Goal: Task Accomplishment & Management: Use online tool/utility

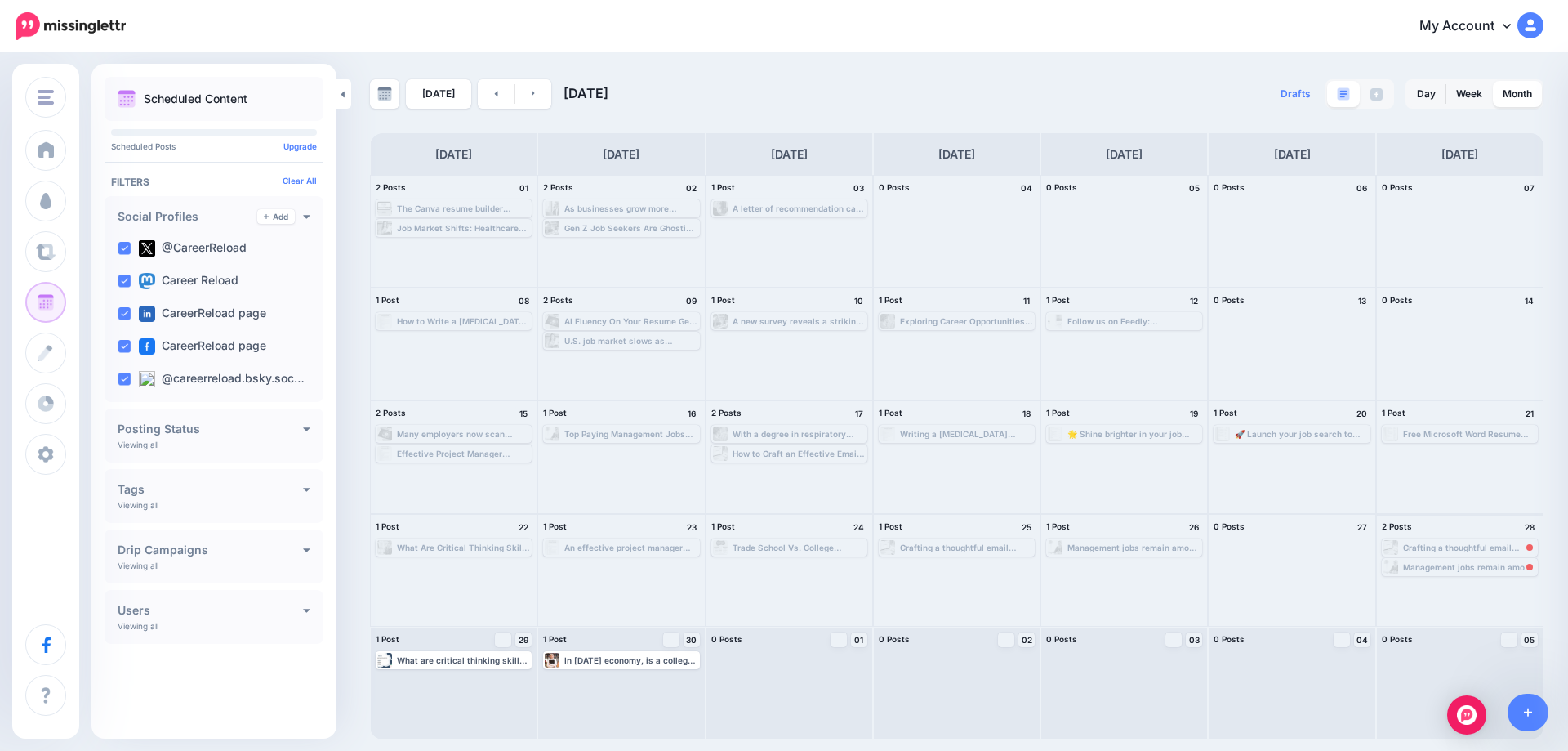
click at [1464, 544] on div "Crafting a thoughtful email request for a reference shows respect for the recip…" at bounding box center [1469, 548] width 133 height 10
click at [1469, 567] on span "Reschedule" at bounding box center [1466, 567] width 41 height 8
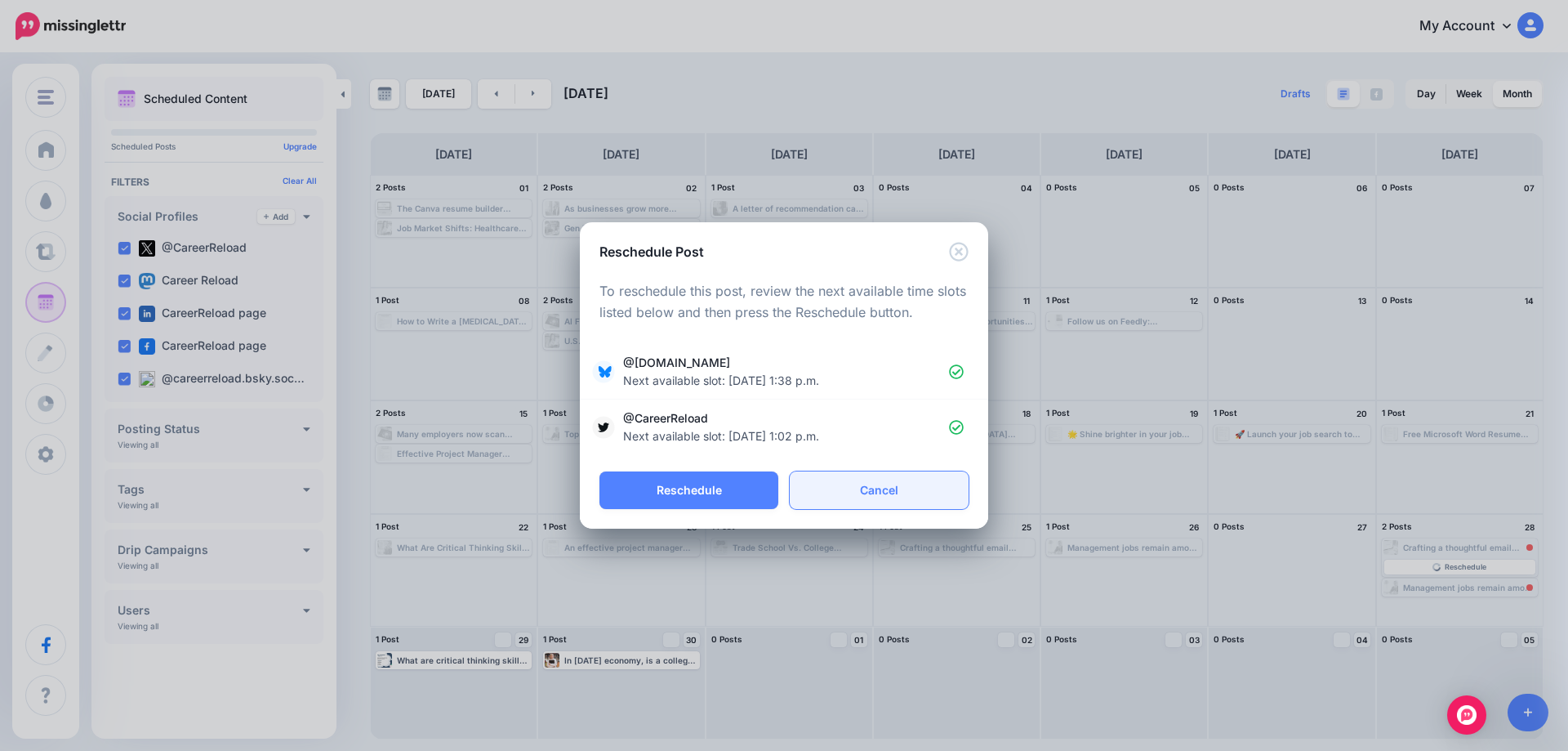
click at [882, 500] on link "Cancel" at bounding box center [880, 490] width 179 height 37
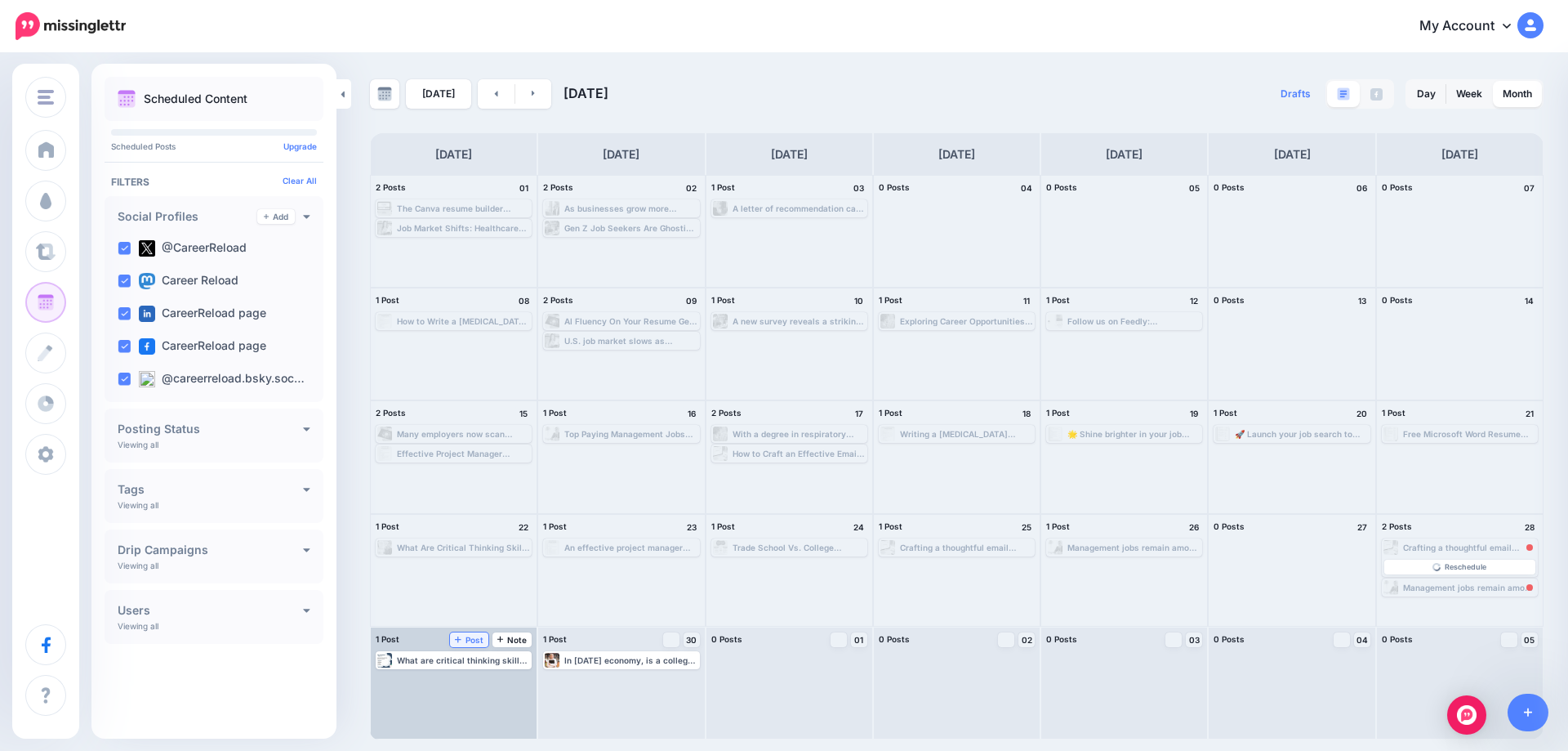
click at [467, 640] on span "Post" at bounding box center [469, 640] width 29 height 8
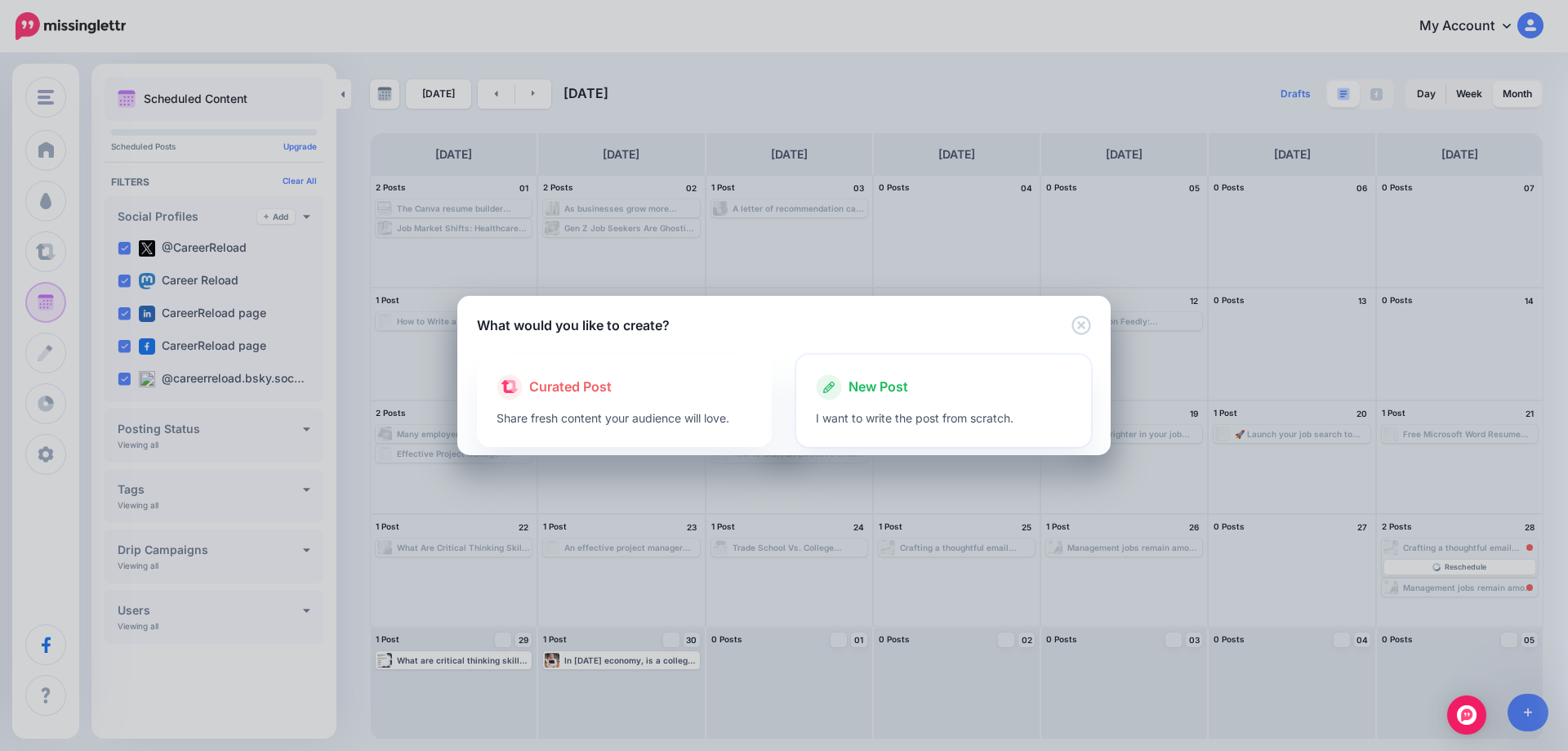
click at [839, 376] on icon at bounding box center [828, 387] width 27 height 27
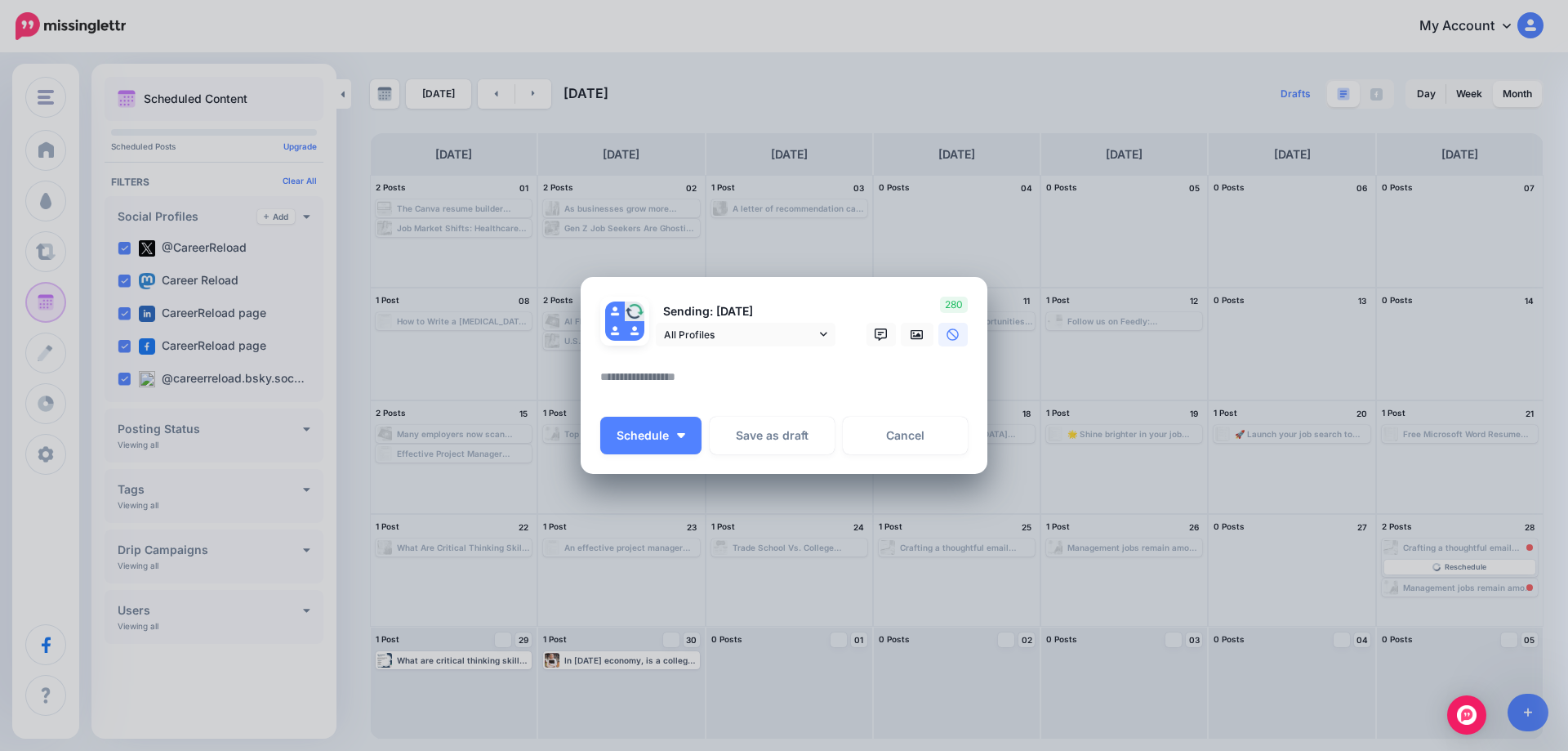
click at [704, 372] on textarea at bounding box center [787, 382] width 375 height 32
paste textarea "**********"
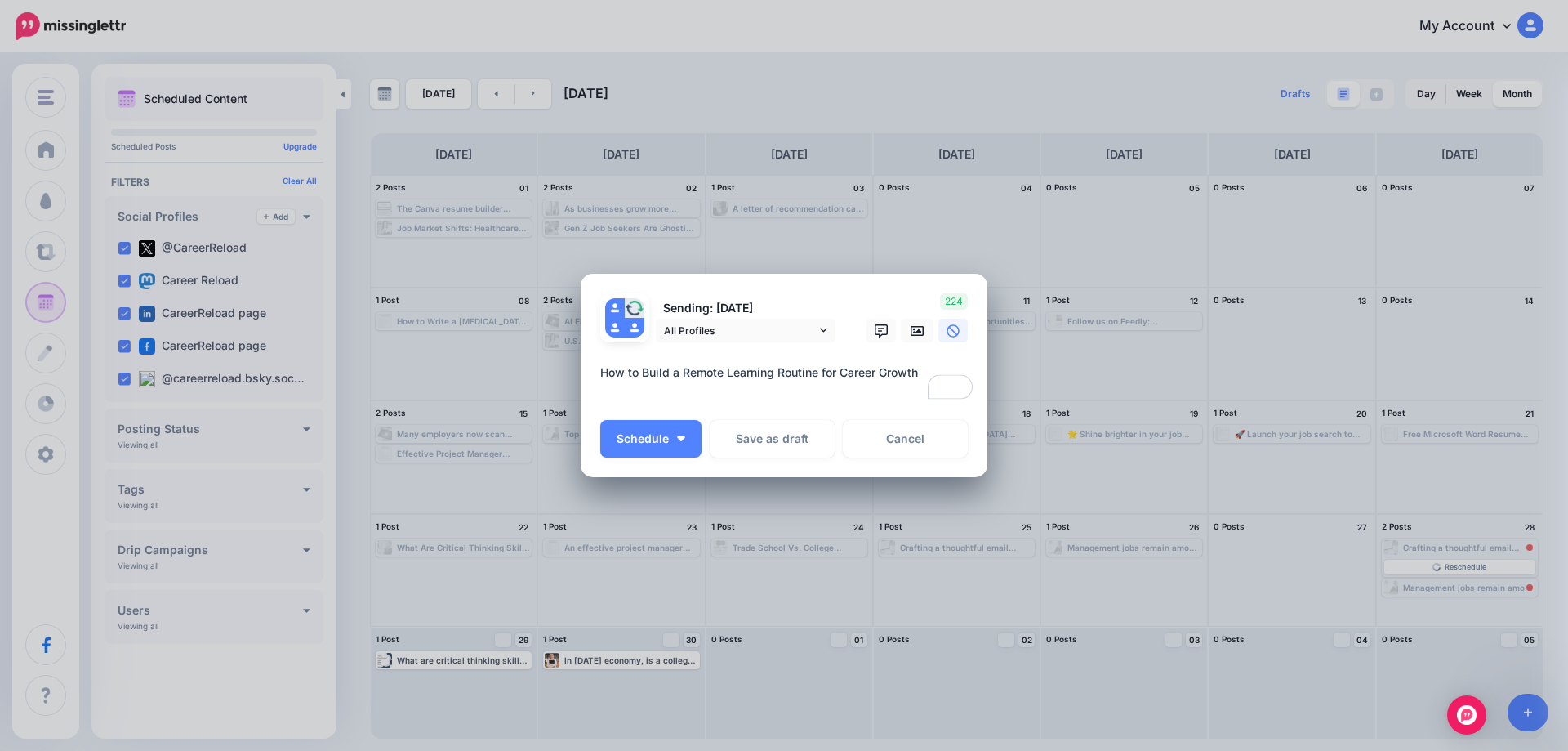
paste textarea "**"
paste textarea "**********"
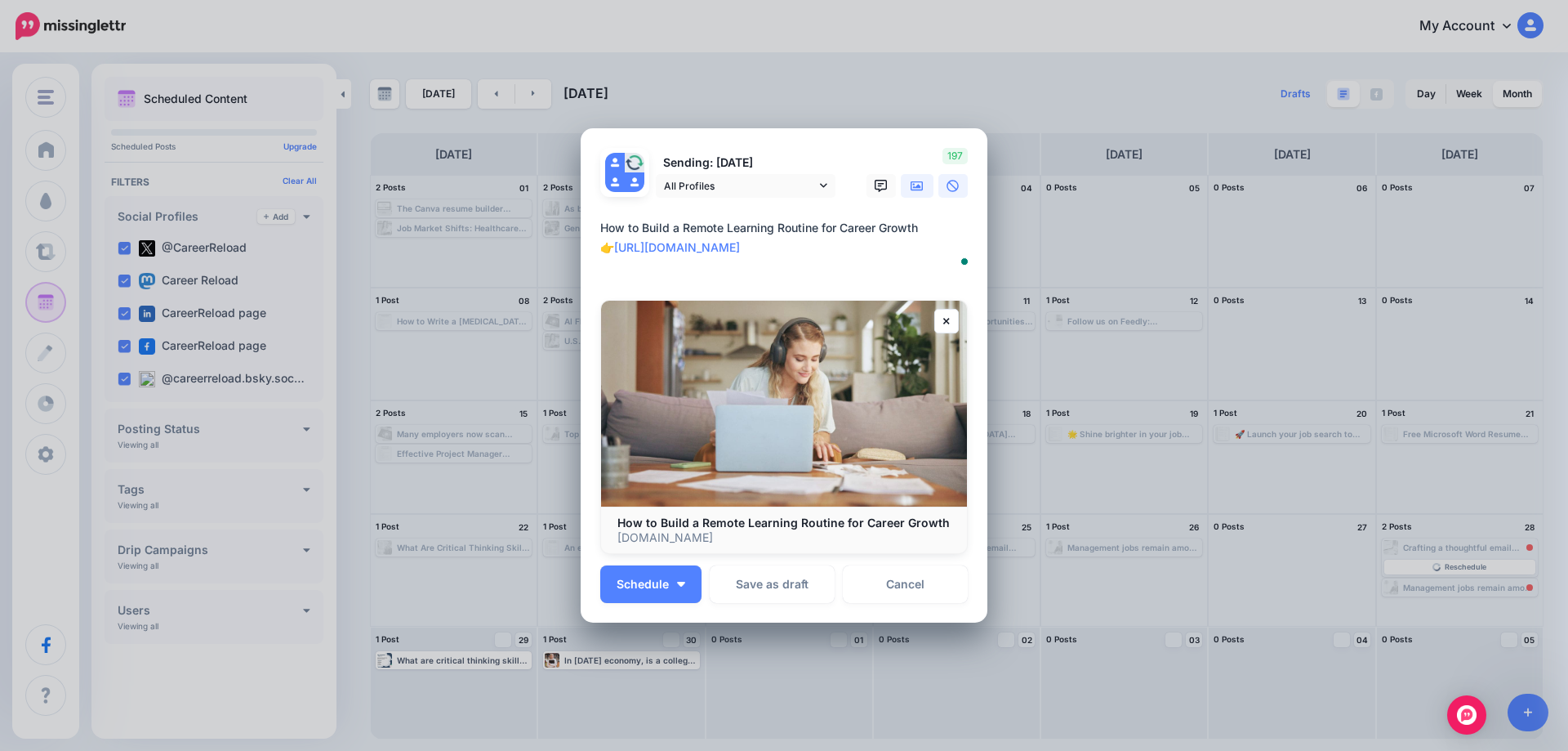
click at [910, 188] on icon at bounding box center [916, 185] width 13 height 13
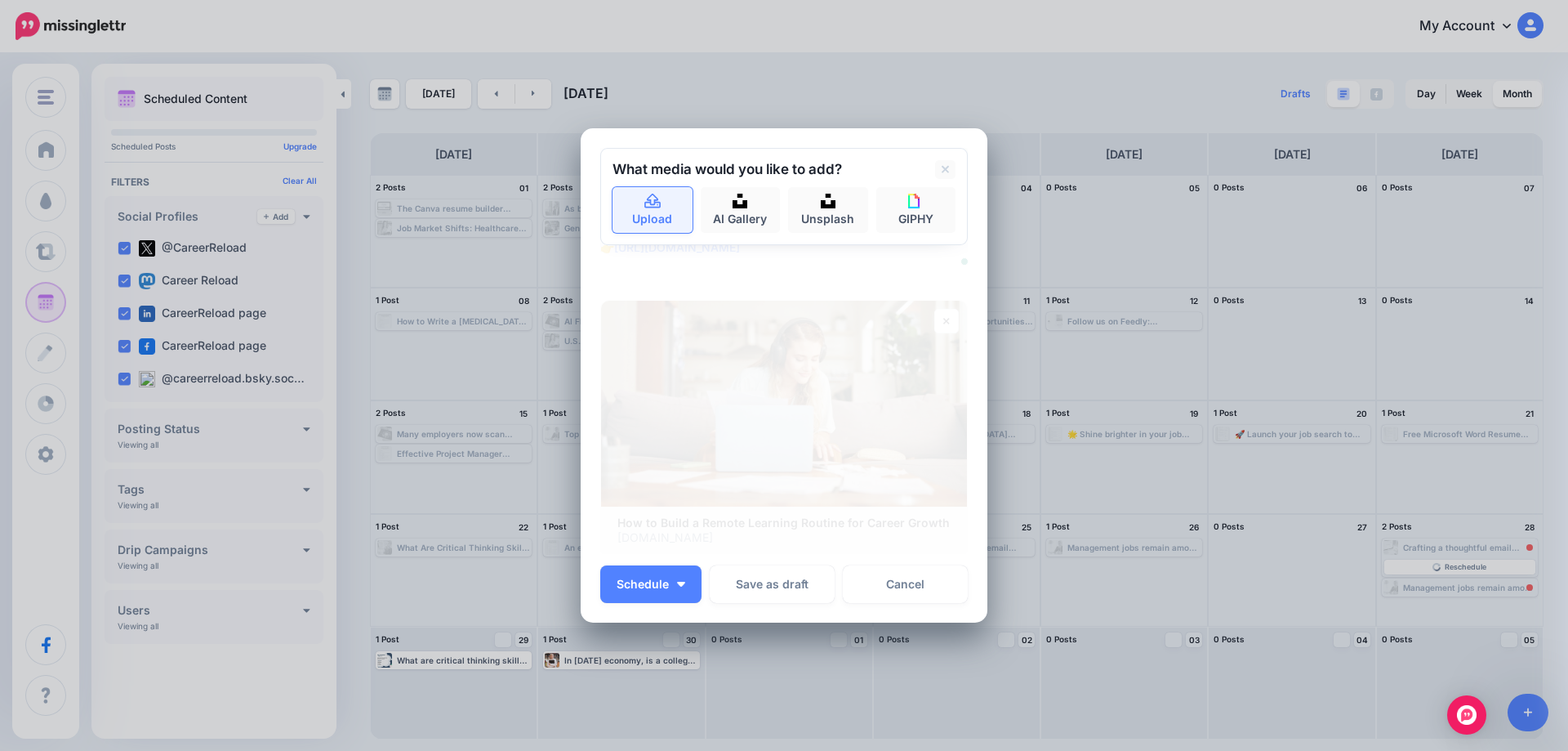
click at [643, 197] on icon at bounding box center [652, 201] width 19 height 15
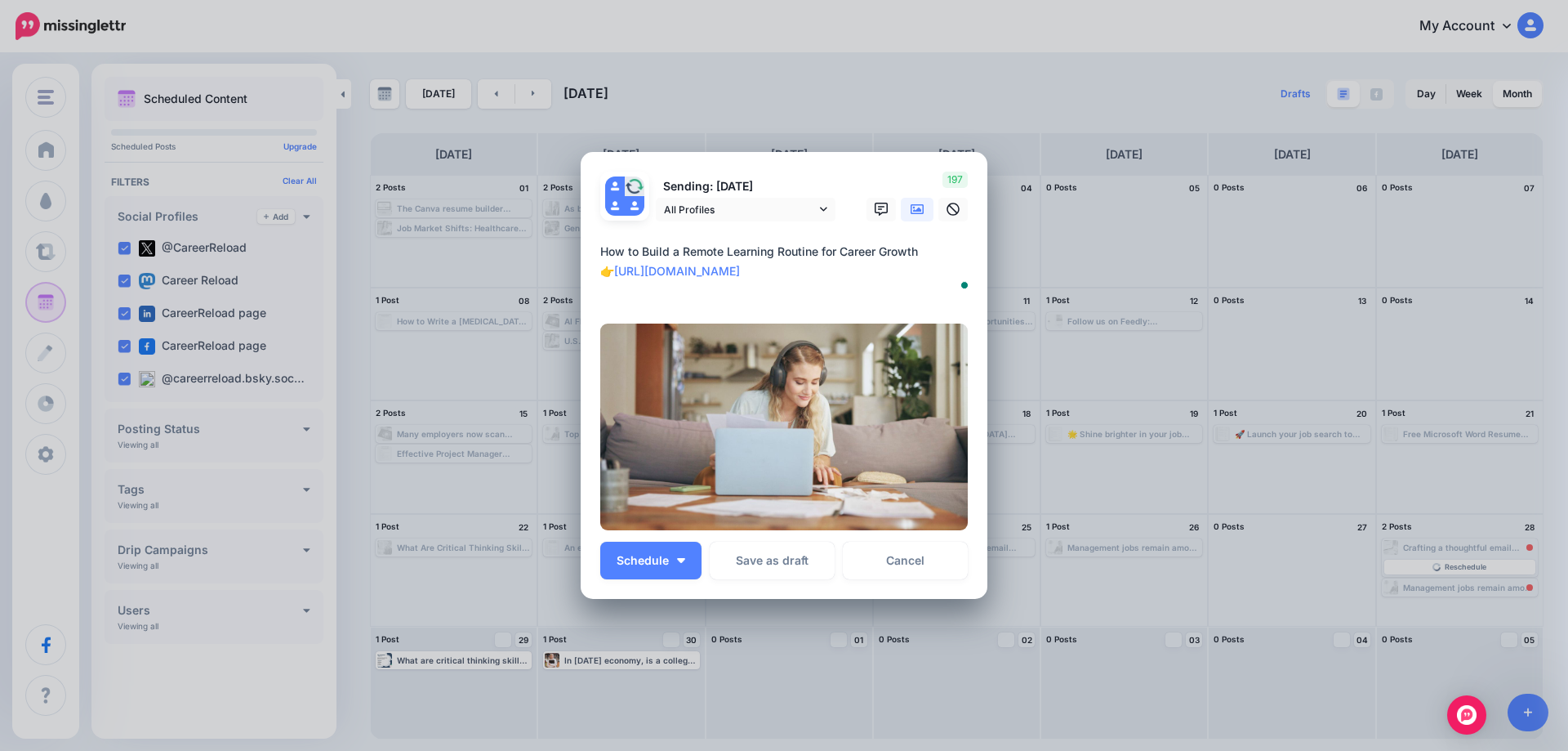
click at [695, 294] on textarea "**********" at bounding box center [787, 271] width 375 height 59
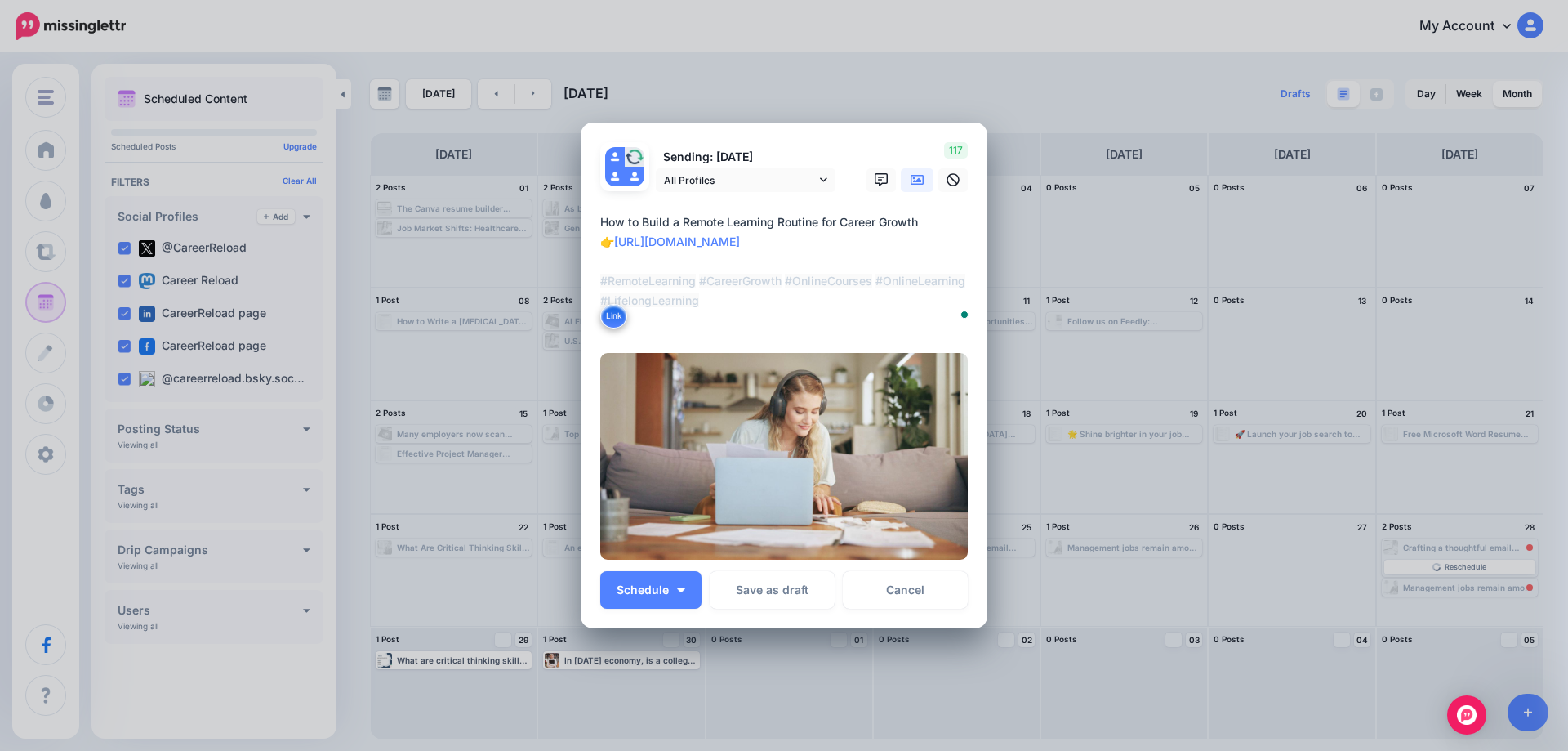
click at [729, 322] on textarea "**********" at bounding box center [787, 271] width 375 height 117
type textarea "**********"
click at [789, 231] on textarea "**********" at bounding box center [787, 271] width 375 height 117
click at [681, 585] on button "Schedule" at bounding box center [650, 590] width 101 height 37
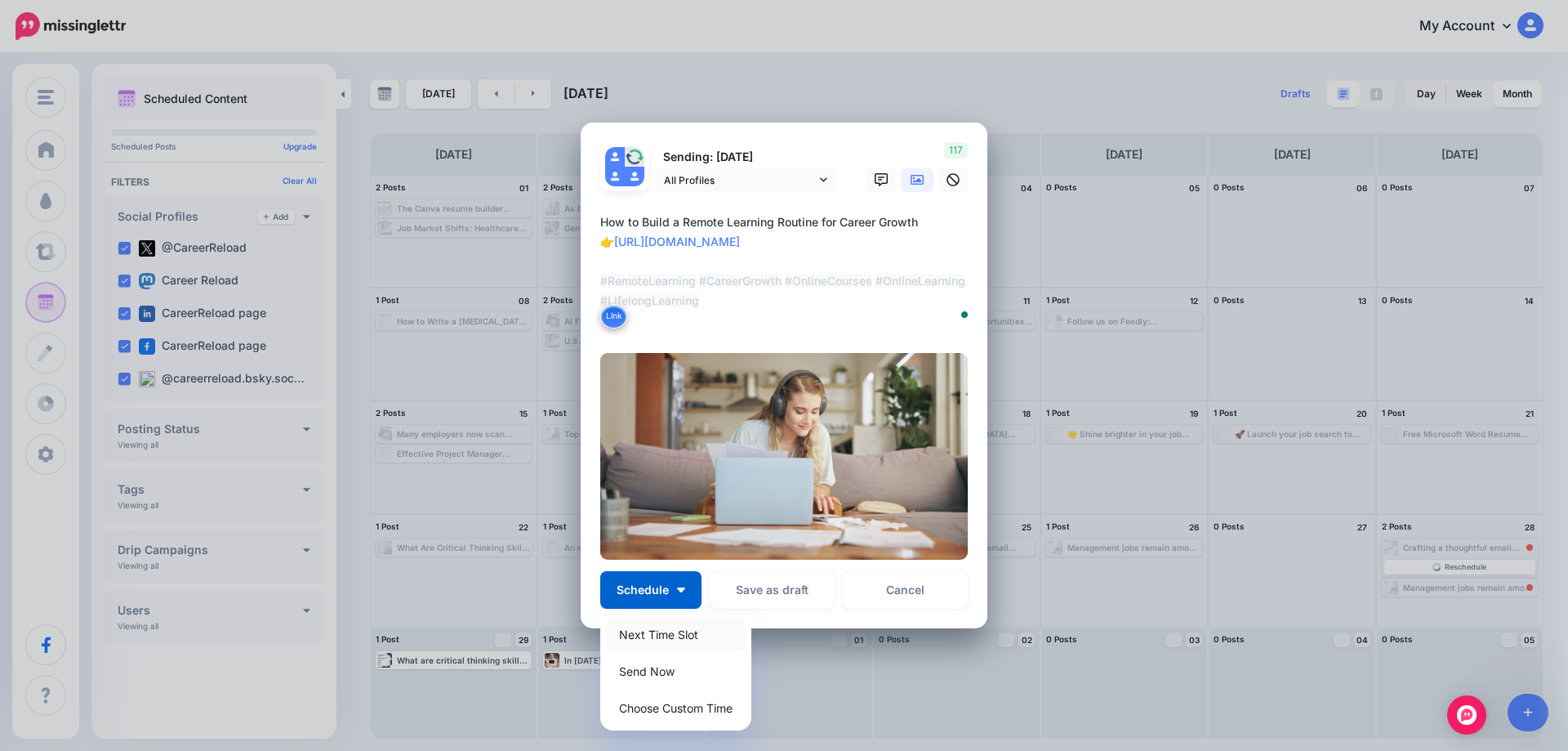
click at [667, 629] on link "Next Time Slot" at bounding box center [676, 635] width 138 height 32
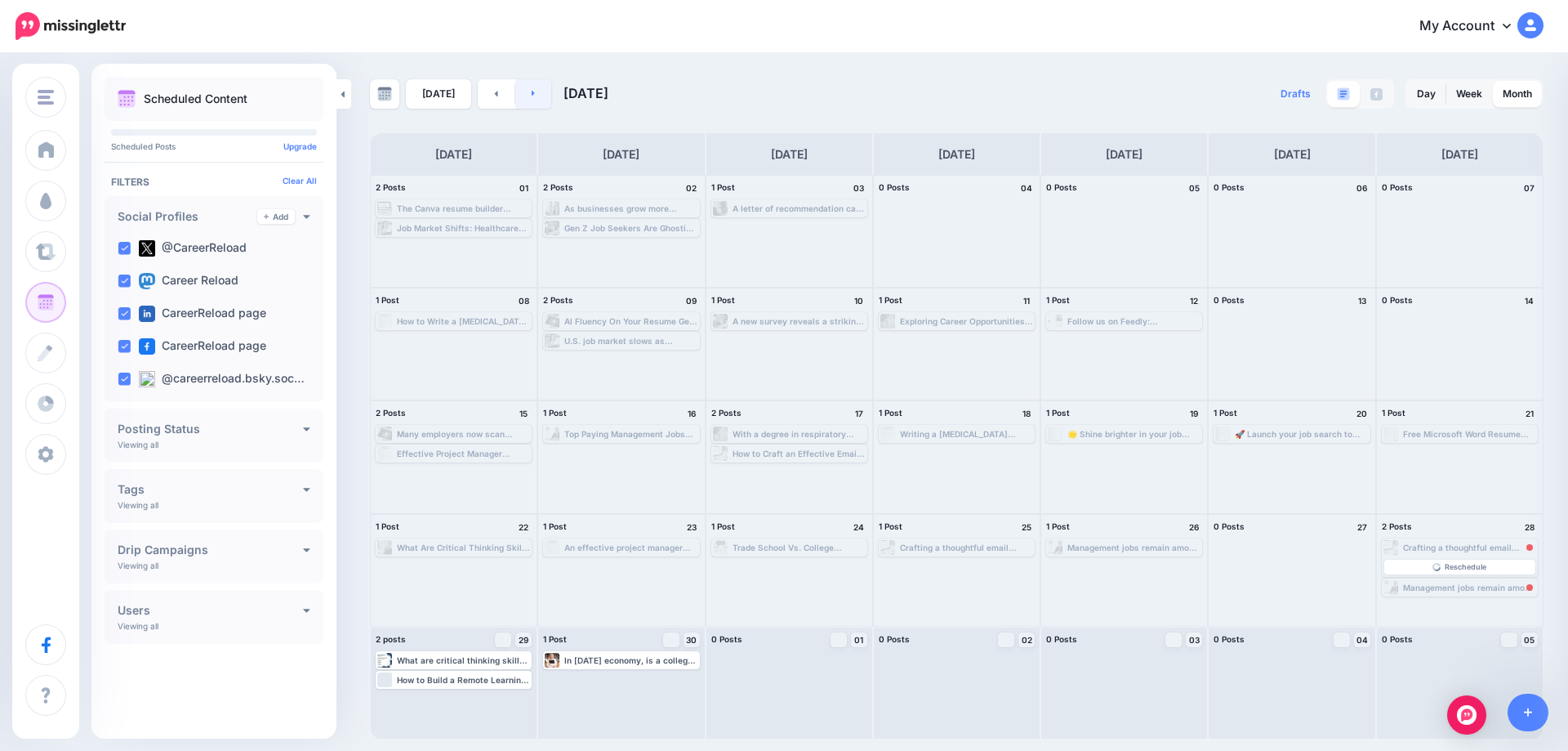
click at [532, 94] on icon at bounding box center [533, 94] width 3 height 6
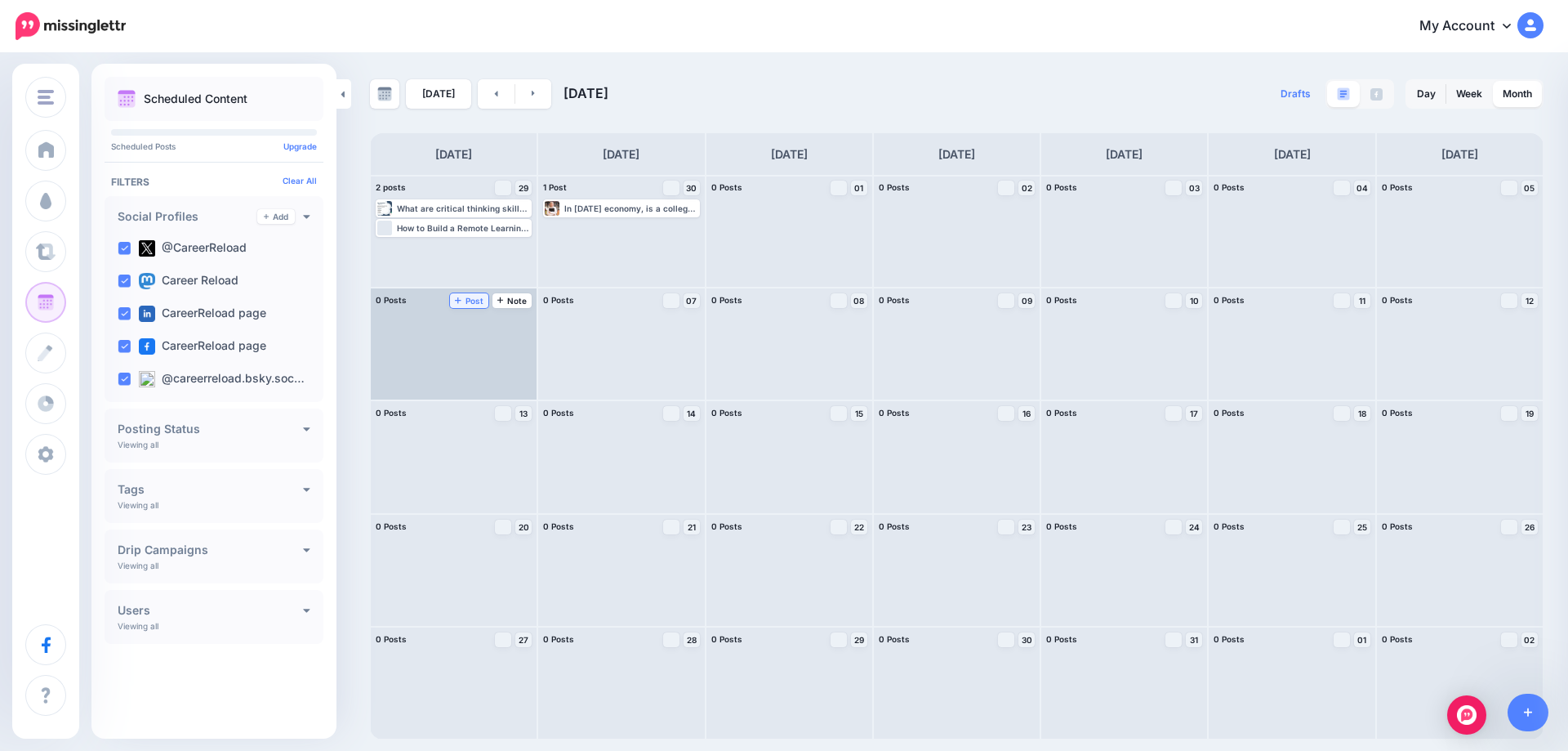
click at [459, 302] on icon at bounding box center [458, 301] width 7 height 7
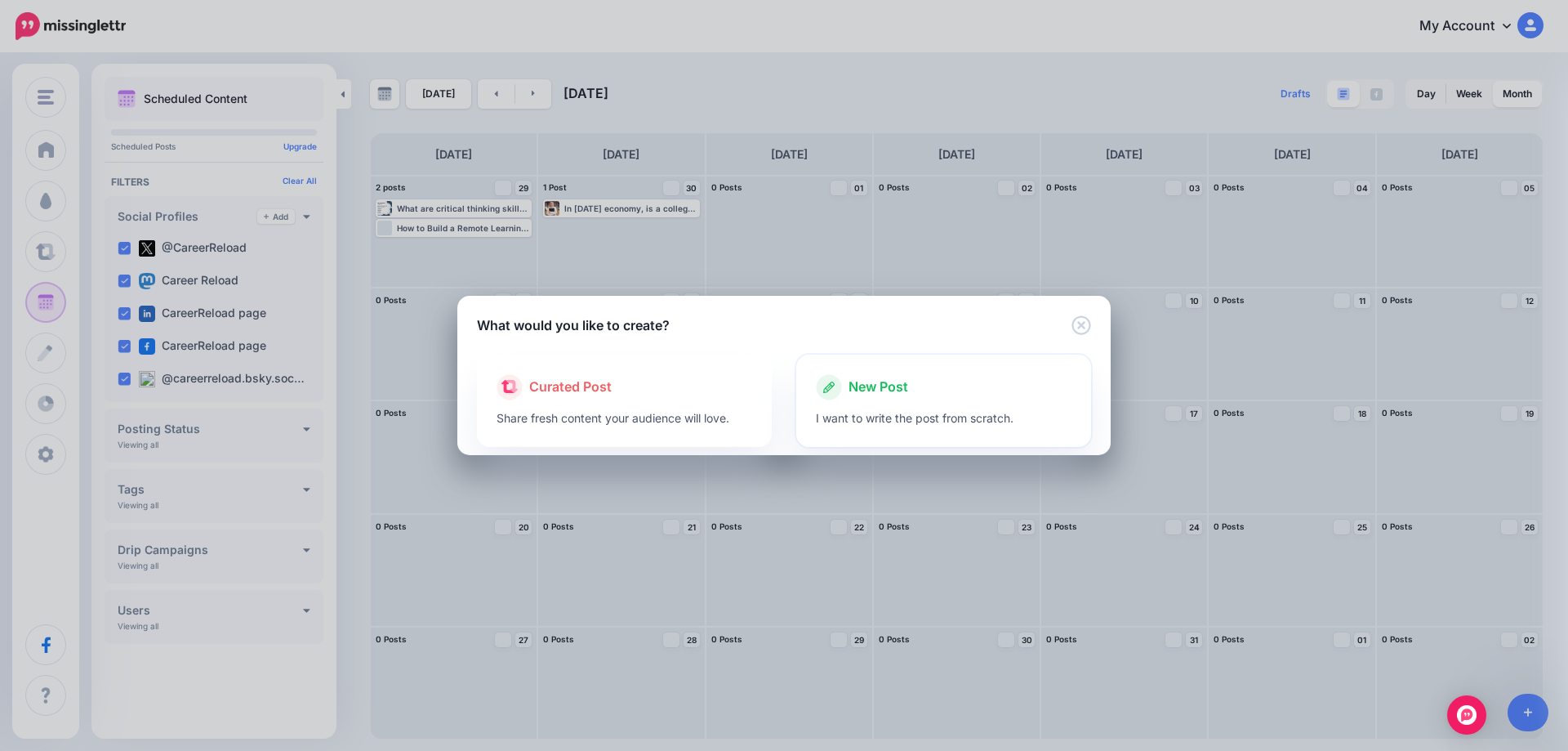
click at [863, 373] on div "New Post I want to write the post from scratch." at bounding box center [943, 401] width 294 height 93
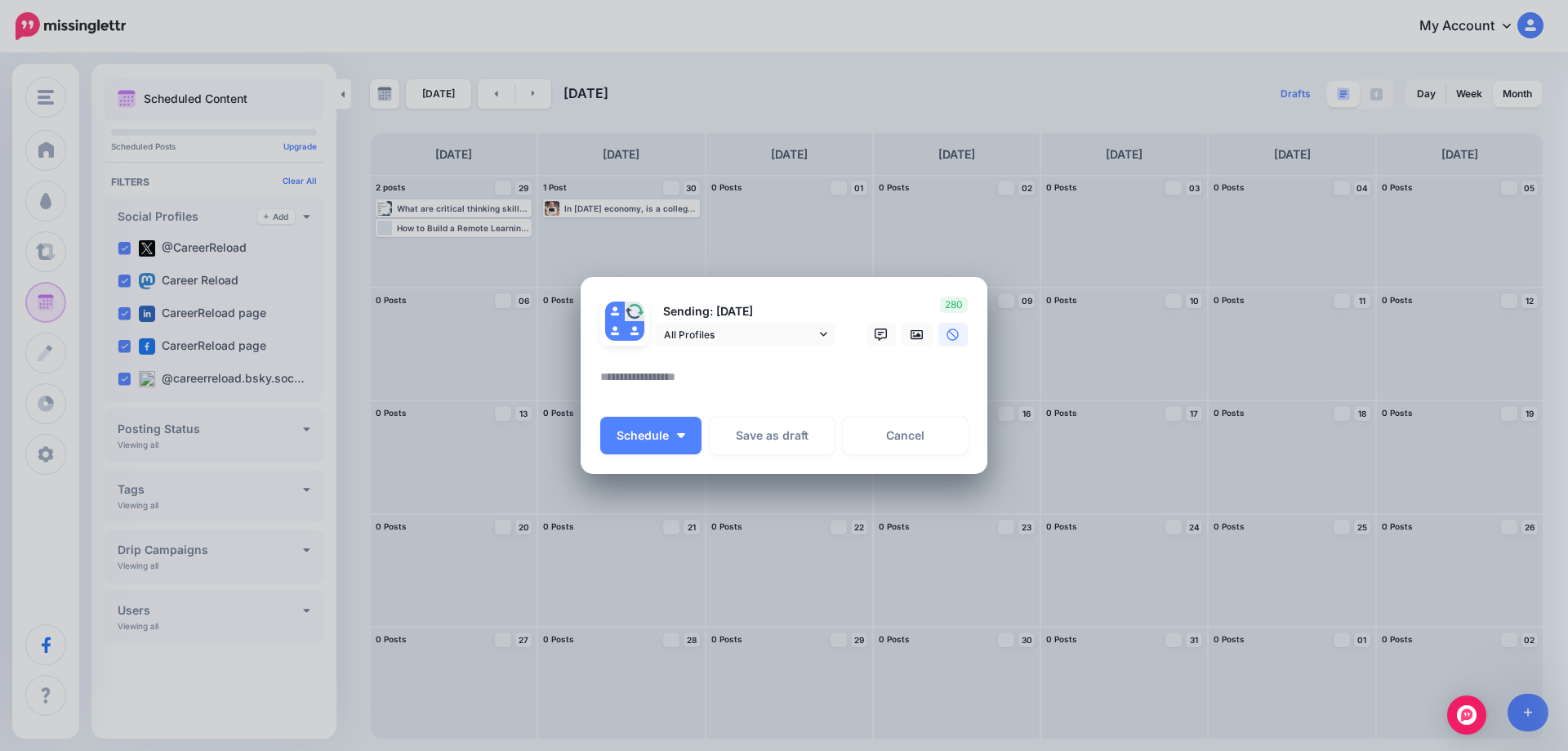
click at [657, 379] on textarea at bounding box center [787, 382] width 375 height 32
paste textarea "**********"
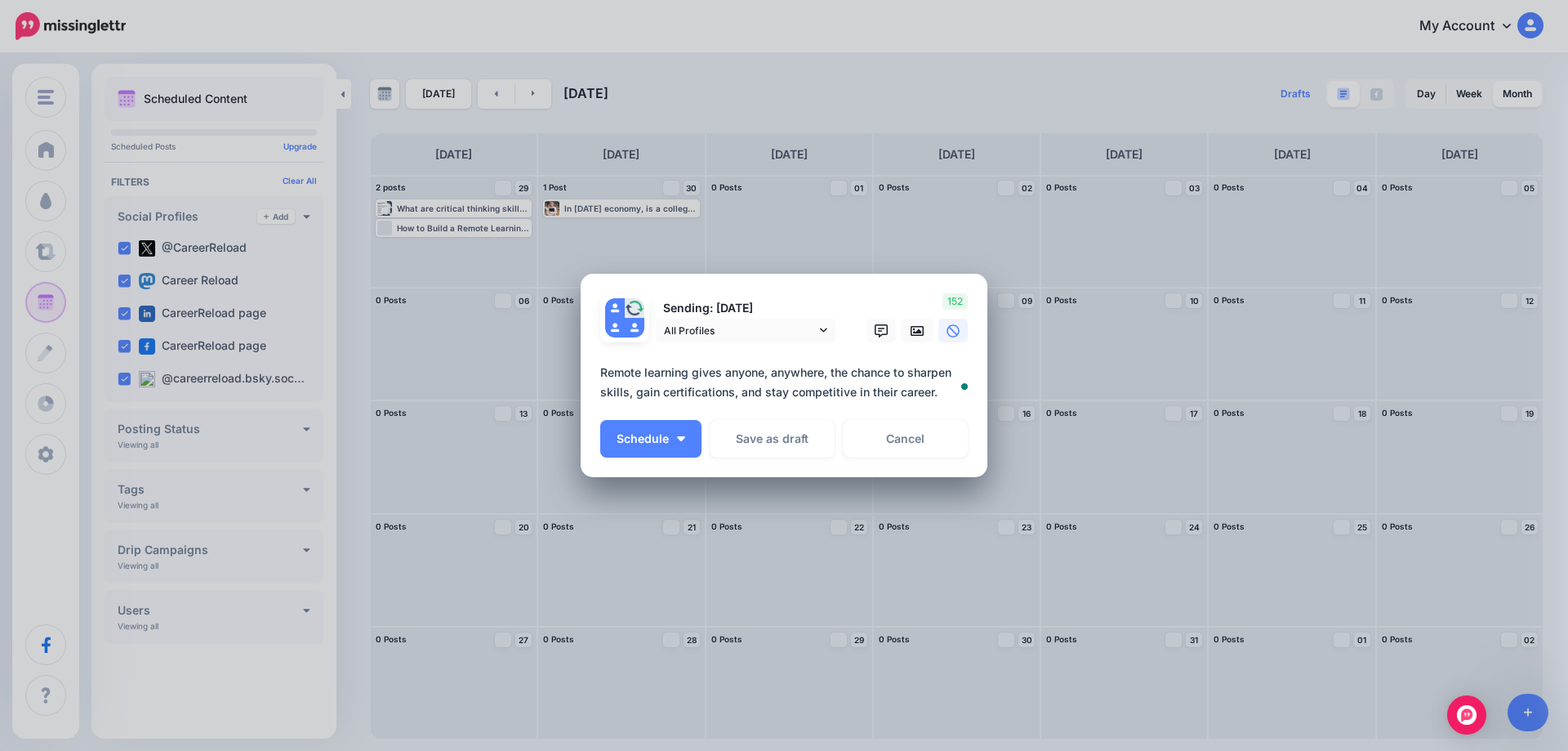
drag, startPoint x: 653, startPoint y: 394, endPoint x: 668, endPoint y: 391, distance: 15.3
click at [653, 394] on textarea "**********" at bounding box center [787, 382] width 375 height 39
click at [940, 391] on textarea "**********" at bounding box center [787, 382] width 375 height 39
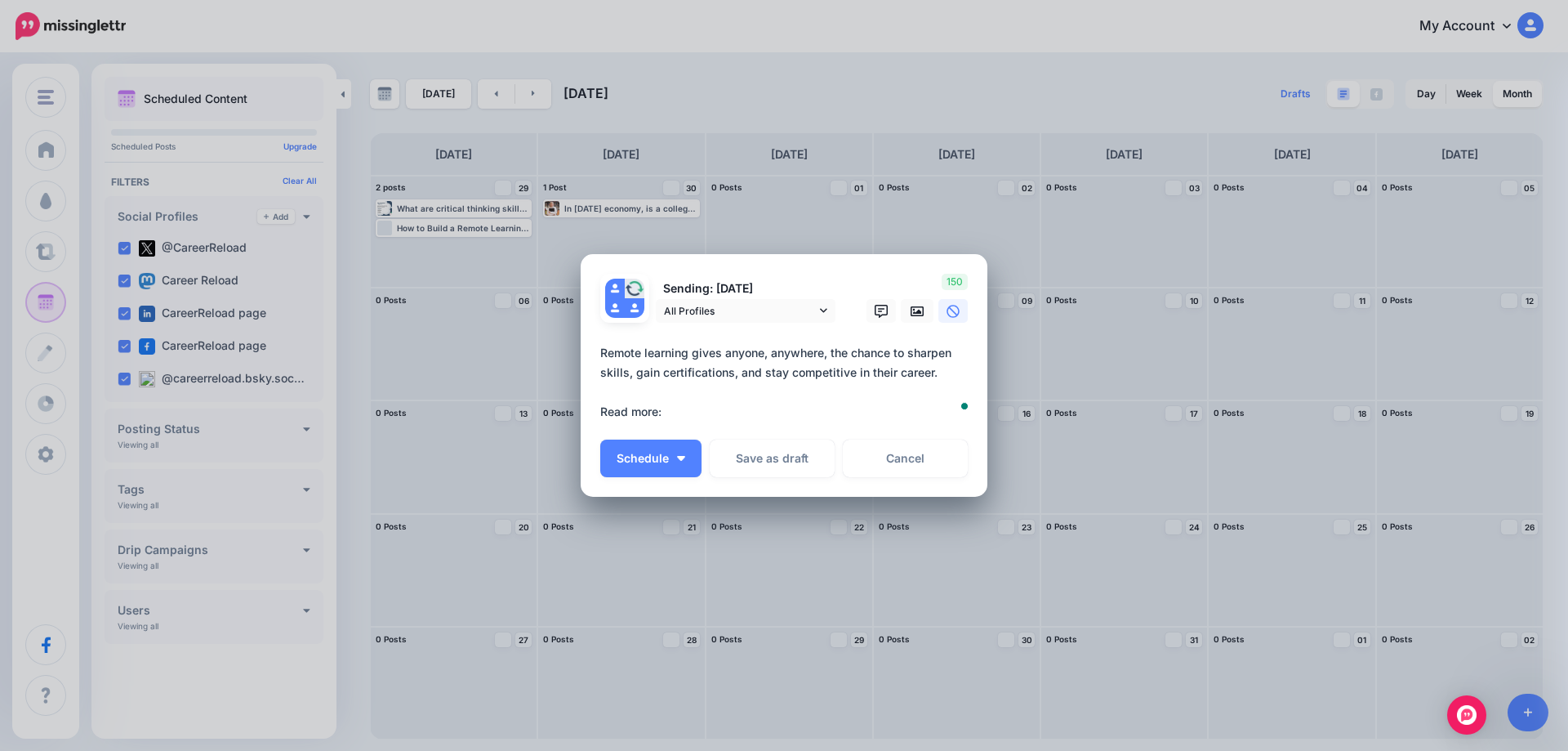
paste textarea "**********"
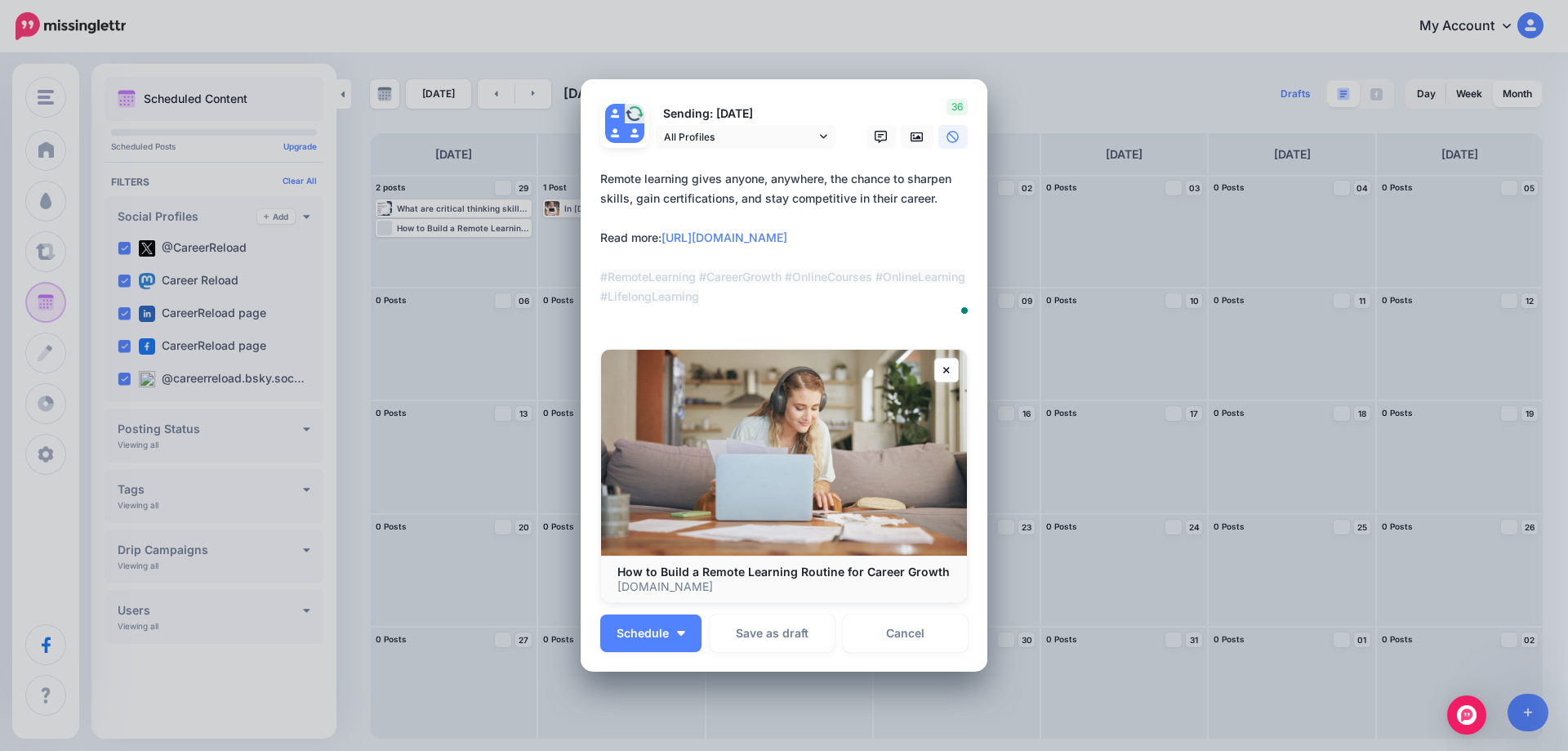
click at [811, 230] on textarea "**********" at bounding box center [787, 247] width 375 height 157
type textarea "**********"
click at [810, 182] on textarea "**********" at bounding box center [787, 247] width 375 height 157
click at [910, 134] on icon at bounding box center [916, 137] width 13 height 13
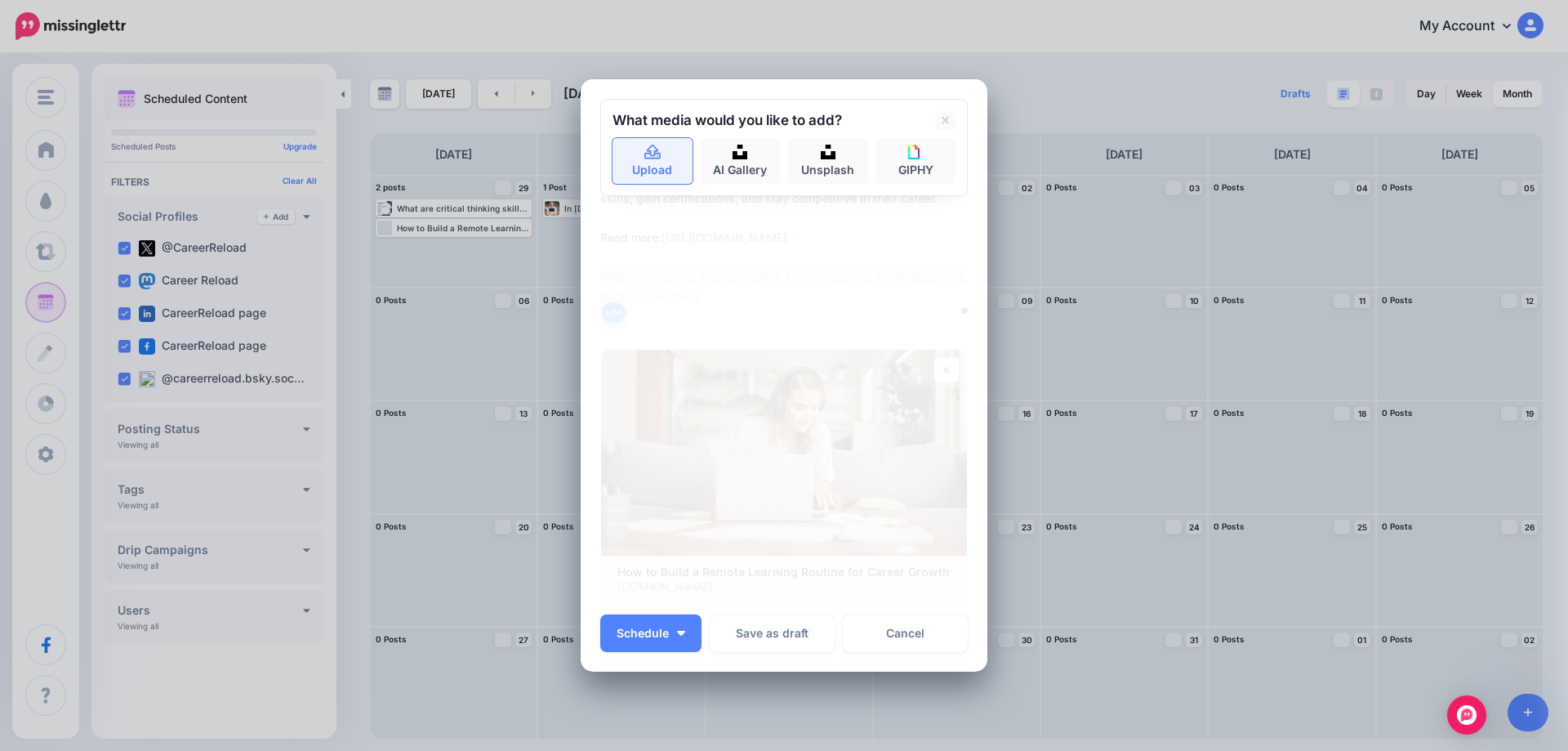
click at [666, 165] on link "Upload" at bounding box center [652, 161] width 80 height 45
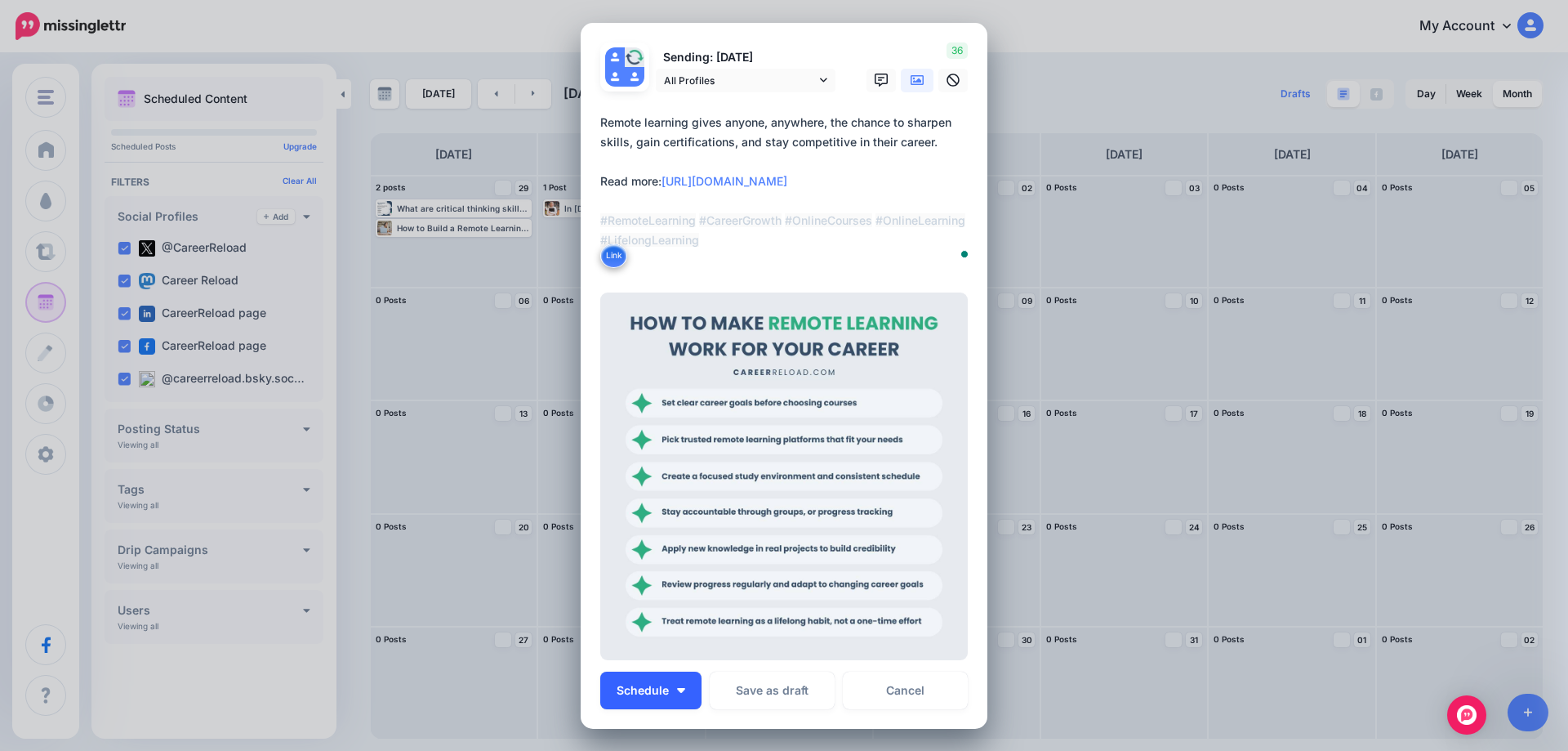
click at [670, 686] on button "Schedule" at bounding box center [650, 691] width 101 height 37
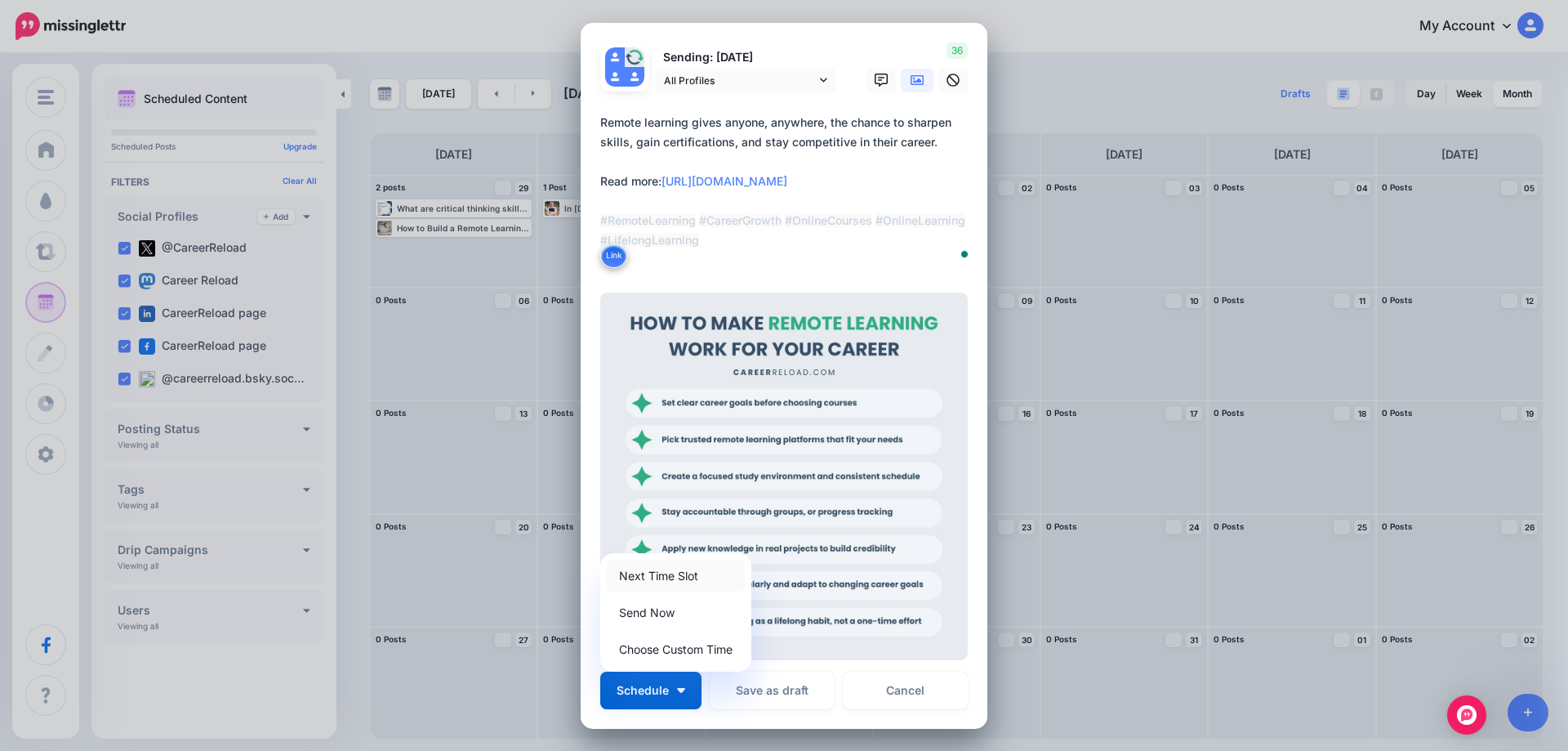
click at [663, 577] on link "Next Time Slot" at bounding box center [676, 576] width 138 height 32
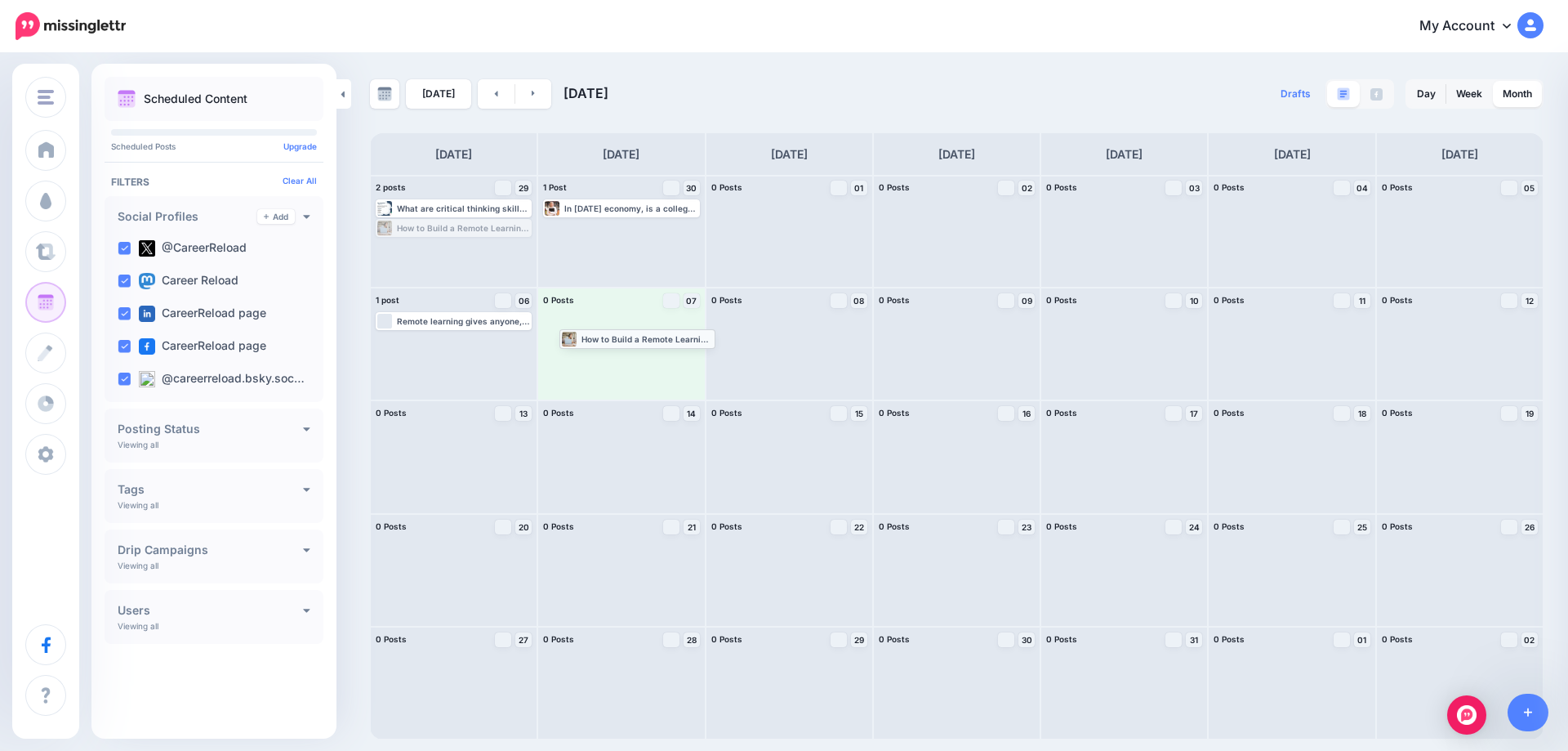
drag, startPoint x: 483, startPoint y: 232, endPoint x: 667, endPoint y: 342, distance: 214.4
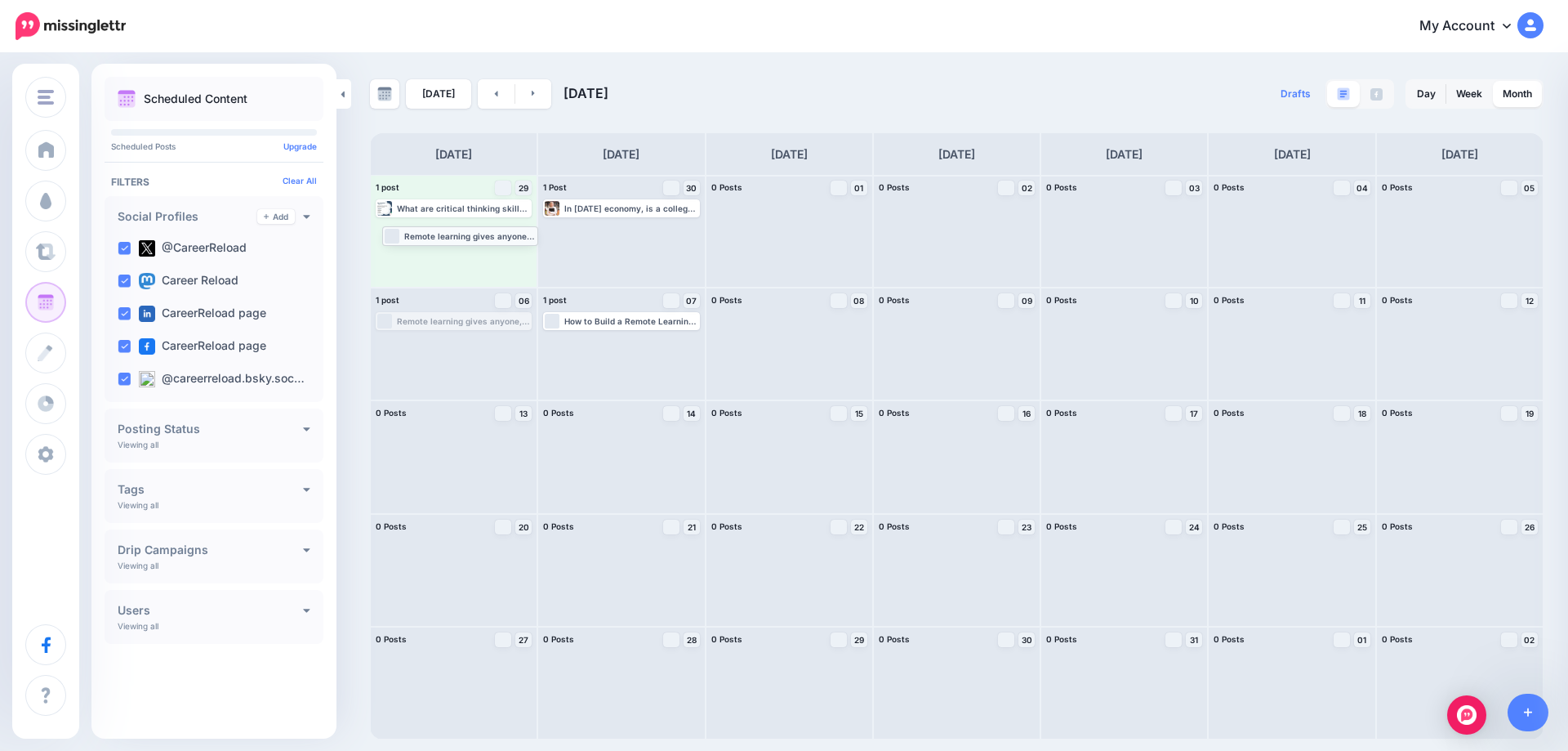
drag, startPoint x: 476, startPoint y: 323, endPoint x: 483, endPoint y: 237, distance: 86.3
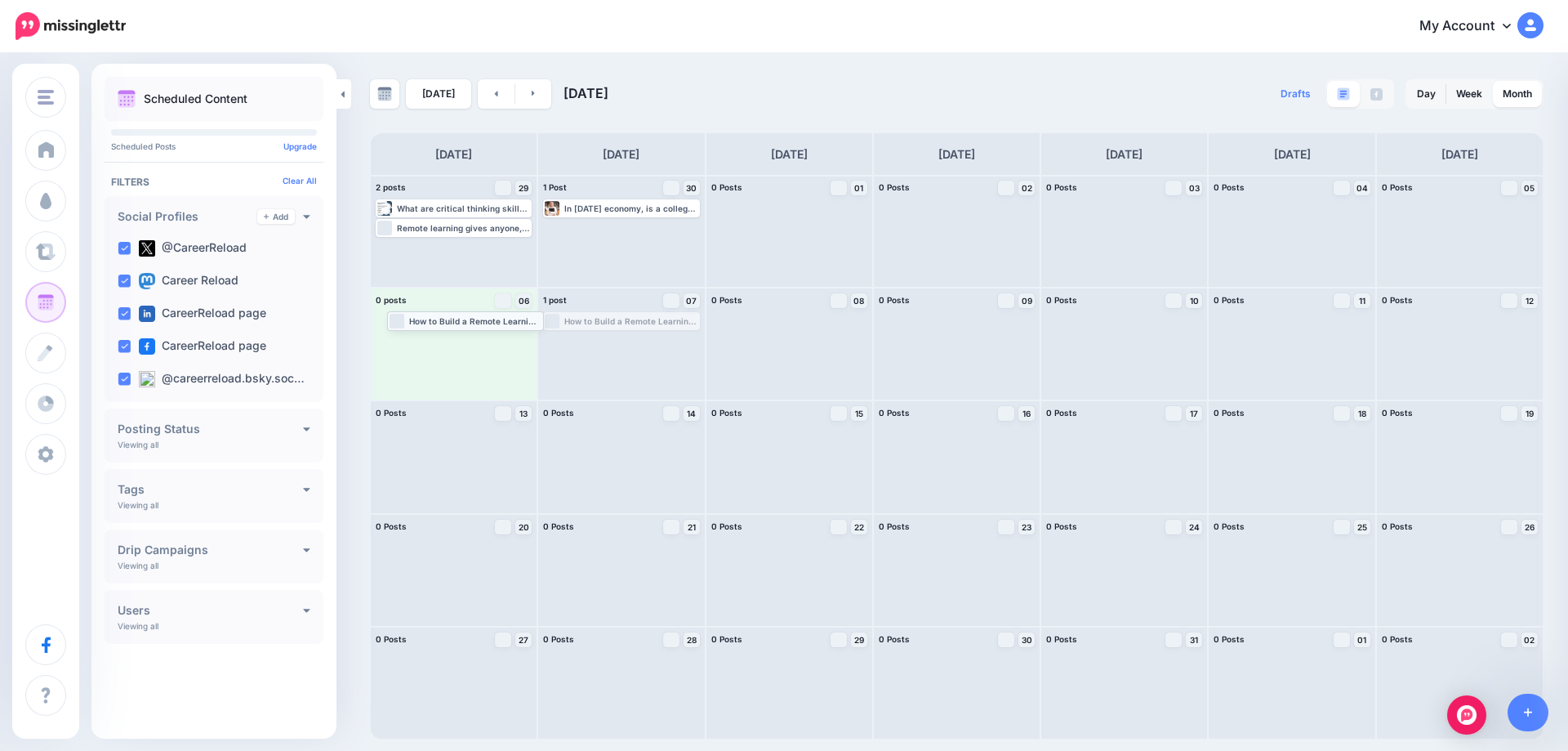
drag, startPoint x: 628, startPoint y: 323, endPoint x: 473, endPoint y: 322, distance: 155.0
click at [485, 90] on link at bounding box center [495, 94] width 36 height 30
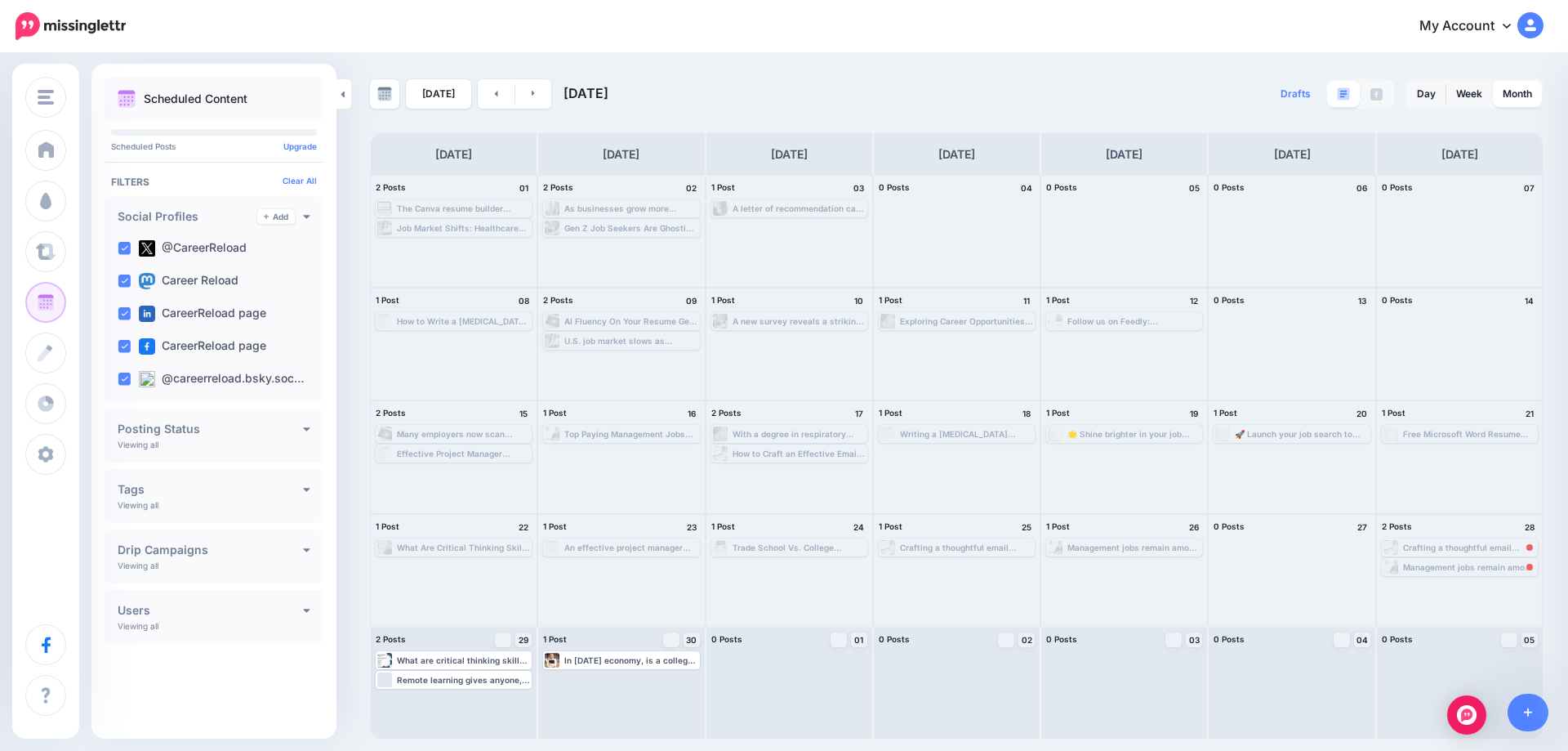
click at [1477, 569] on div "Management jobs remain among the most rewarding paths in business. They offer l…" at bounding box center [1469, 567] width 133 height 10
click at [1462, 583] on span "Reschedule" at bounding box center [1466, 586] width 41 height 8
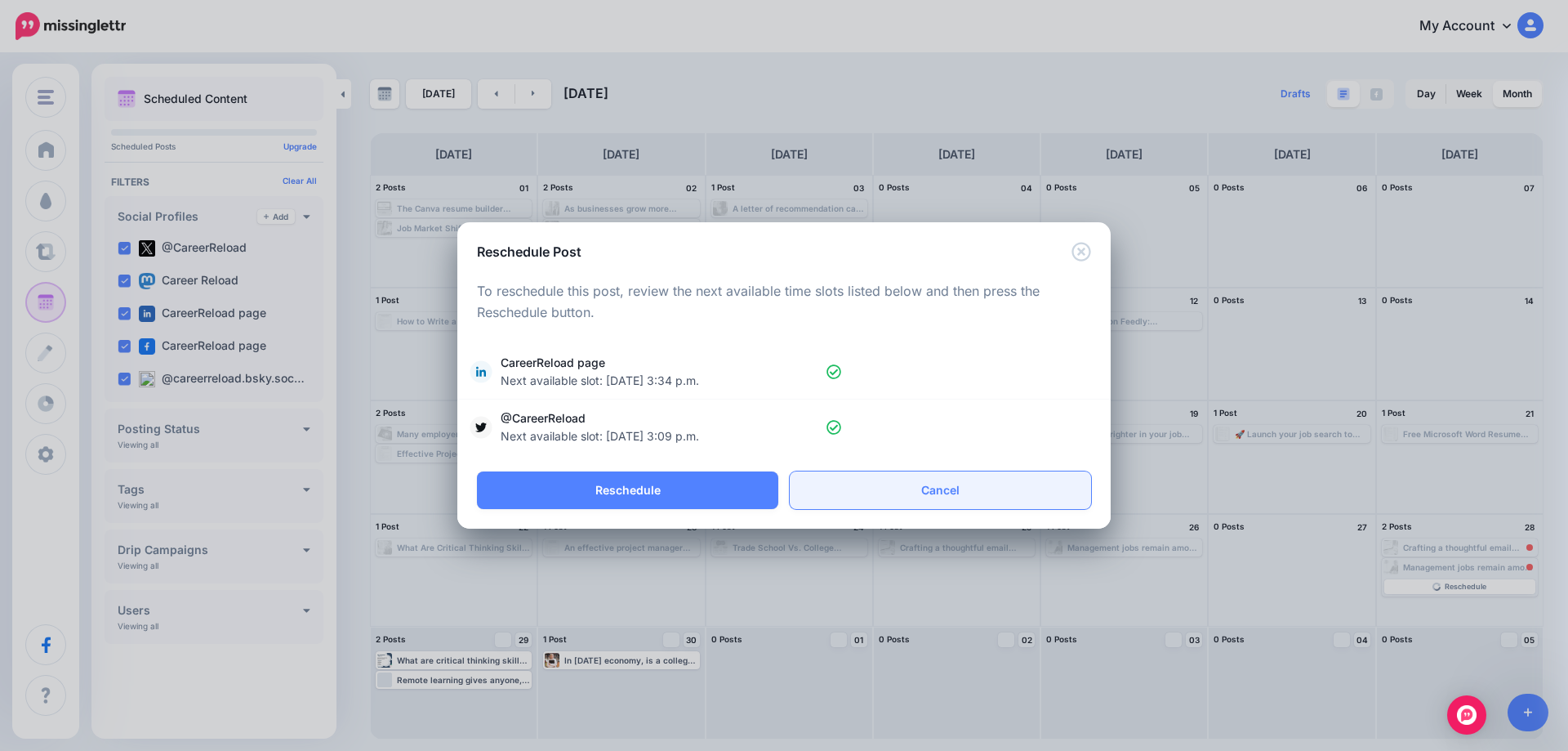
click at [957, 494] on link "Cancel" at bounding box center [941, 490] width 301 height 37
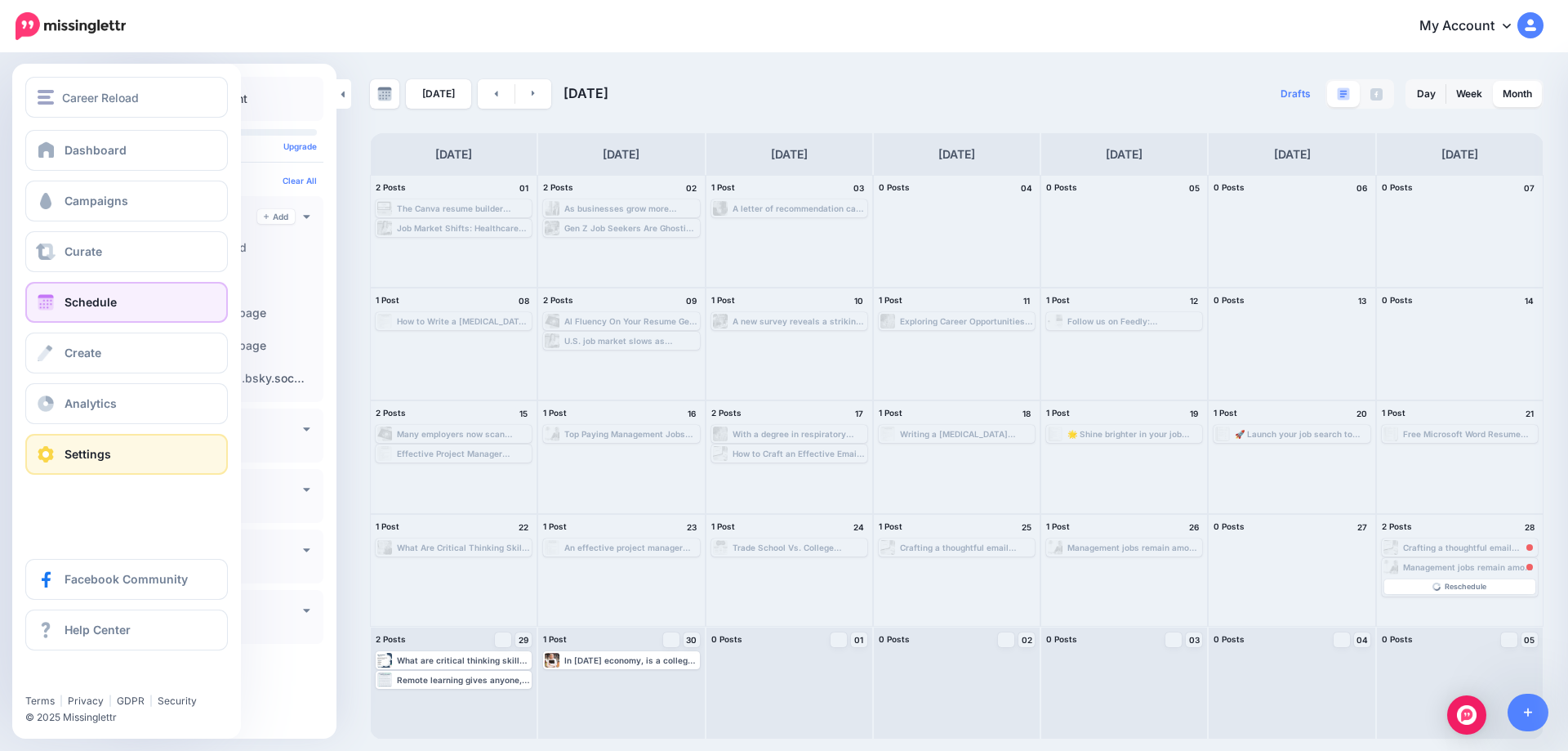
click at [55, 448] on span at bounding box center [46, 454] width 22 height 17
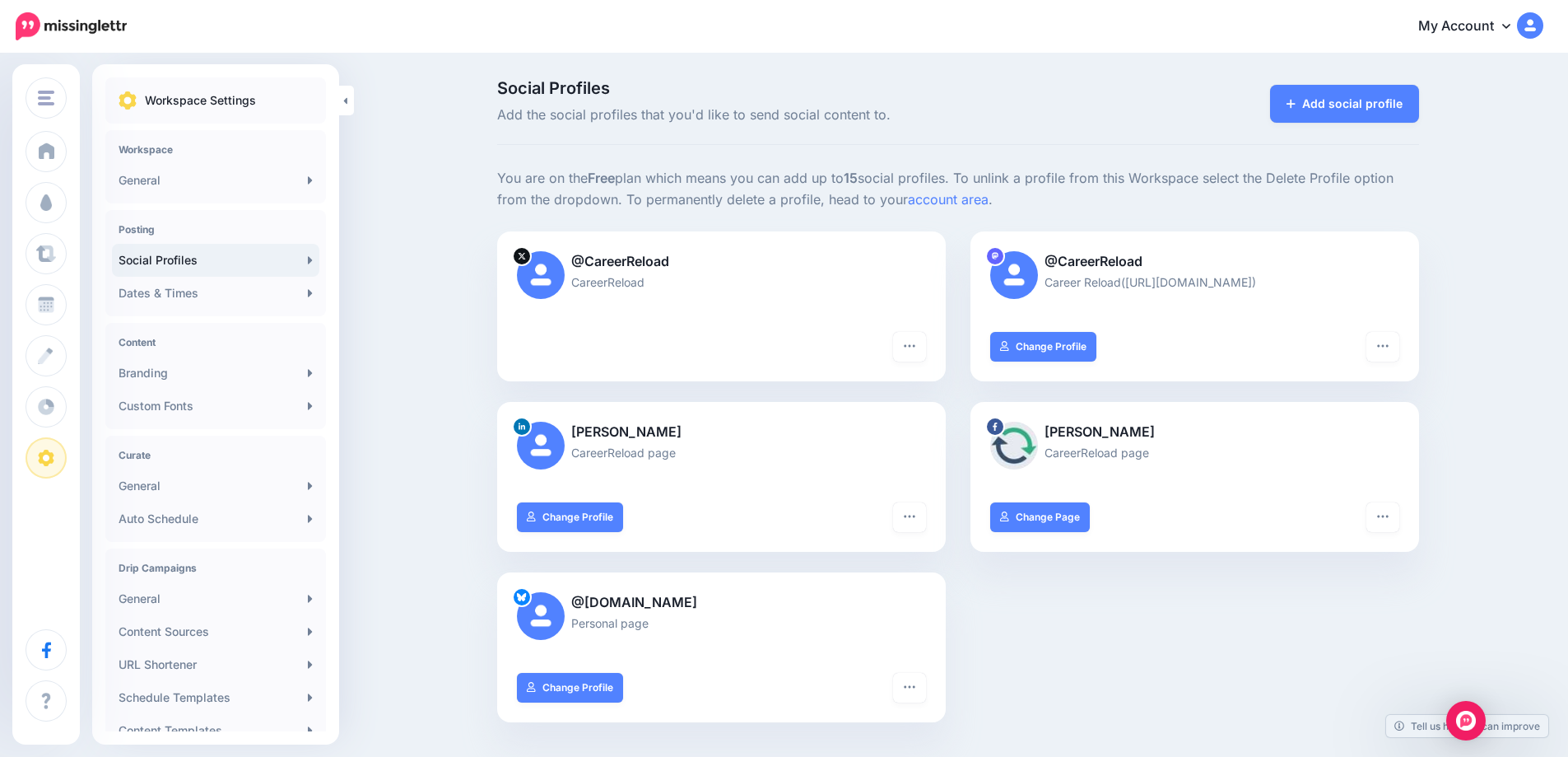
drag, startPoint x: 759, startPoint y: 600, endPoint x: 585, endPoint y: 599, distance: 174.0
click at [585, 599] on p "@[DOMAIN_NAME]" at bounding box center [722, 603] width 409 height 22
copy p "careerreload.bsky.social"
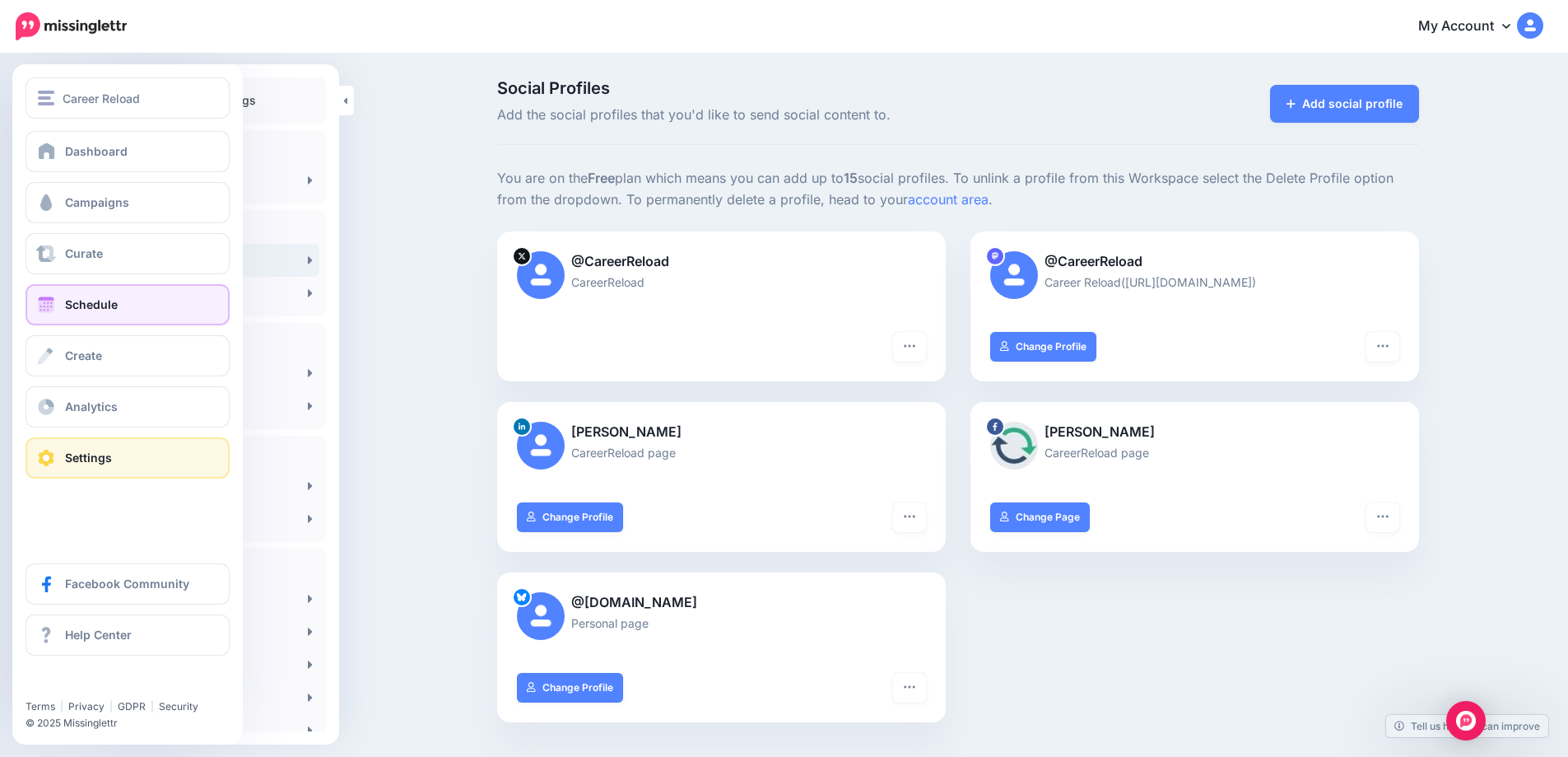
click at [92, 303] on span "Schedule" at bounding box center [90, 304] width 53 height 14
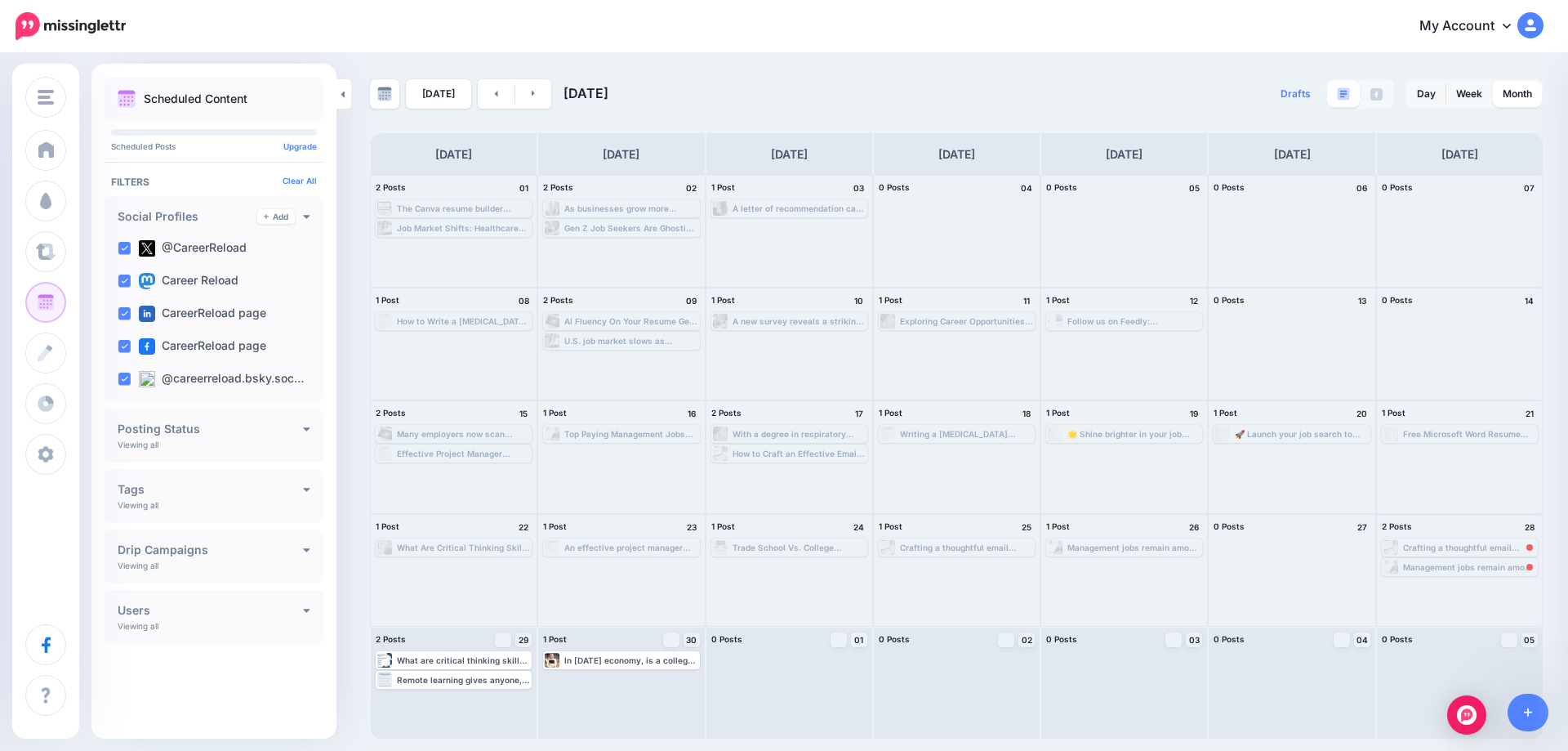
click at [1467, 571] on div "Management jobs remain among the most rewarding paths in business. They offer l…" at bounding box center [1469, 567] width 133 height 10
click at [1467, 584] on span "Reschedule" at bounding box center [1466, 586] width 41 height 8
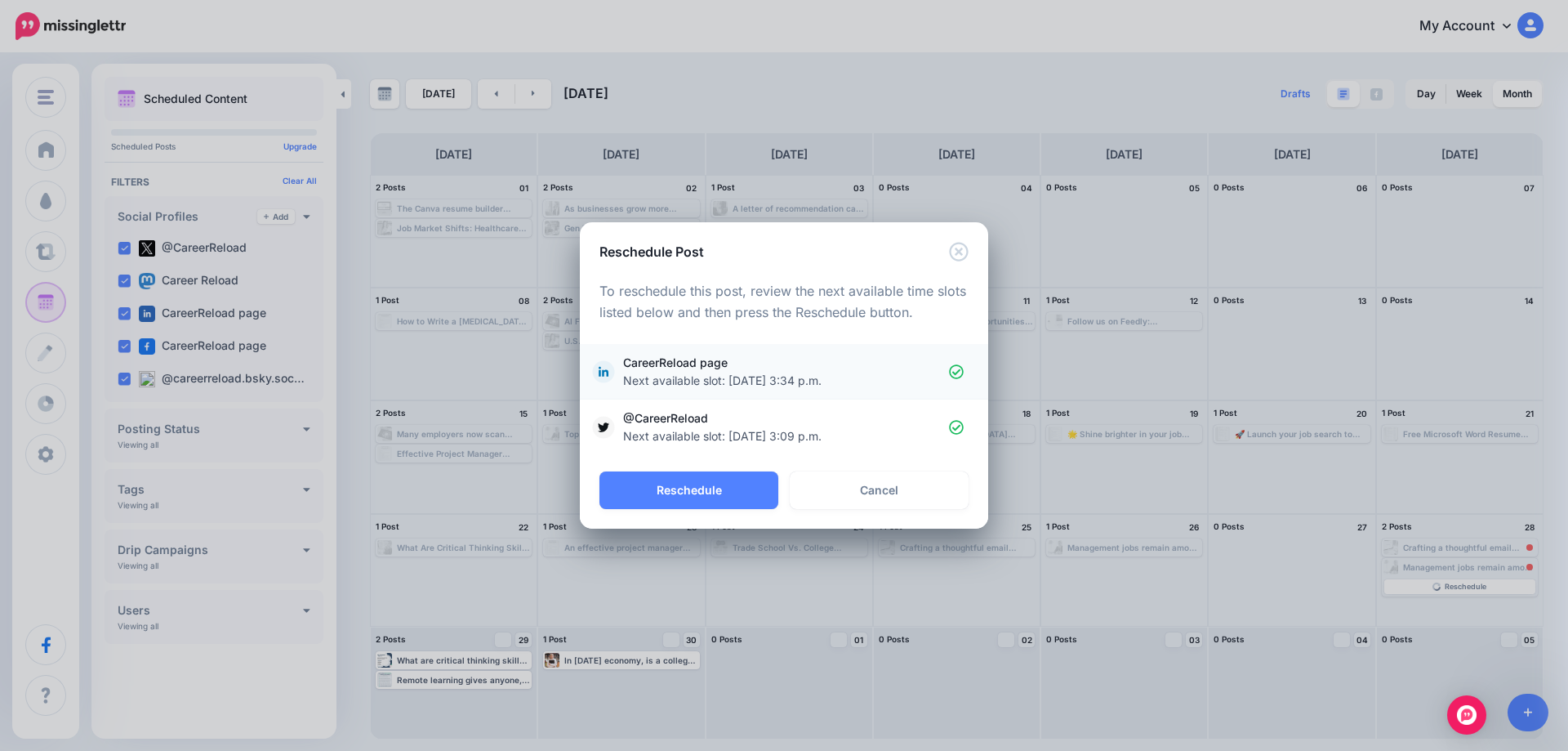
click at [955, 373] on icon at bounding box center [956, 373] width 16 height 16
click at [889, 490] on link "Cancel" at bounding box center [880, 490] width 179 height 37
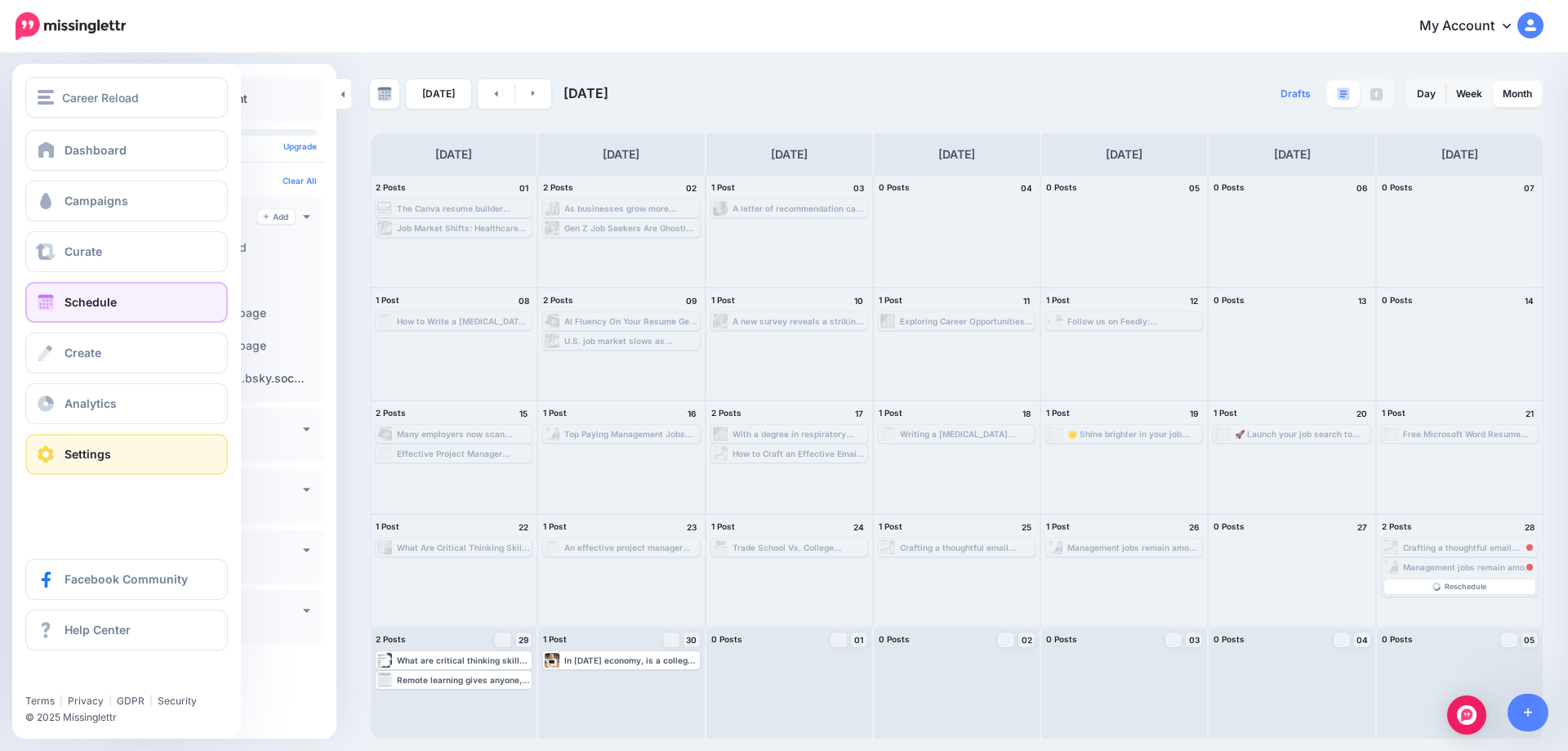
click at [57, 457] on link "Settings" at bounding box center [127, 453] width 203 height 40
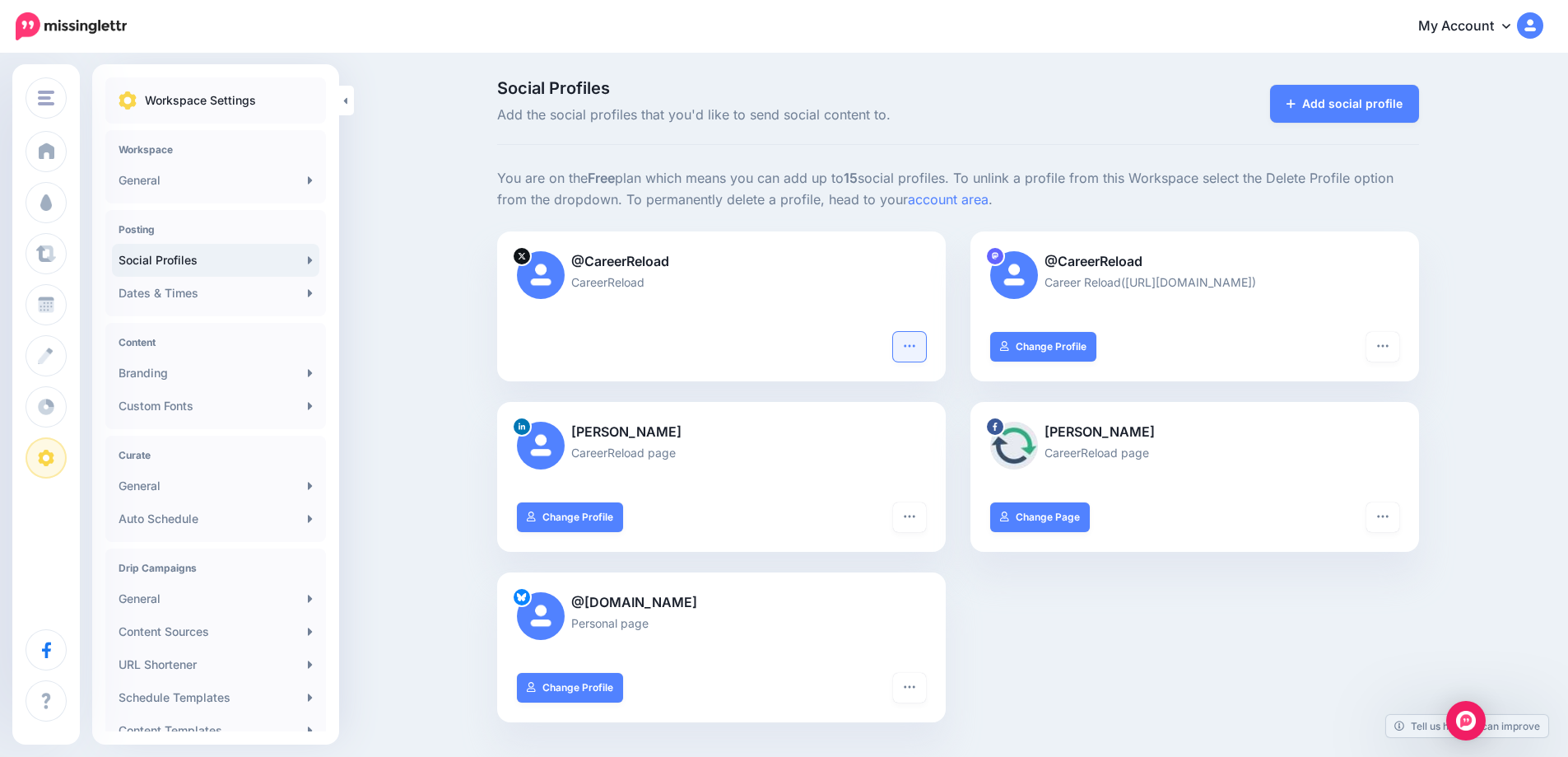
click at [913, 340] on icon "button" at bounding box center [910, 346] width 13 height 13
click at [881, 418] on link "Reconnect" at bounding box center [850, 424] width 135 height 32
click at [907, 350] on button "button" at bounding box center [910, 347] width 33 height 30
click at [864, 425] on link "Reconnect" at bounding box center [850, 424] width 135 height 32
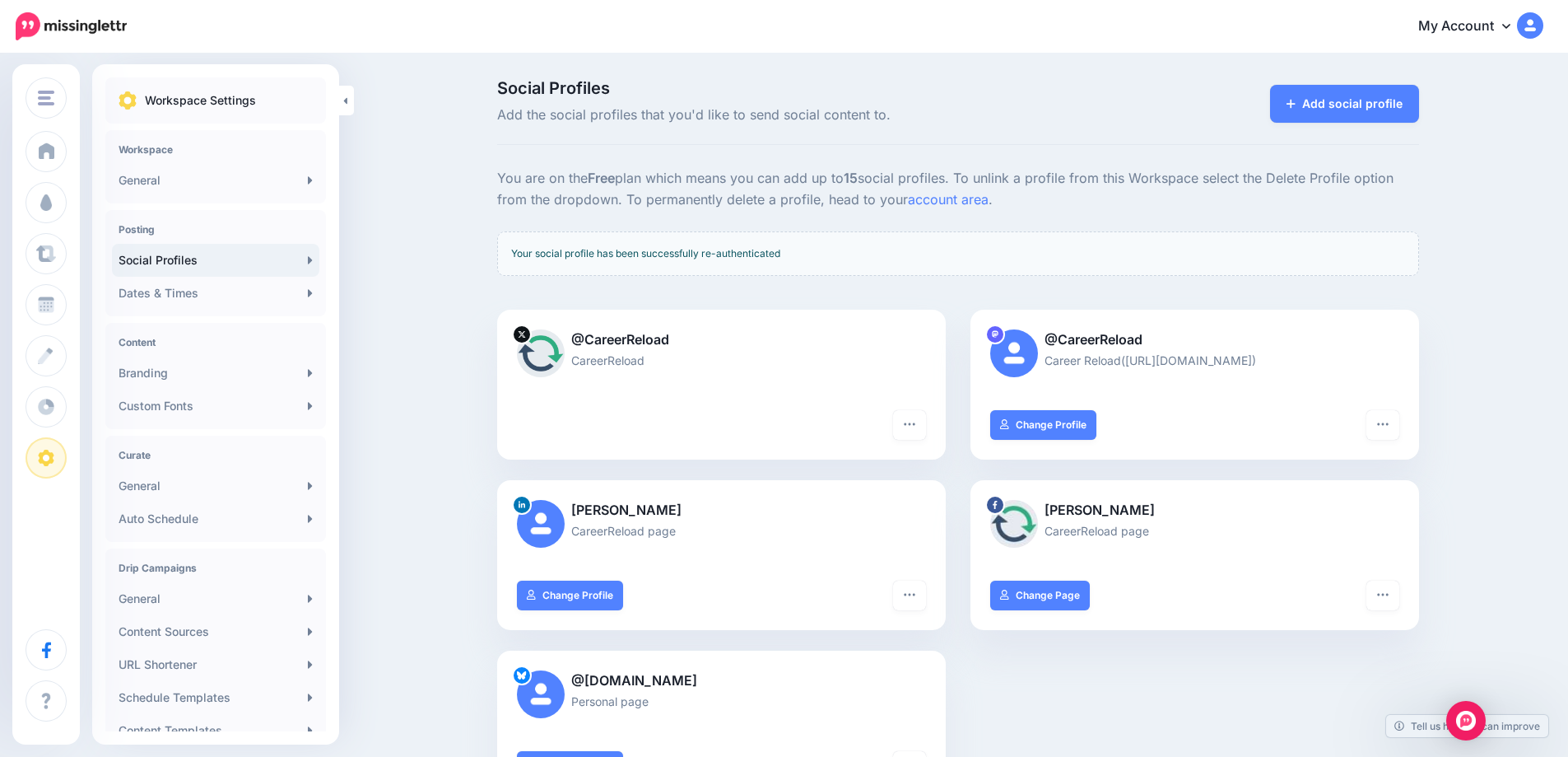
scroll to position [165, 0]
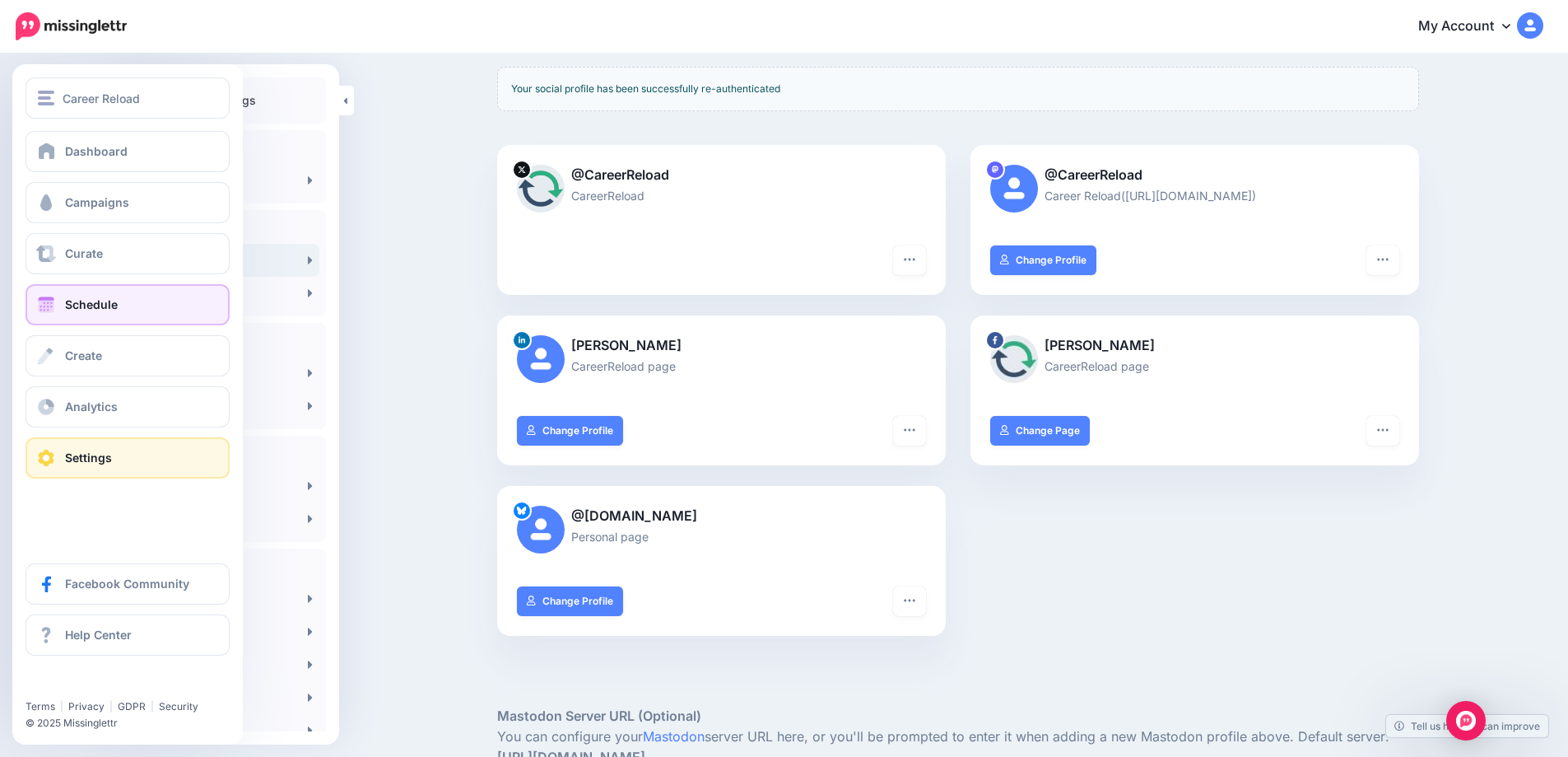
click at [60, 310] on link "Schedule" at bounding box center [128, 304] width 205 height 41
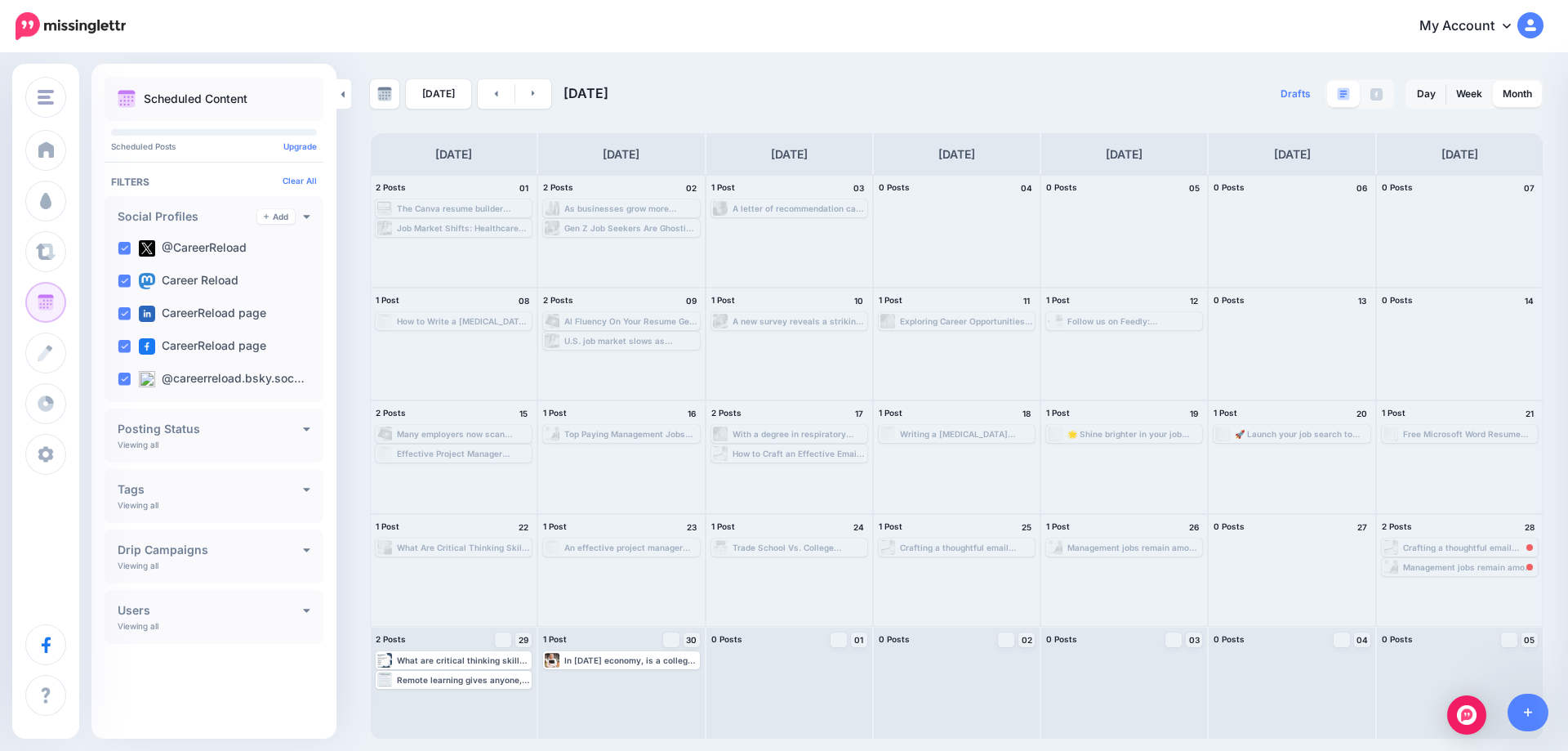
click at [1470, 570] on div "Management jobs remain among the most rewarding paths in business. They offer l…" at bounding box center [1469, 567] width 133 height 10
click at [1470, 586] on span "Reschedule" at bounding box center [1466, 586] width 41 height 8
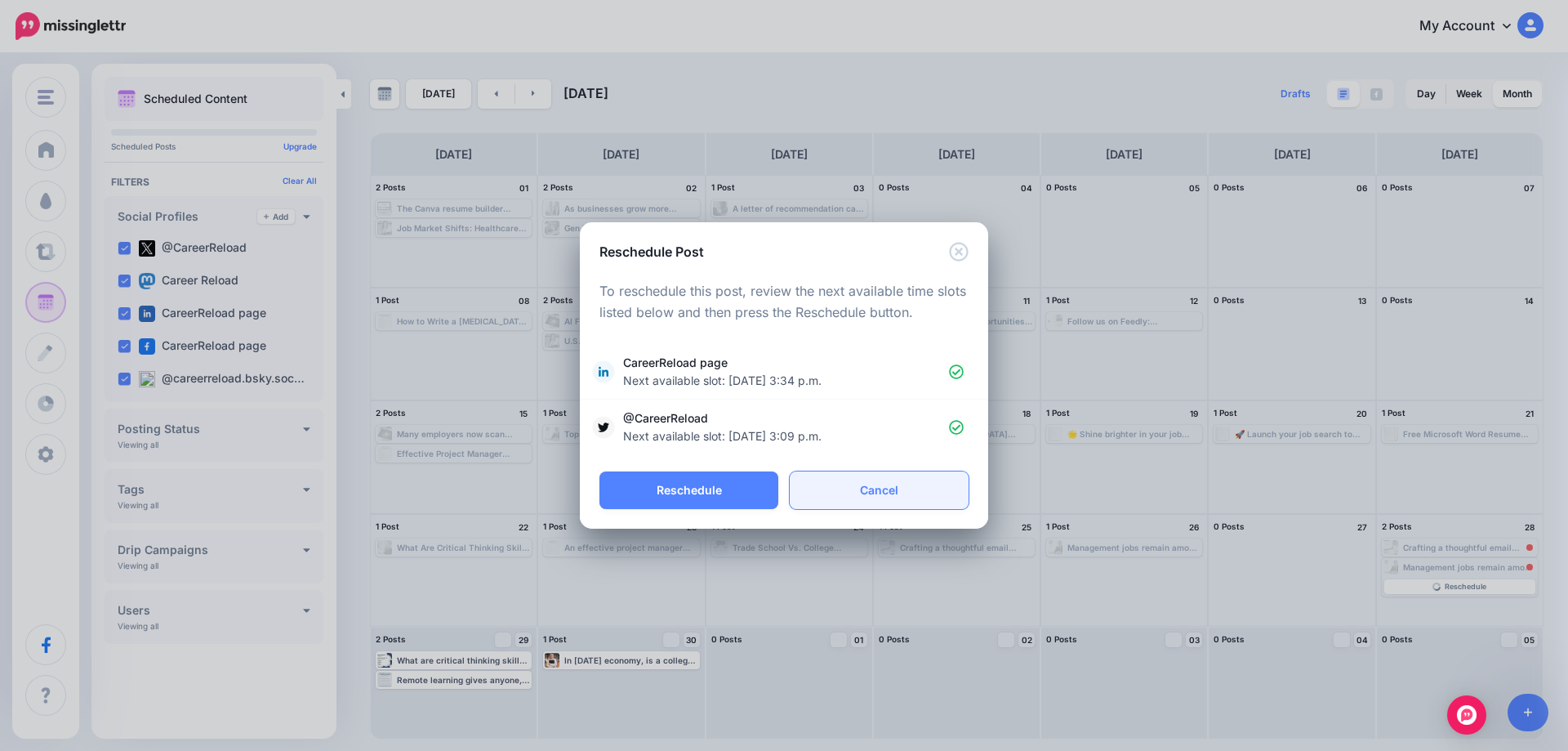
click at [887, 499] on link "Cancel" at bounding box center [880, 490] width 179 height 37
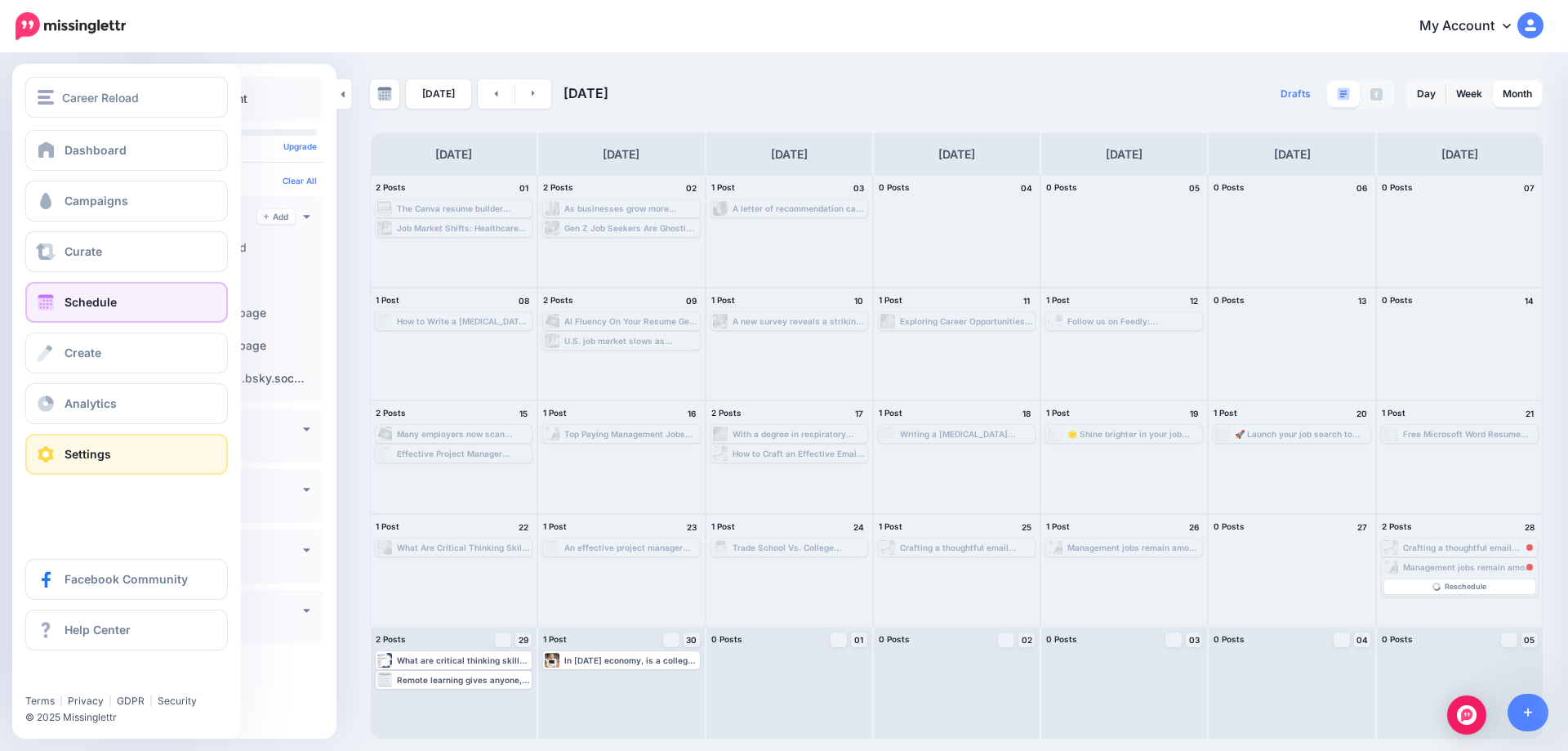
click at [64, 451] on link "Settings" at bounding box center [127, 453] width 203 height 40
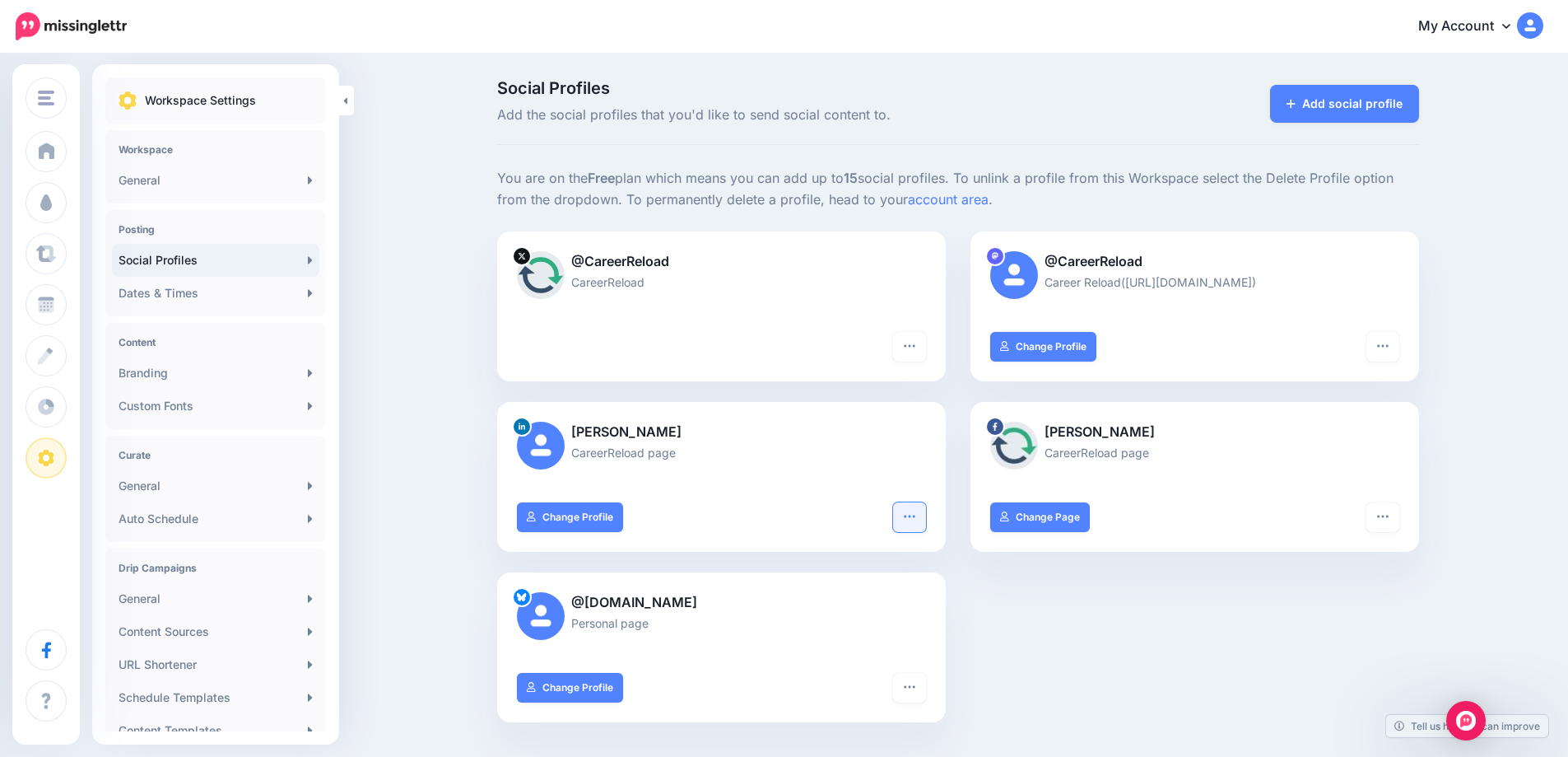
click at [921, 523] on button "button" at bounding box center [910, 518] width 33 height 30
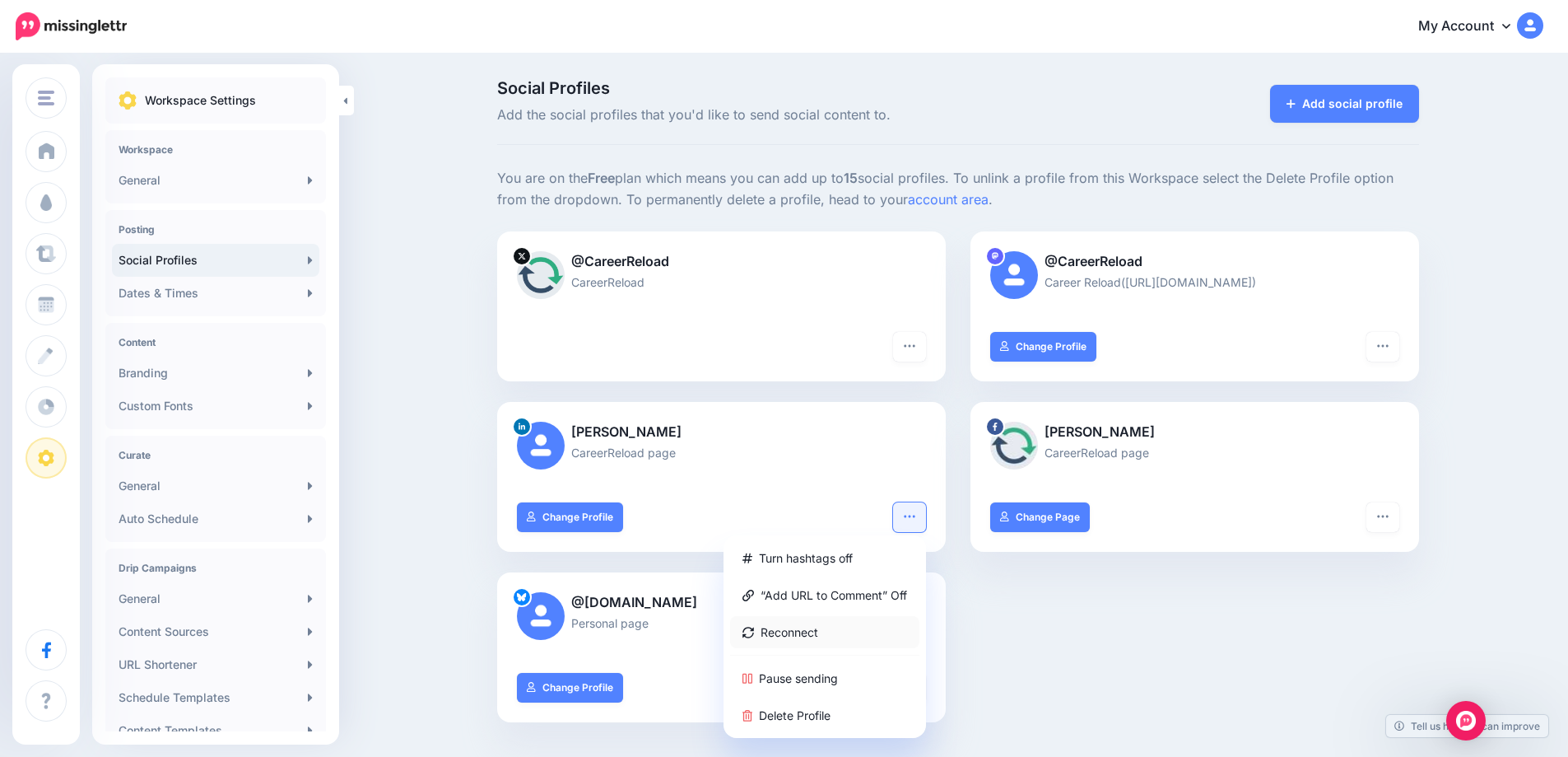
click at [819, 634] on link "Reconnect" at bounding box center [824, 632] width 190 height 32
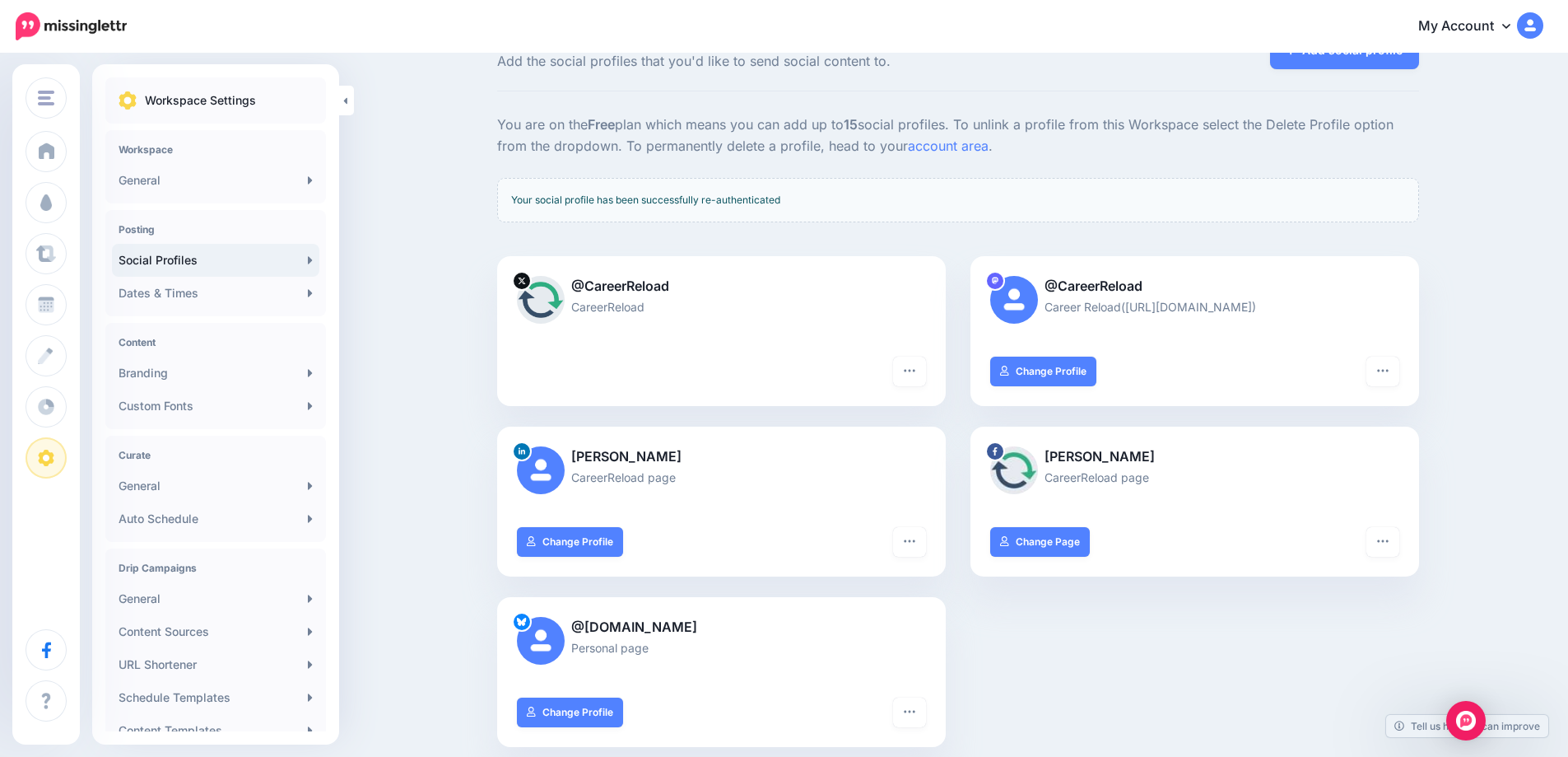
scroll to position [82, 0]
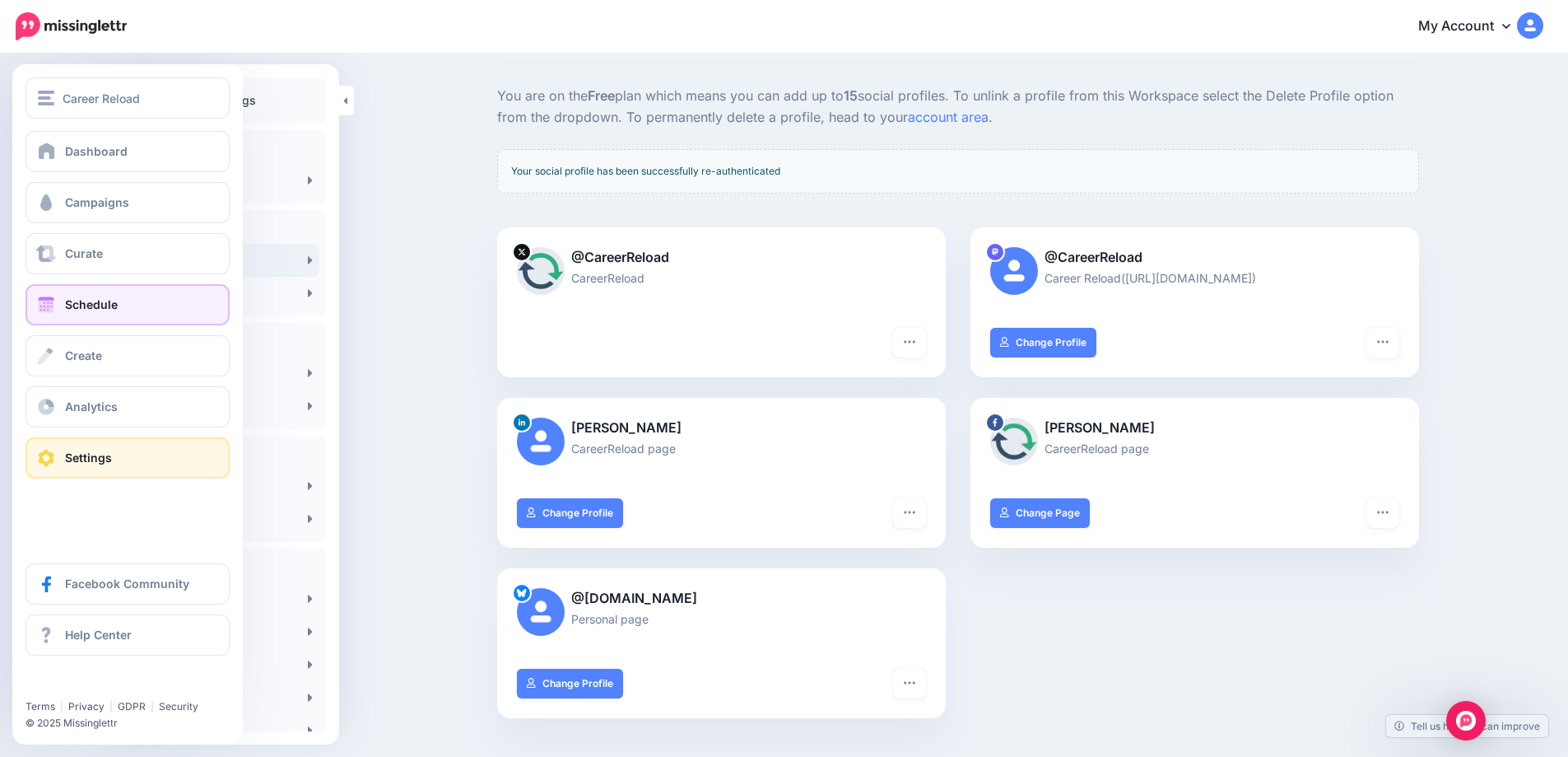
click at [53, 302] on span at bounding box center [47, 304] width 22 height 17
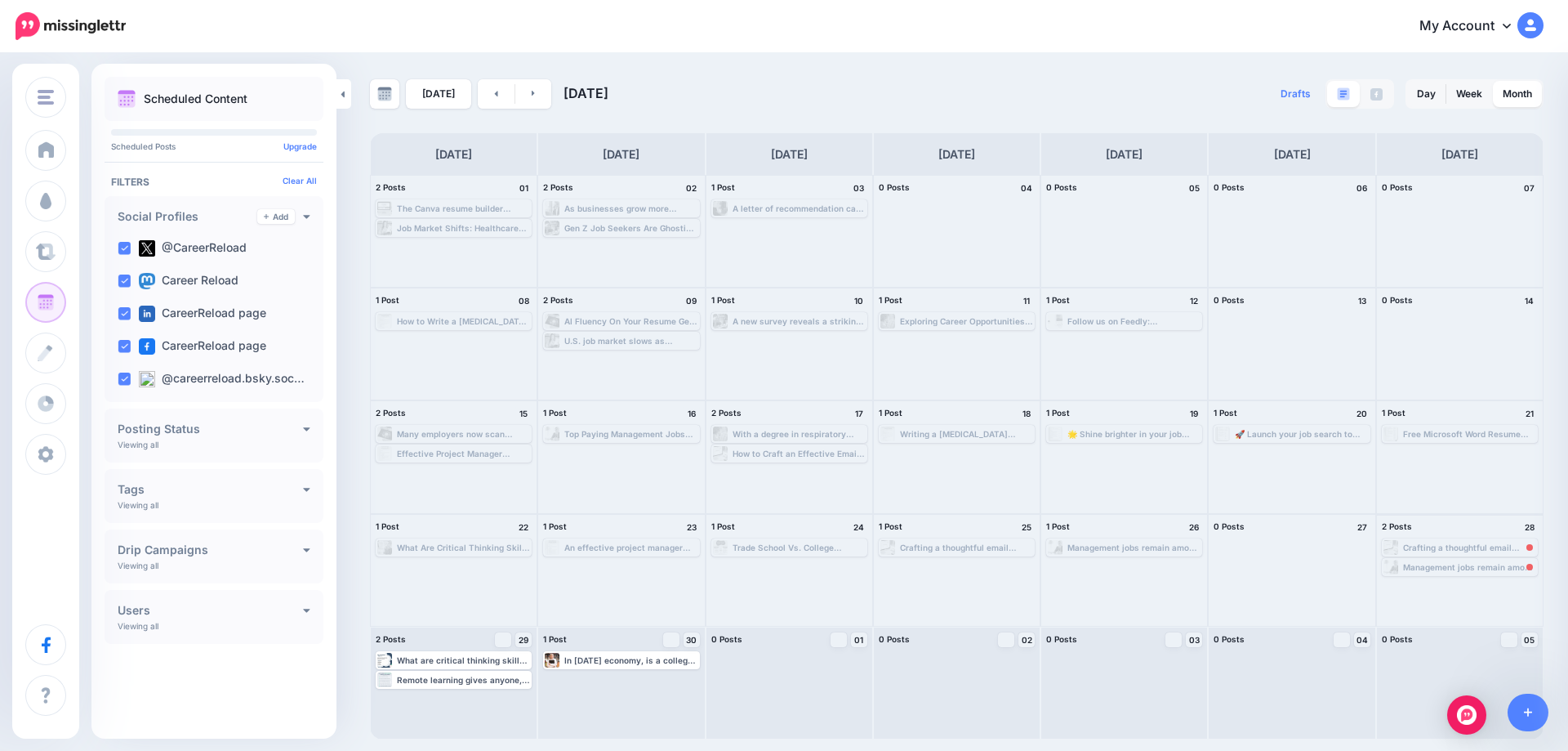
click at [1426, 569] on div "Management jobs remain among the most rewarding paths in business. They offer l…" at bounding box center [1469, 567] width 133 height 10
click at [1464, 585] on span "Reschedule" at bounding box center [1466, 586] width 41 height 8
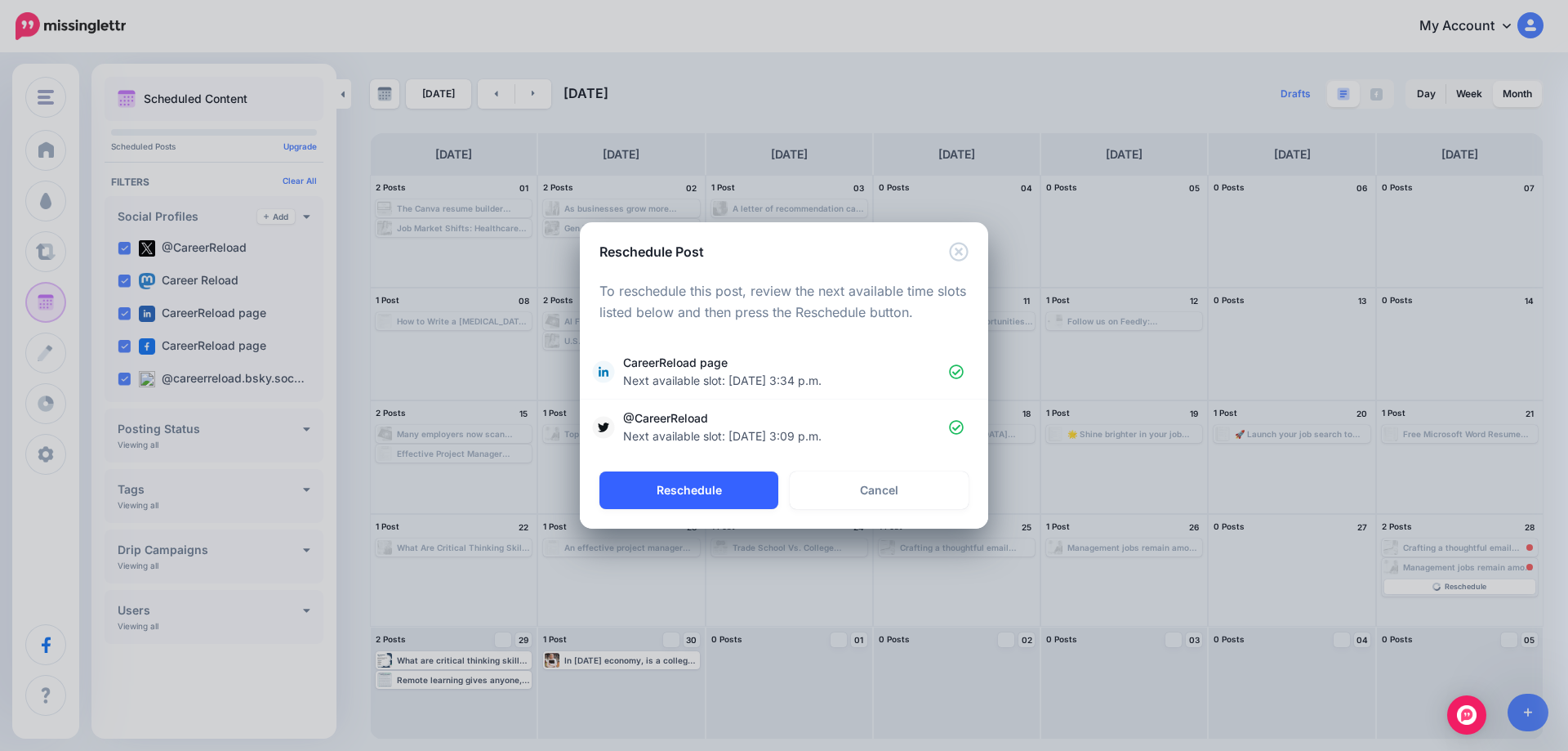
click at [680, 493] on button "Reschedule" at bounding box center [689, 490] width 179 height 37
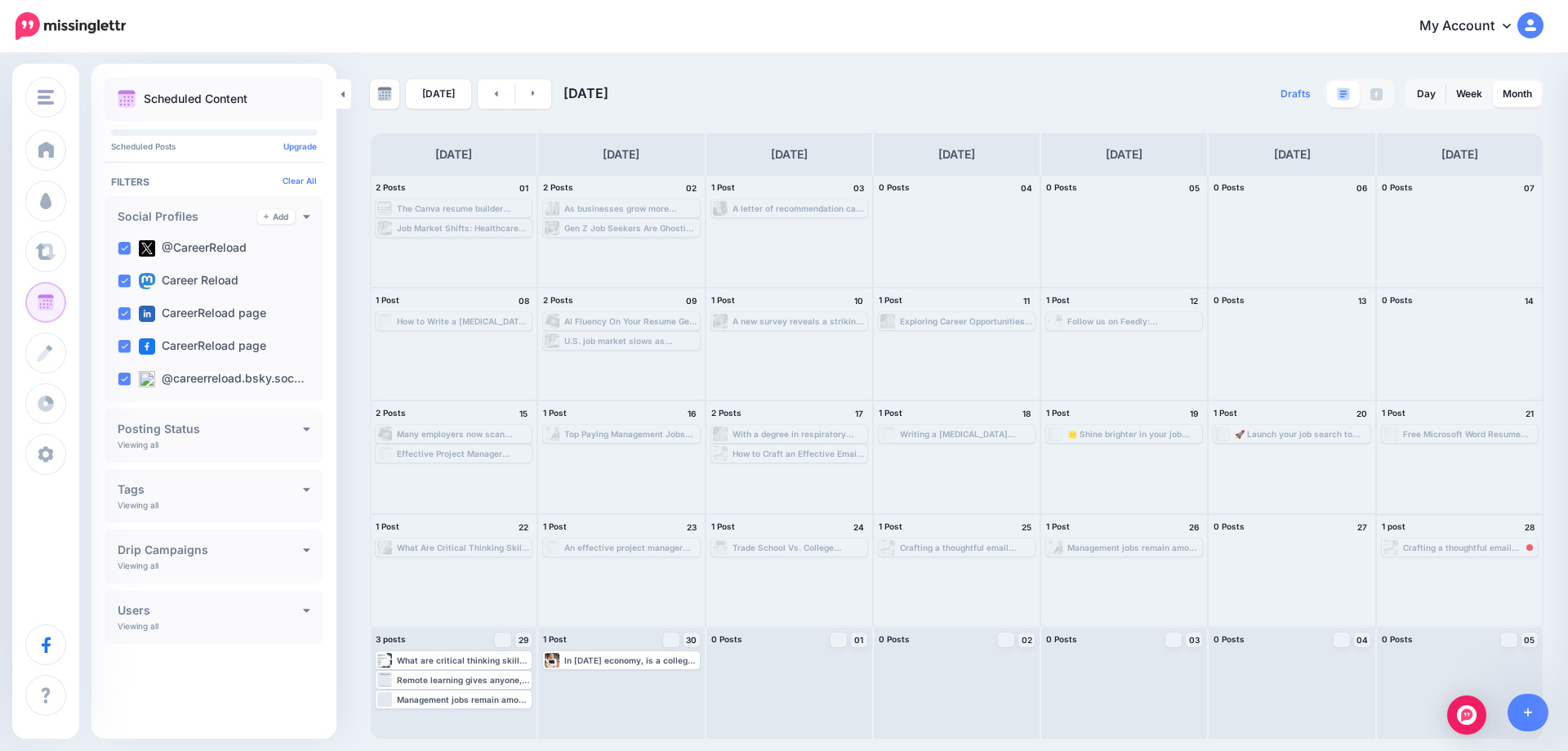
click at [1463, 548] on div "Crafting a thoughtful email request for a reference shows respect for the recip…" at bounding box center [1469, 548] width 133 height 10
click at [1465, 564] on span "Reschedule" at bounding box center [1466, 567] width 41 height 8
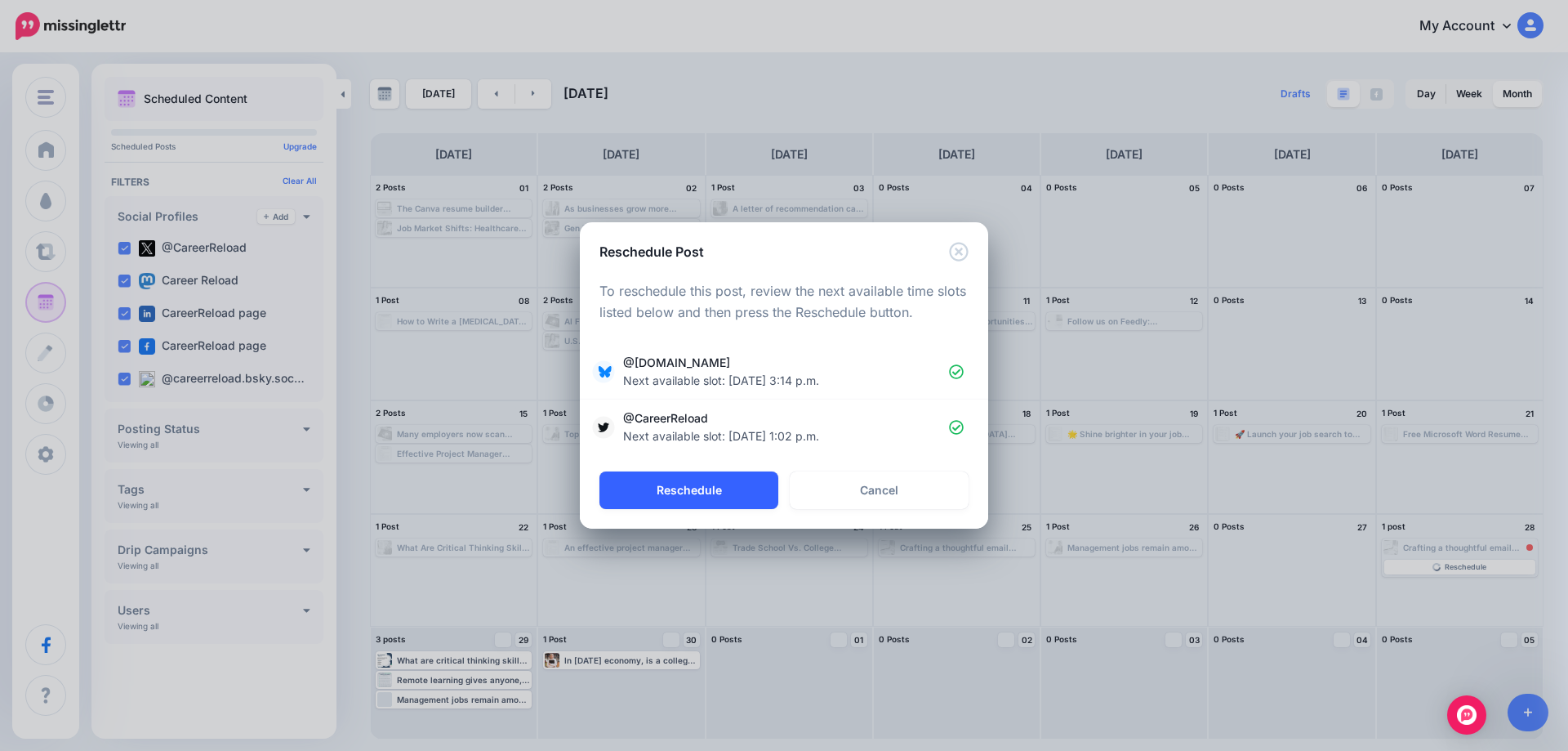
click at [700, 490] on button "Reschedule" at bounding box center [689, 490] width 179 height 37
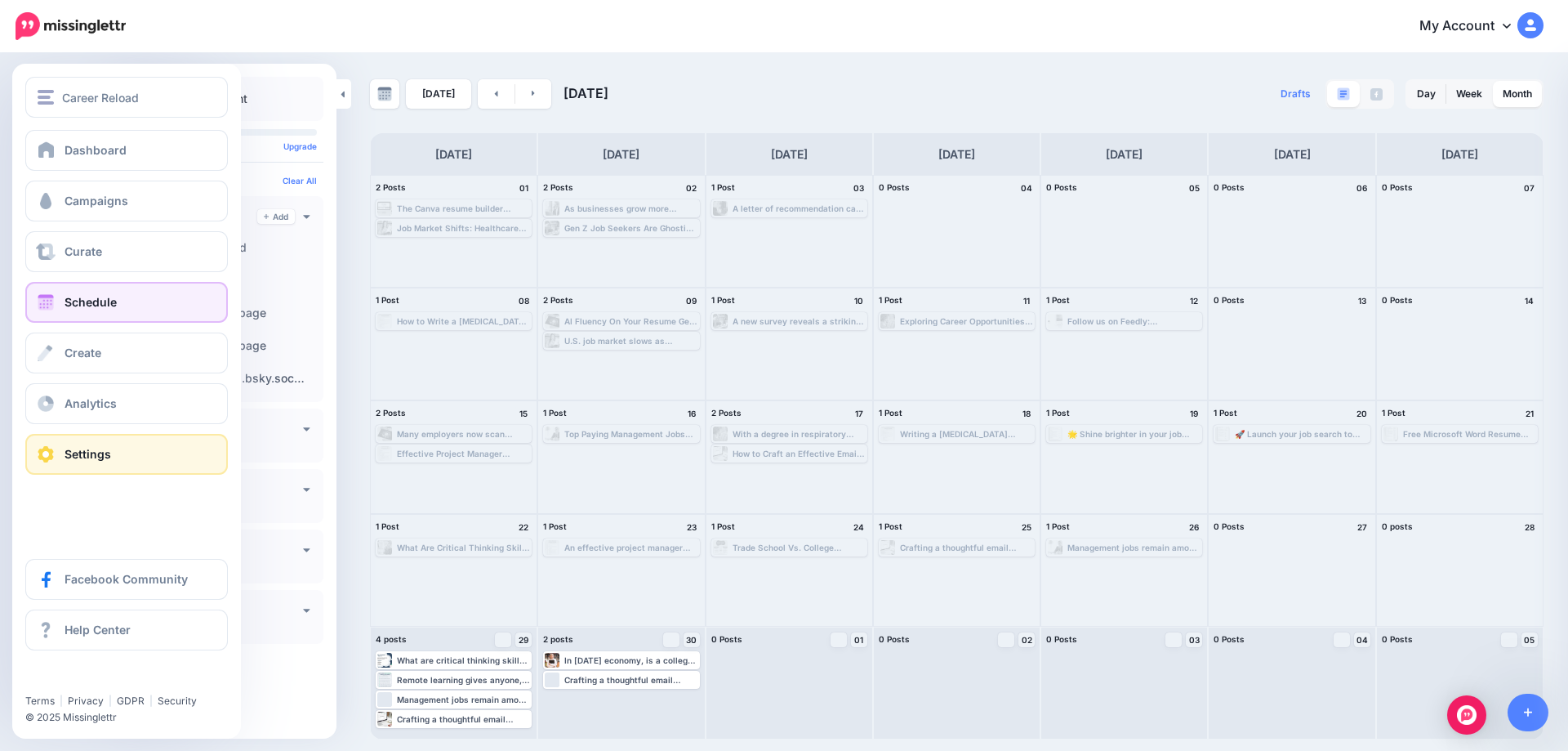
click at [79, 450] on span "Settings" at bounding box center [87, 454] width 46 height 14
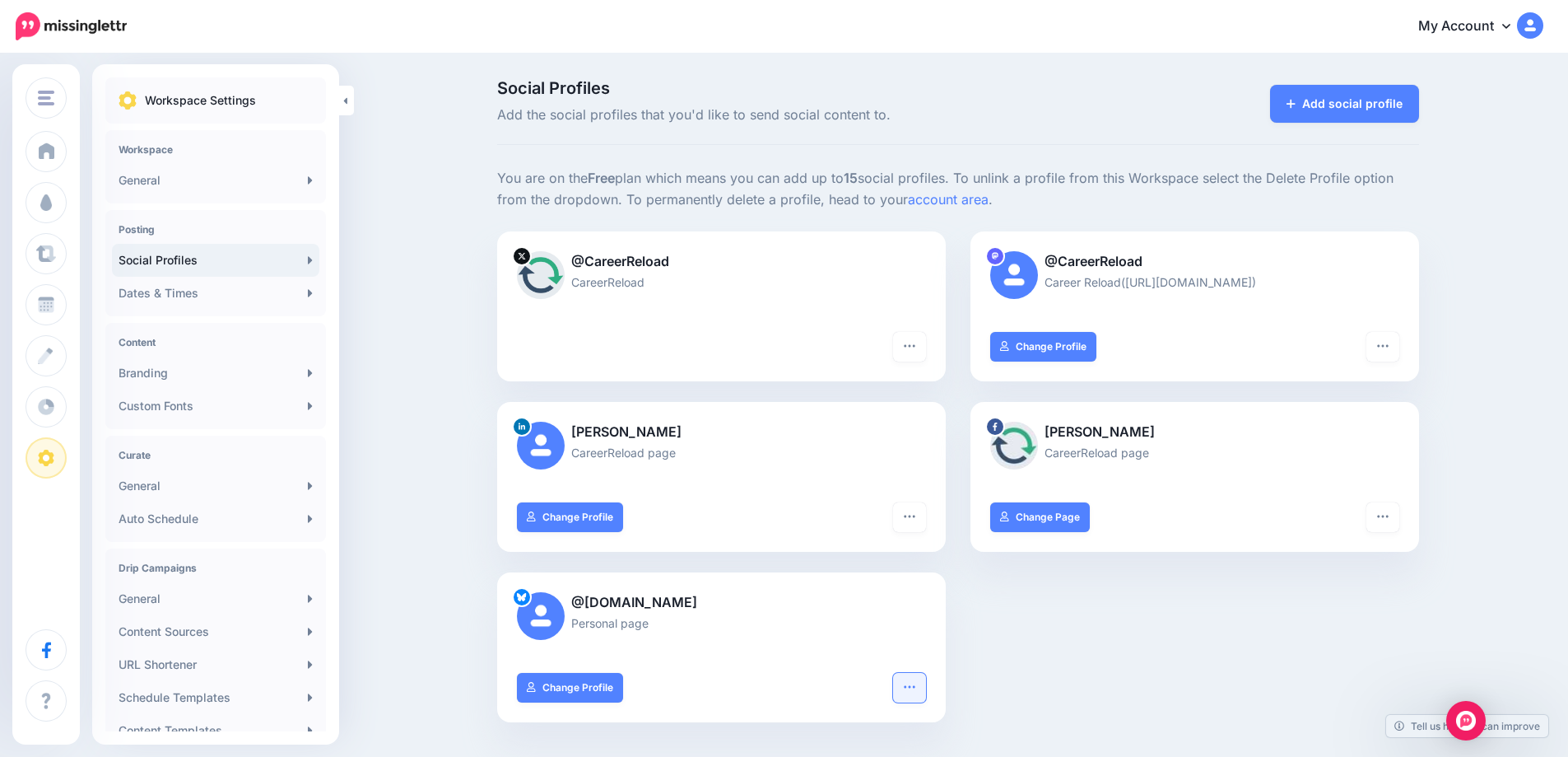
click at [909, 683] on button "button" at bounding box center [910, 687] width 33 height 30
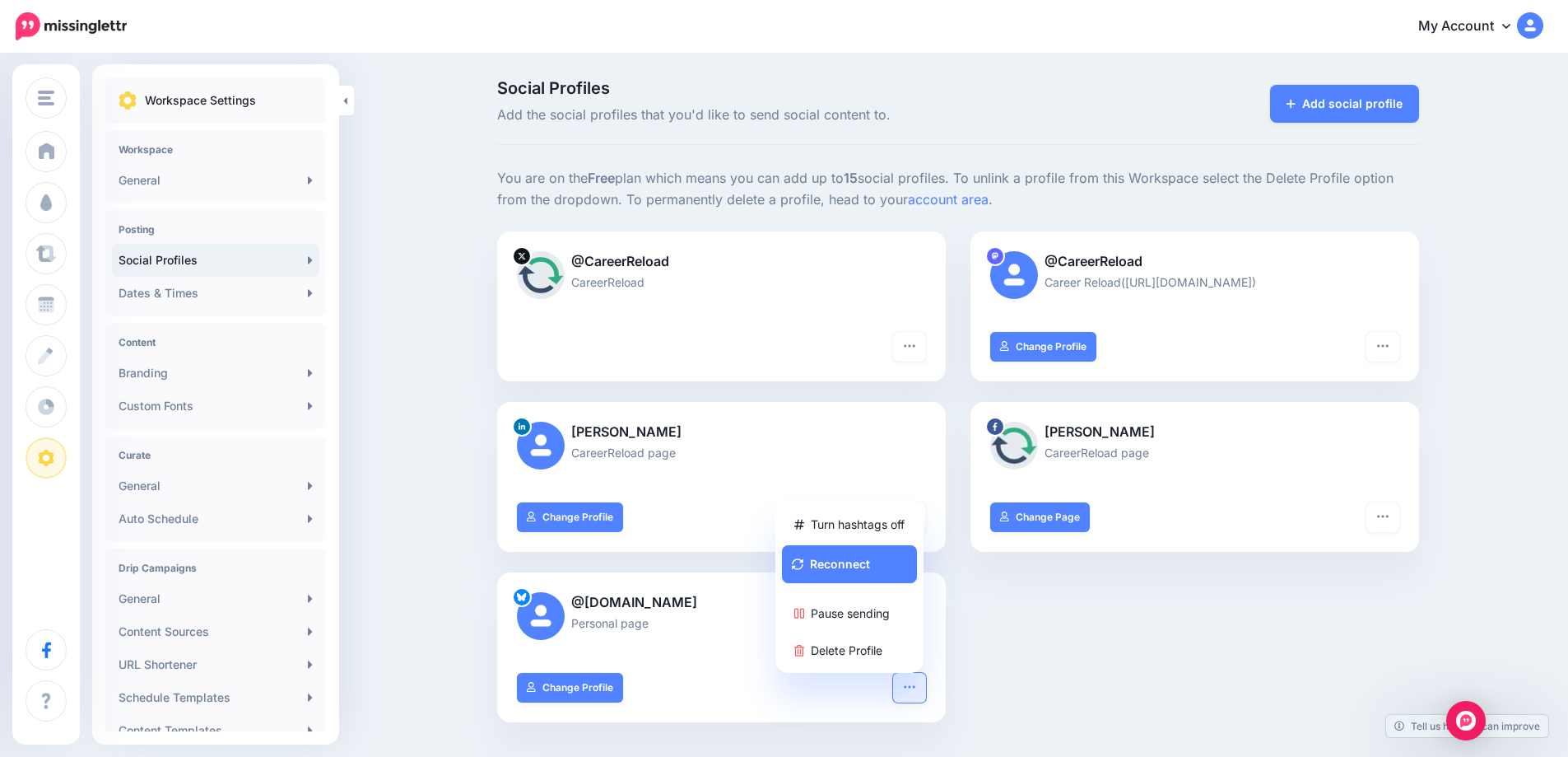
click at [449, 334] on div "Social Profiles Add the social profiles that you'd like to send social content …" at bounding box center [784, 555] width 1568 height 1000
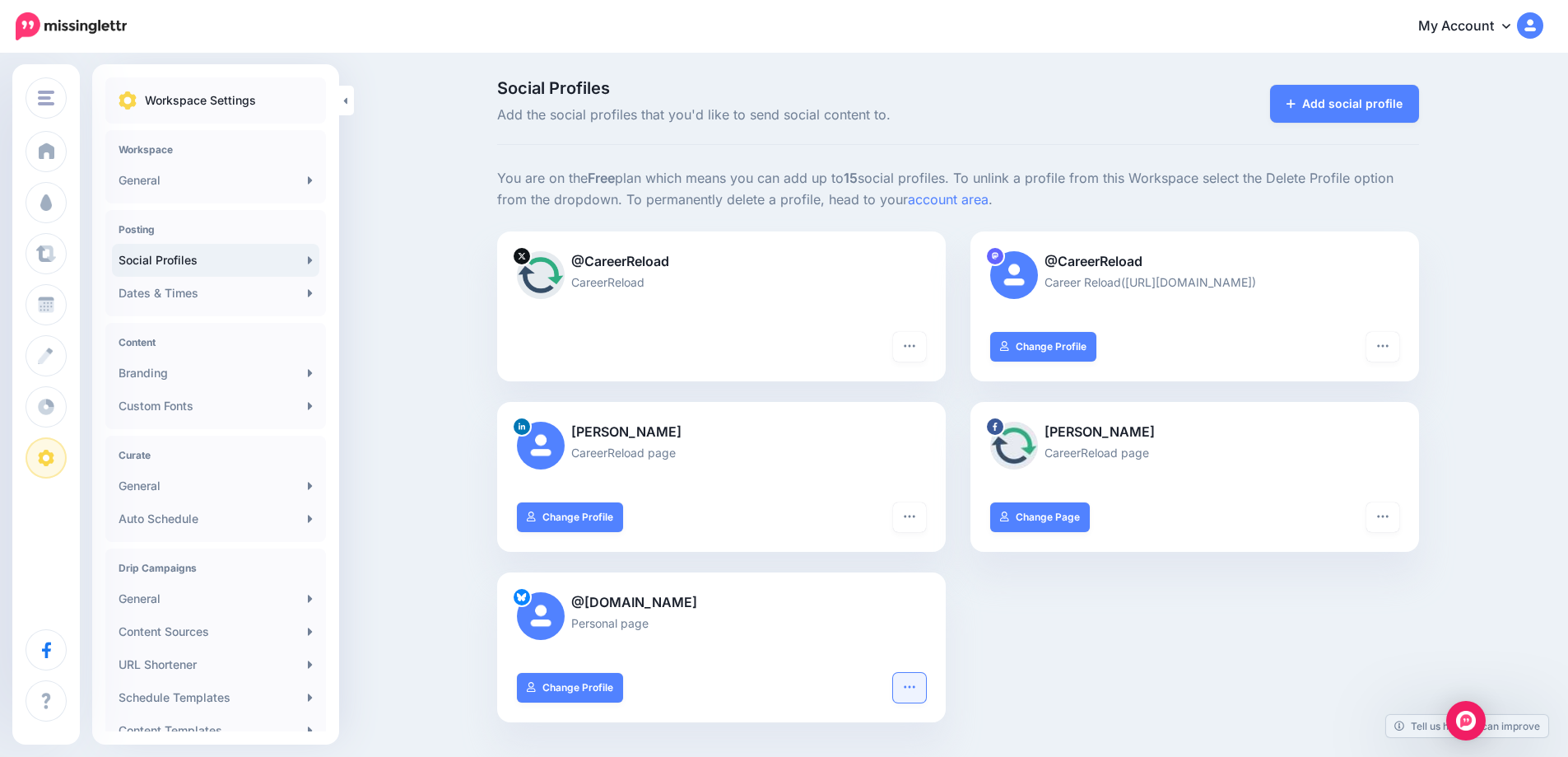
click at [917, 688] on icon "button" at bounding box center [910, 686] width 13 height 13
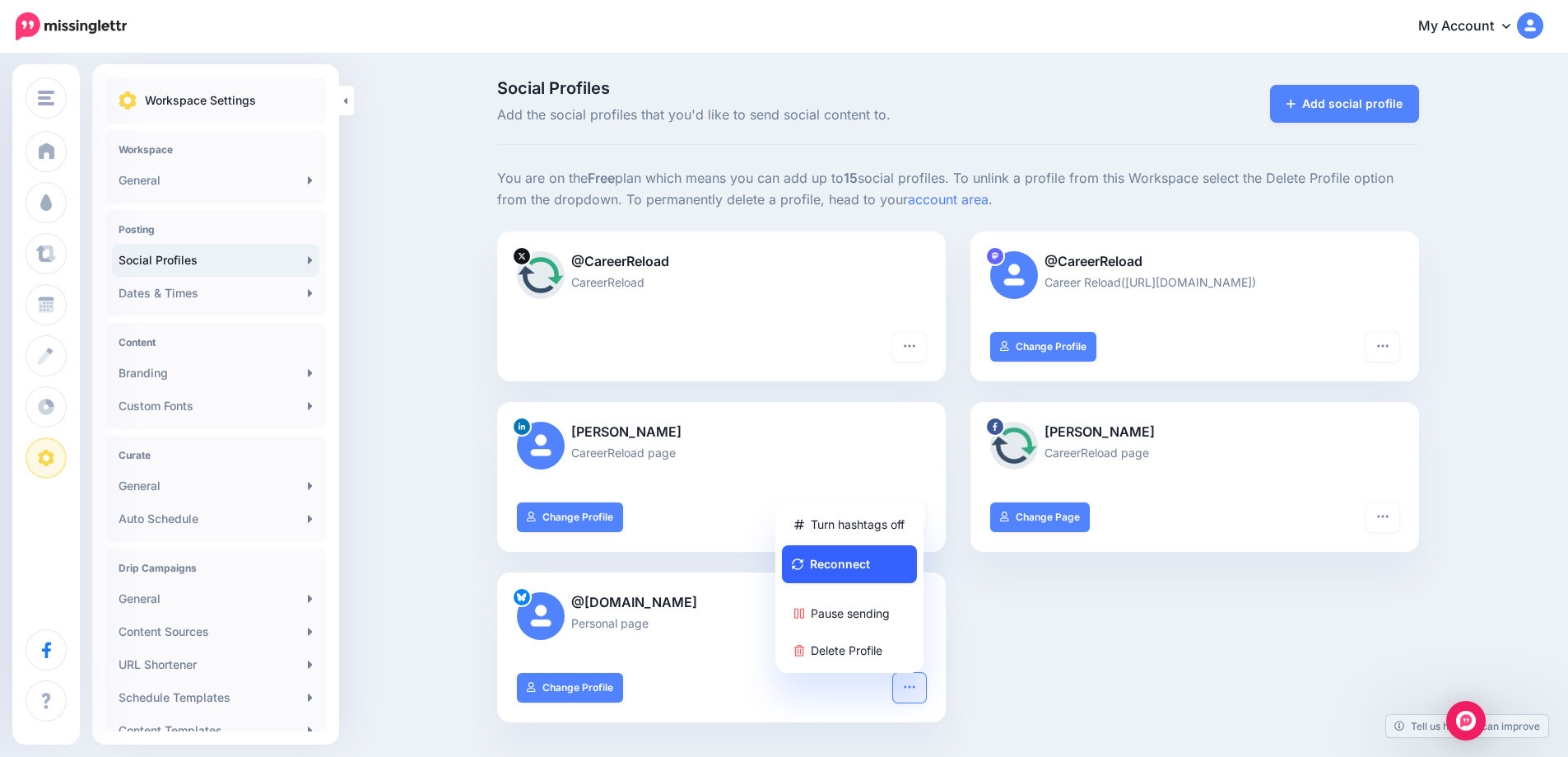
click at [855, 564] on button "Reconnect" at bounding box center [850, 564] width 135 height 38
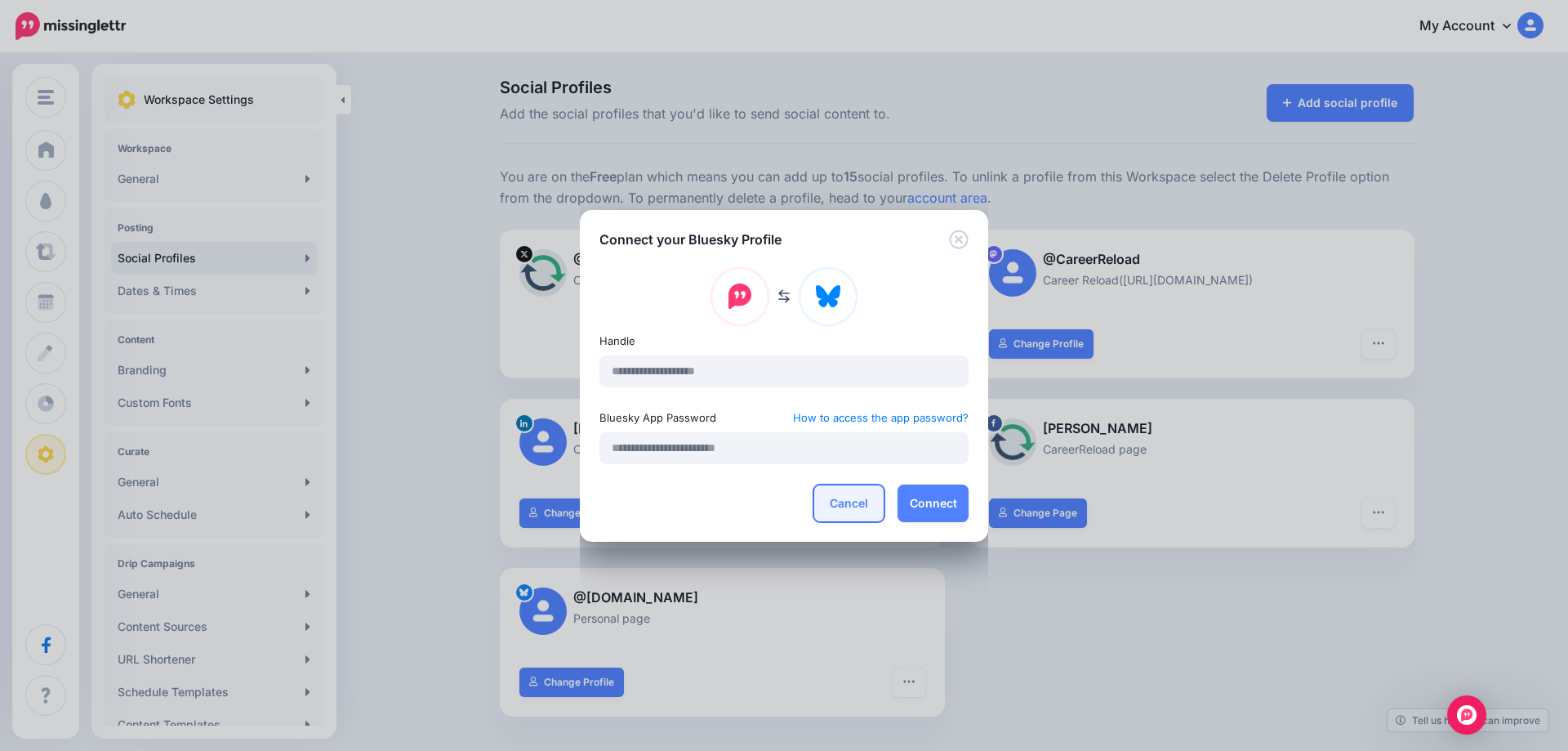
click at [850, 505] on button "Cancel" at bounding box center [849, 504] width 71 height 37
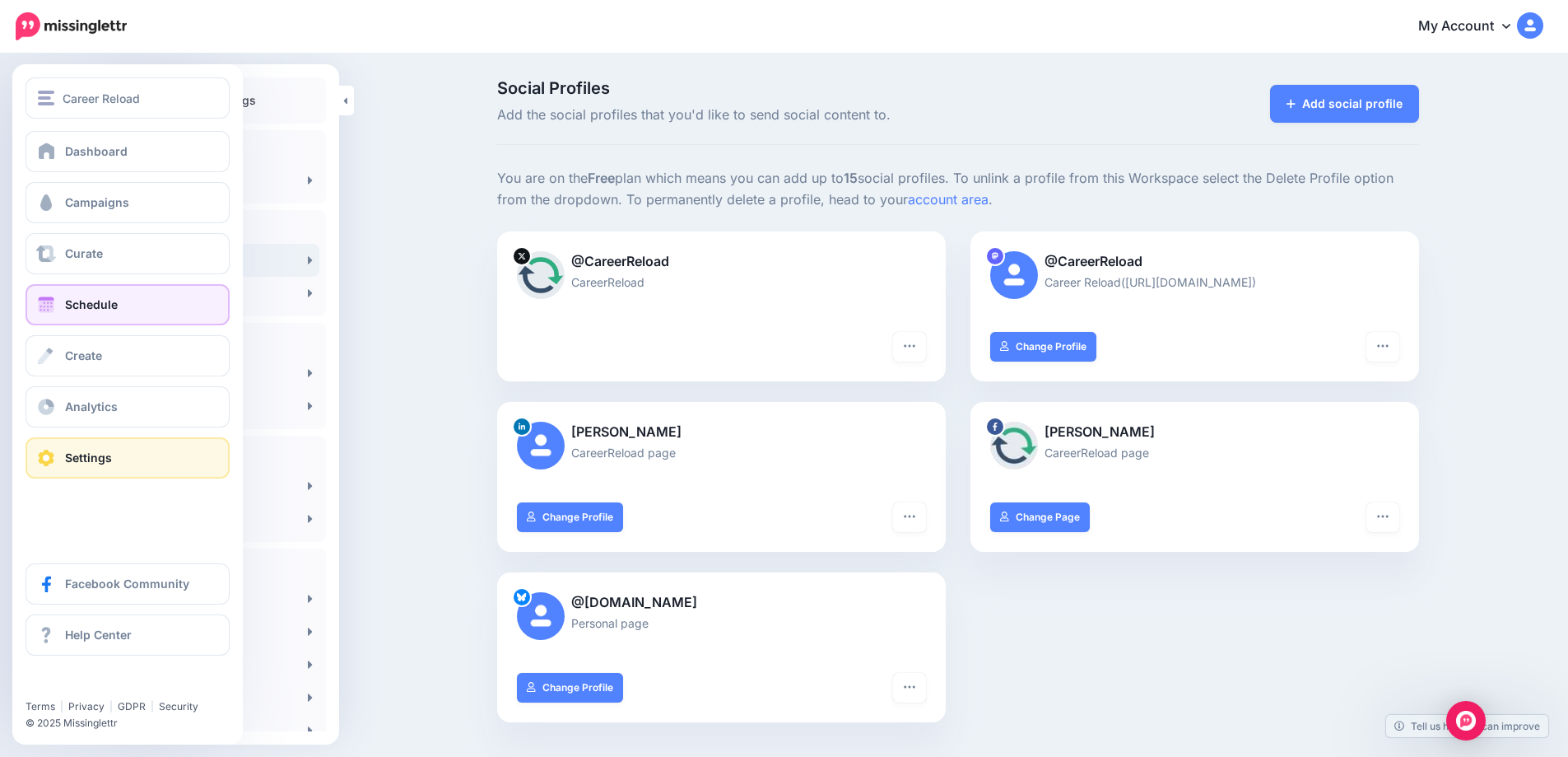
click at [59, 307] on link "Schedule" at bounding box center [128, 304] width 205 height 41
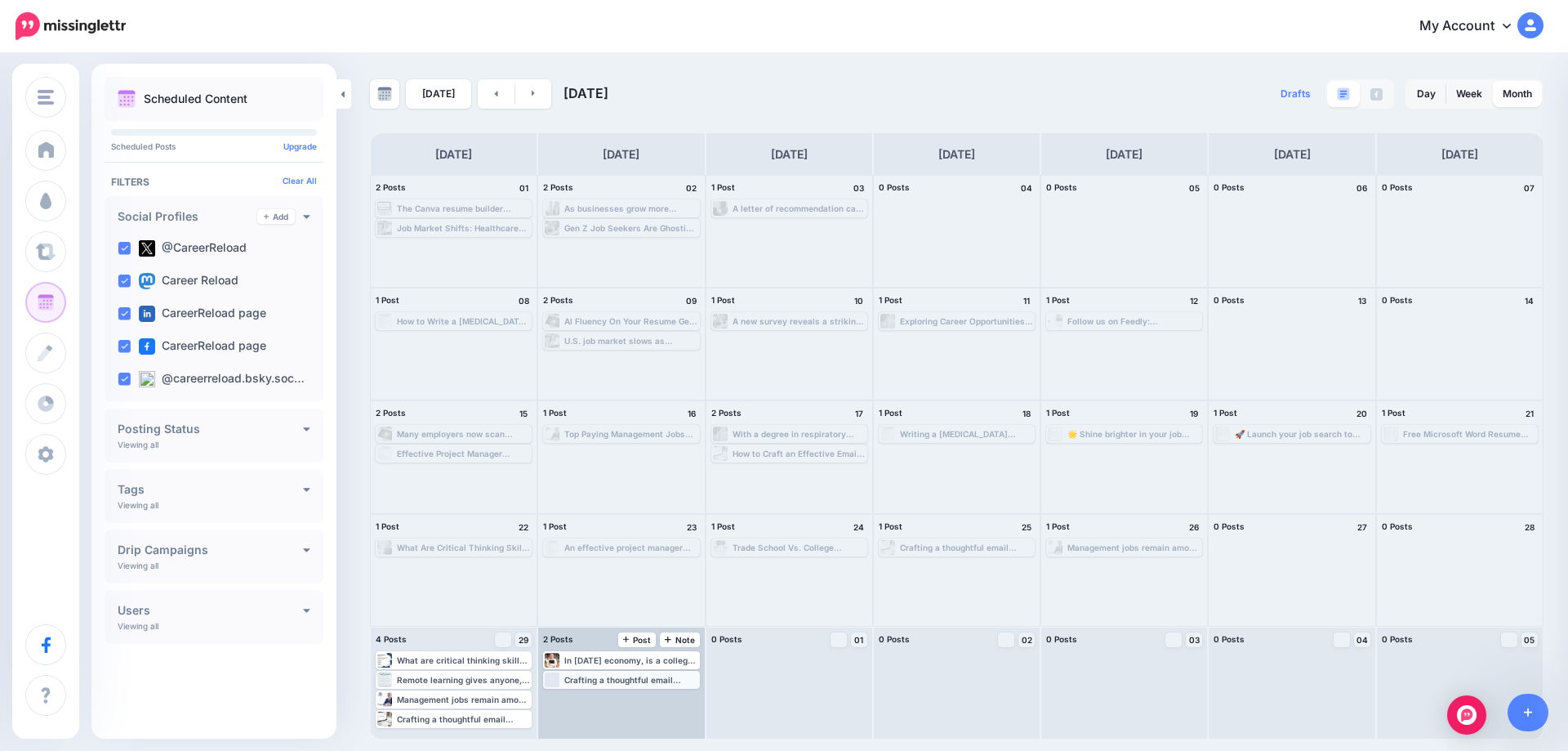
click at [592, 681] on div "Crafting a thoughtful email request for a reference shows respect for the recip…" at bounding box center [630, 680] width 133 height 10
click at [600, 702] on span "Edit" at bounding box center [602, 700] width 13 height 8
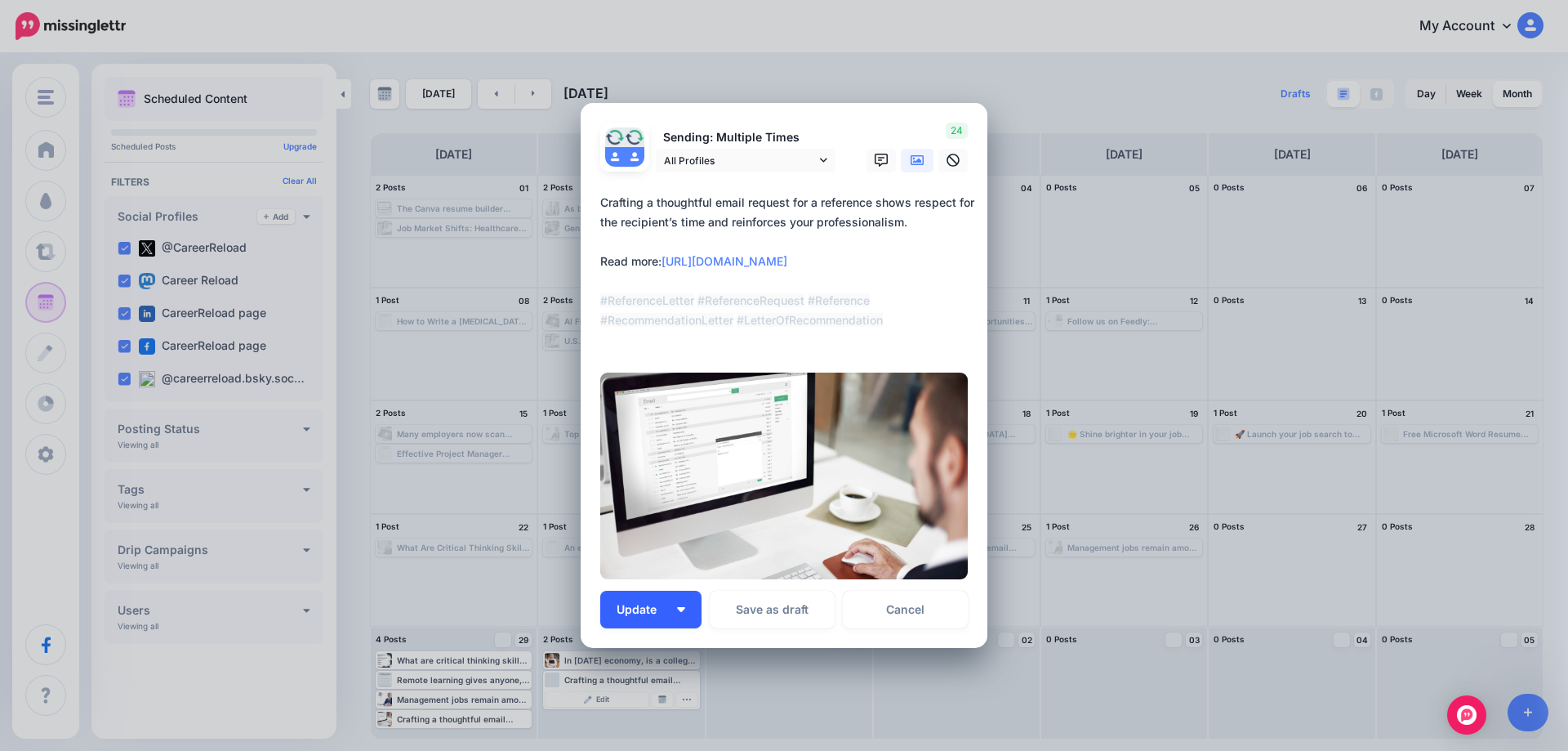
click at [681, 607] on button "Update" at bounding box center [650, 609] width 101 height 37
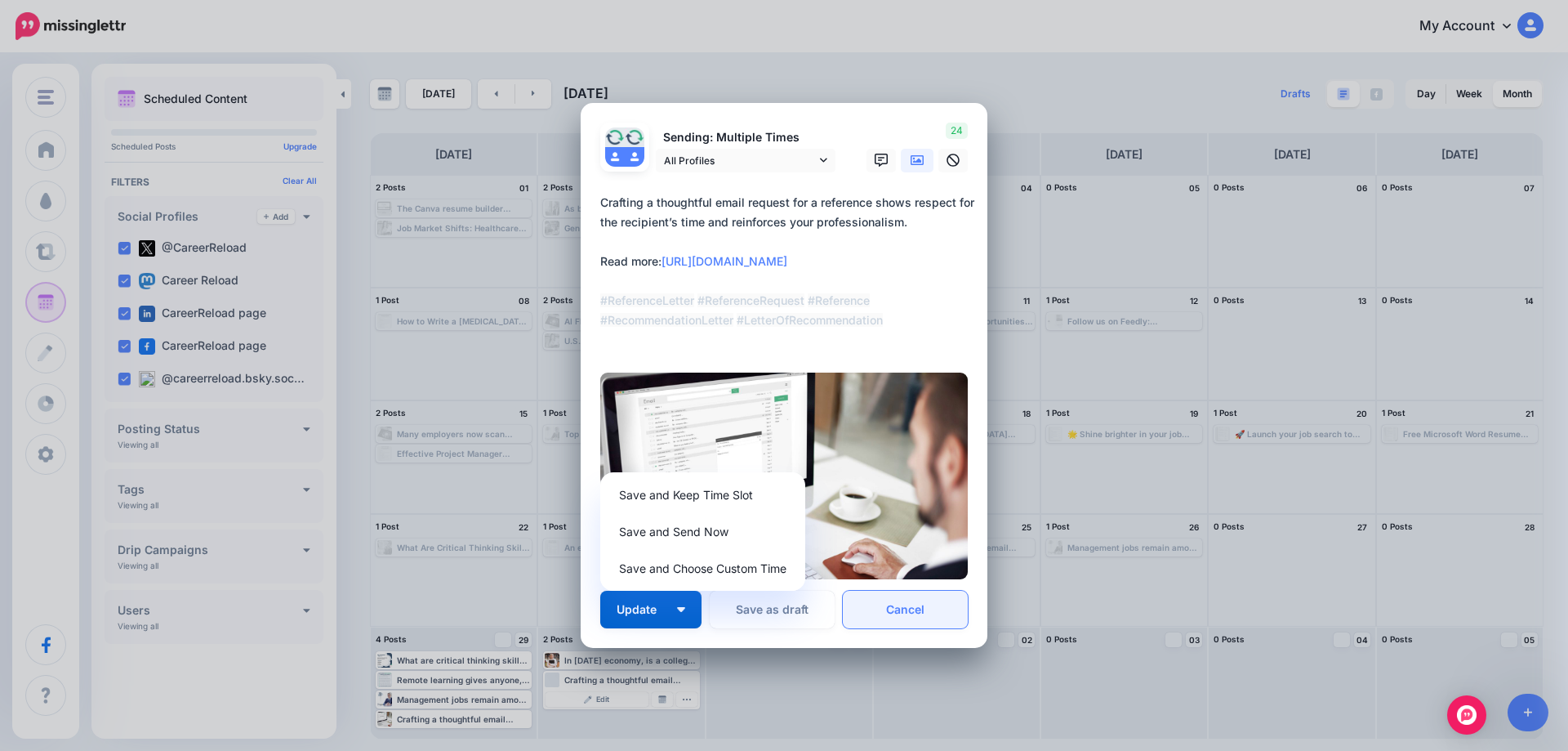
click at [905, 615] on link "Cancel" at bounding box center [905, 609] width 125 height 37
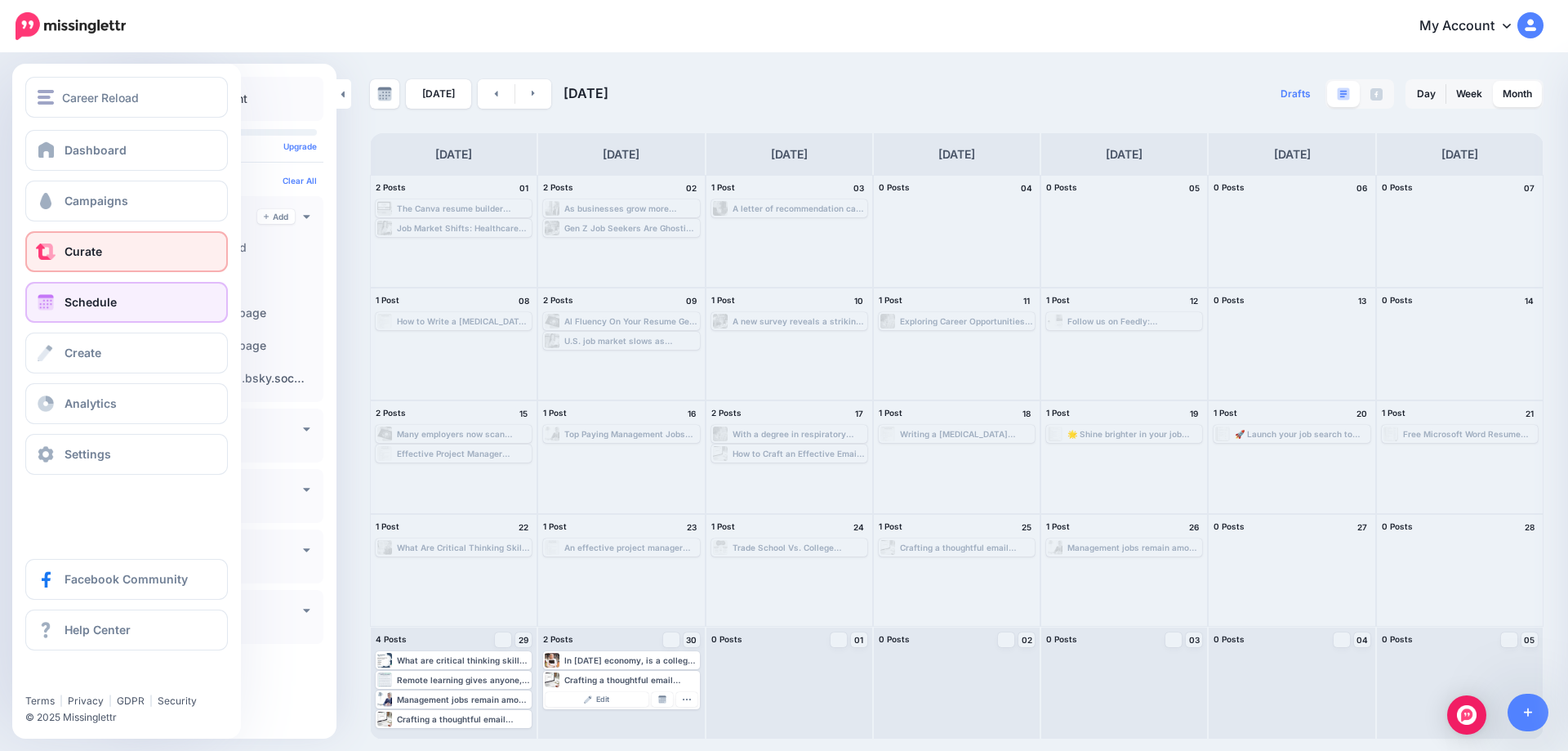
click at [94, 258] on link "Curate" at bounding box center [127, 251] width 203 height 40
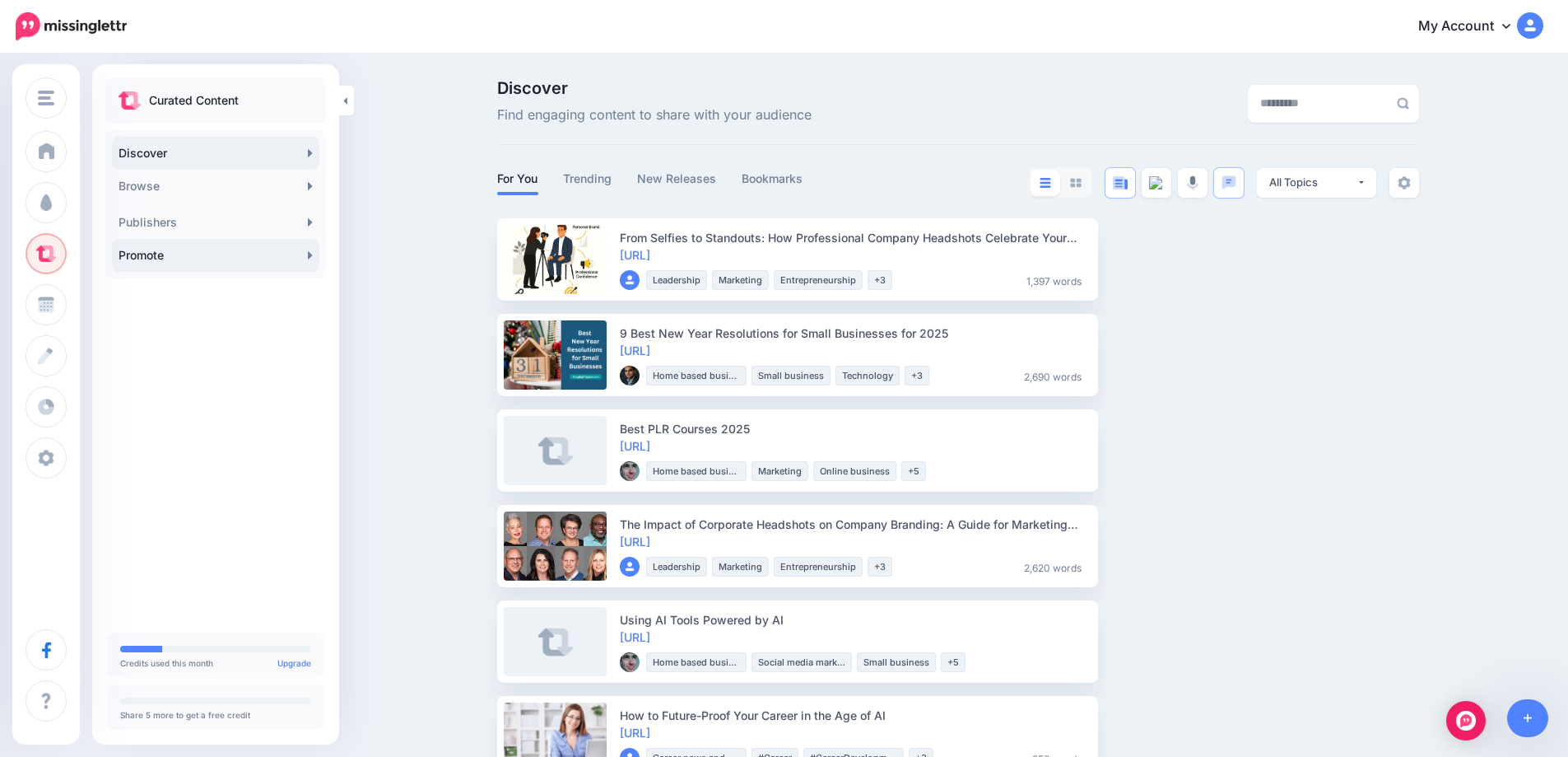
click at [202, 262] on link "Promote" at bounding box center [215, 254] width 208 height 33
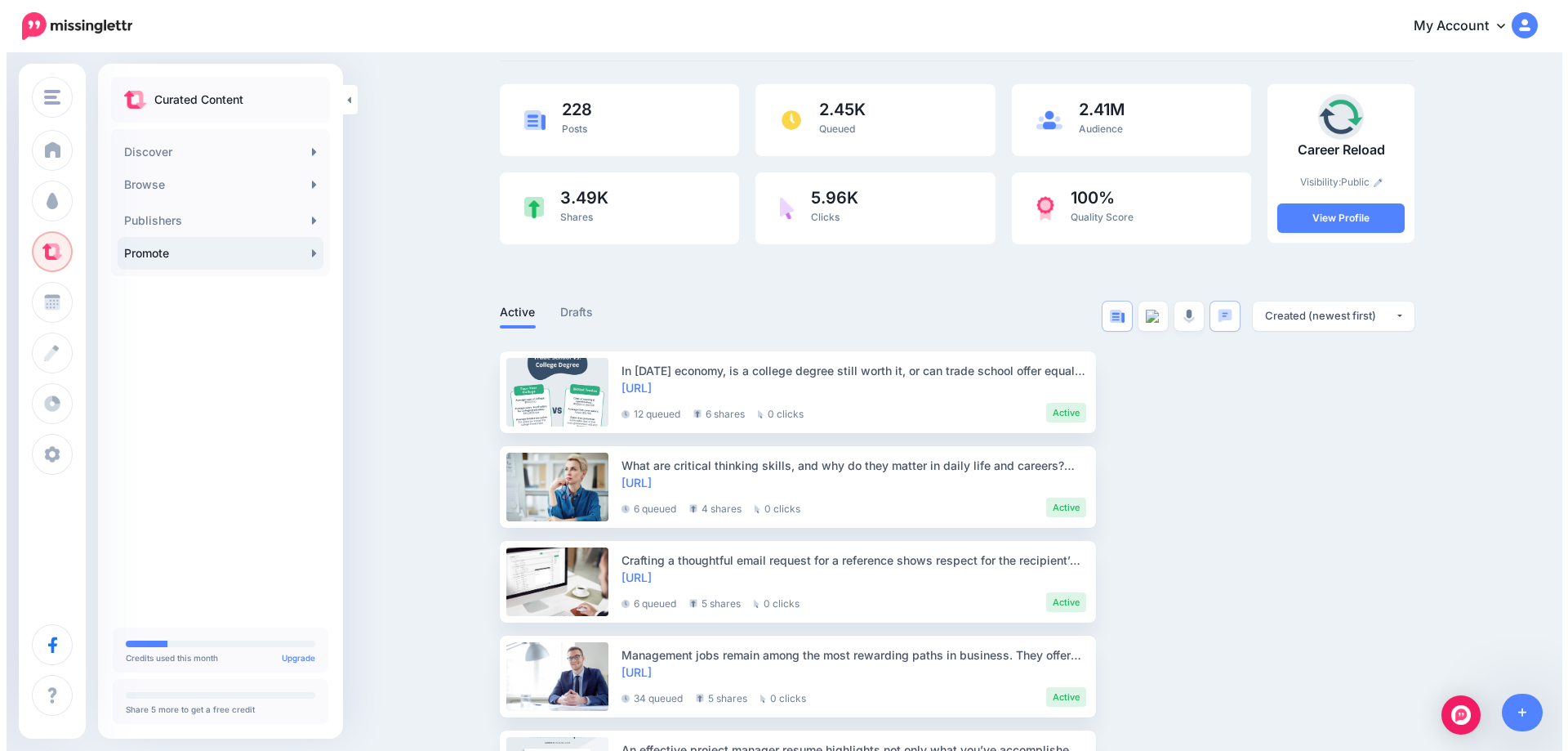
scroll to position [164, 0]
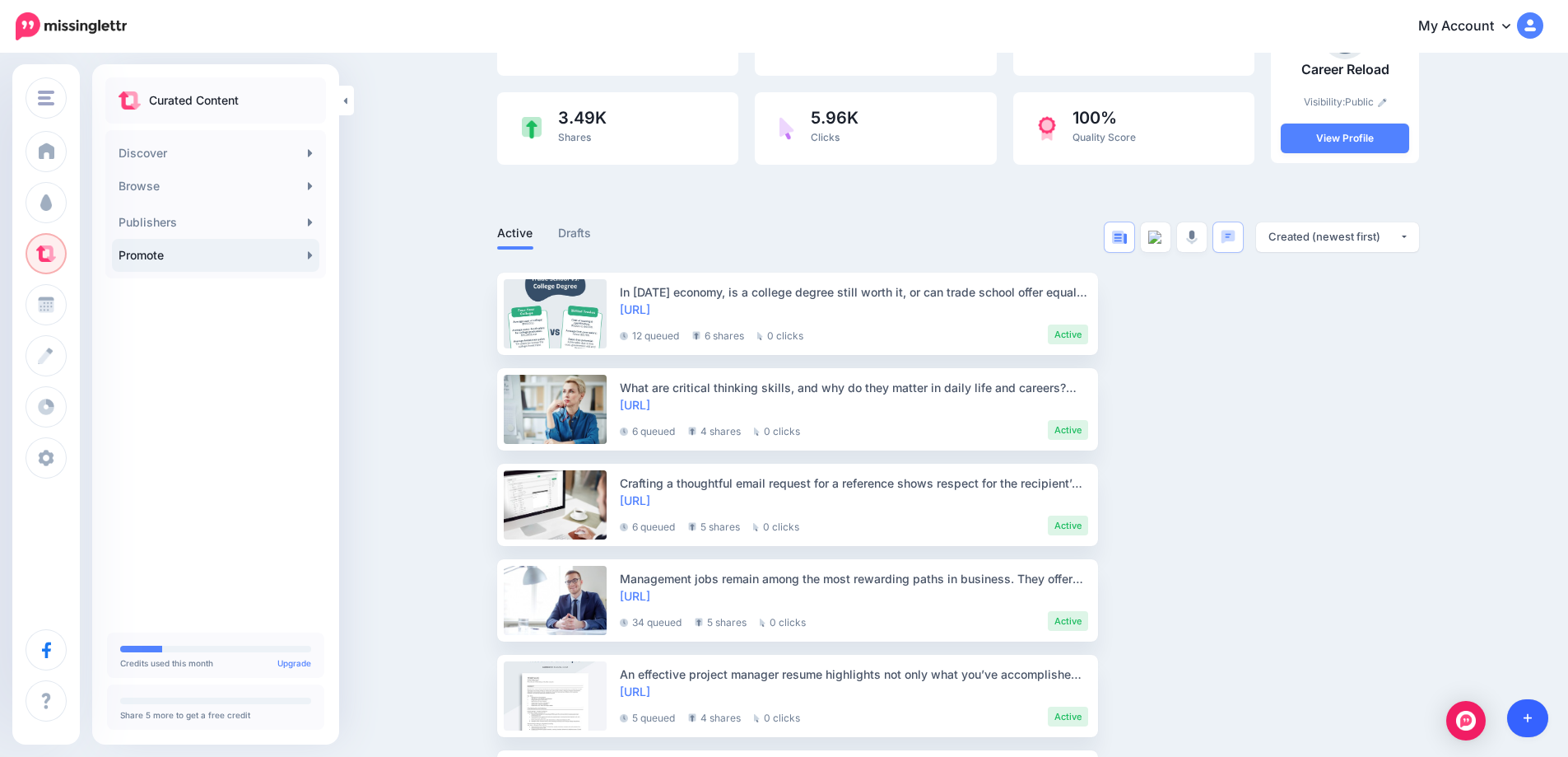
click at [1524, 719] on icon at bounding box center [1528, 718] width 9 height 12
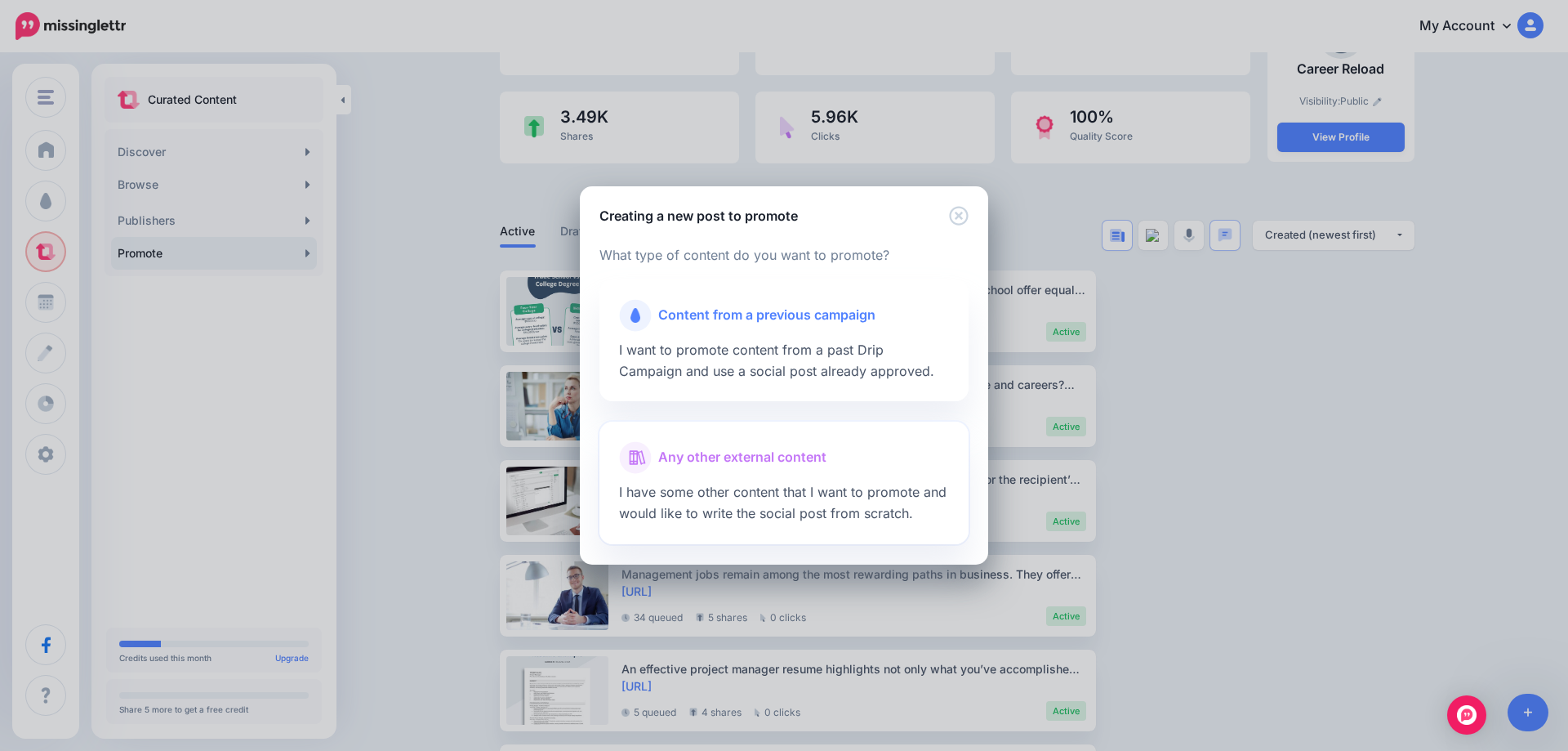
click at [763, 476] on div at bounding box center [783, 478] width 330 height 8
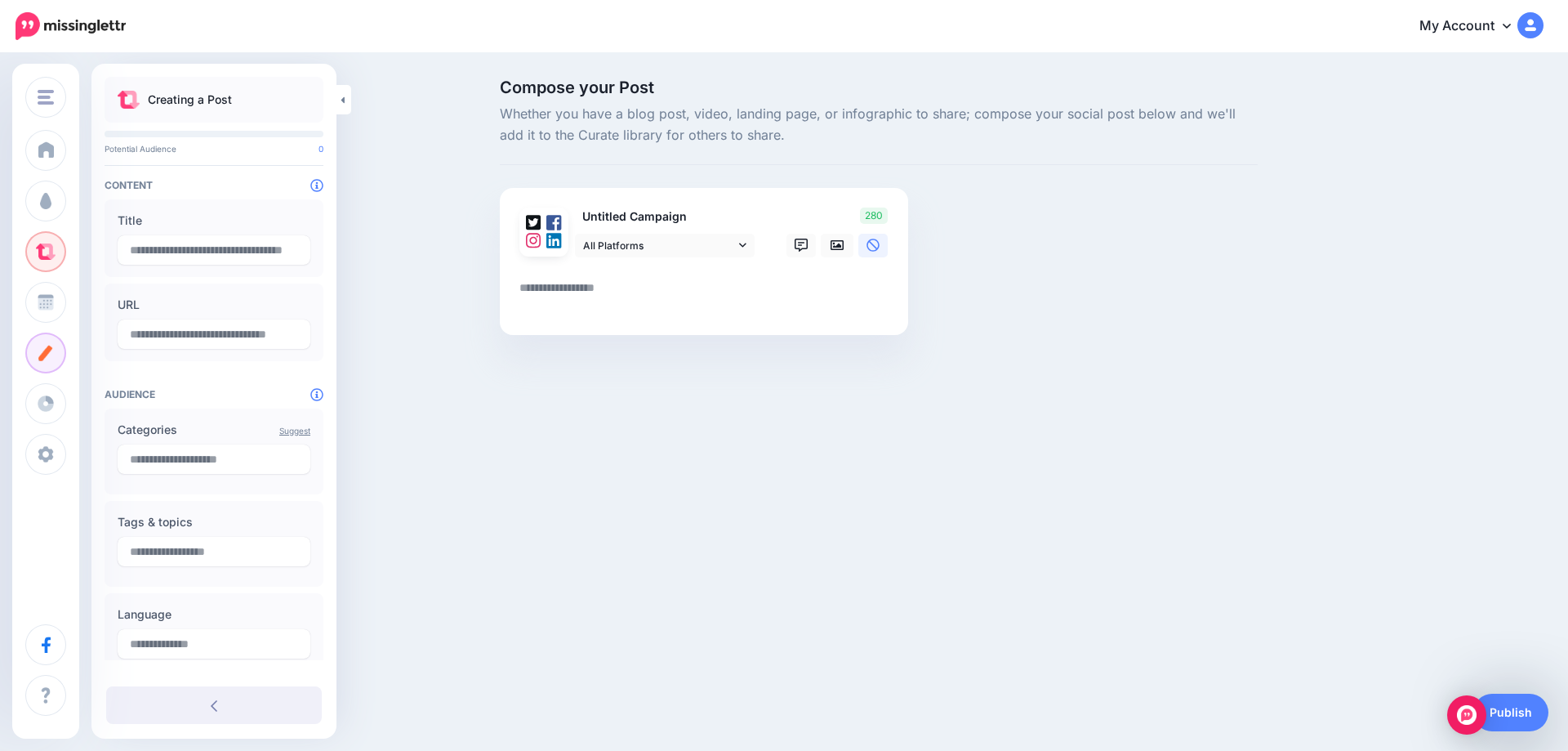
click at [574, 289] on textarea at bounding box center [706, 294] width 375 height 32
paste textarea "**********"
type textarea "**********"
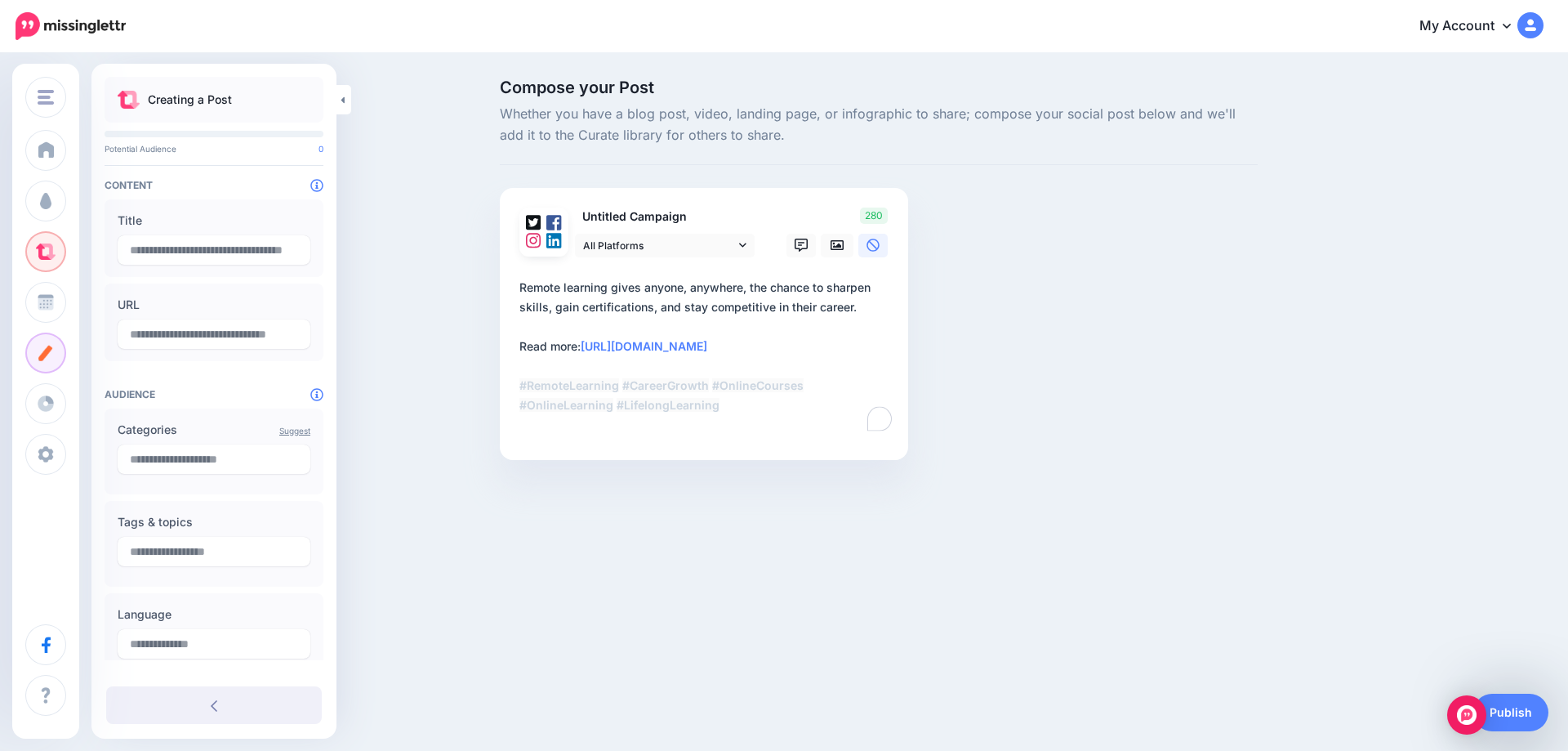
type input "**********"
type textarea "**********"
click at [826, 251] on link at bounding box center [836, 245] width 33 height 24
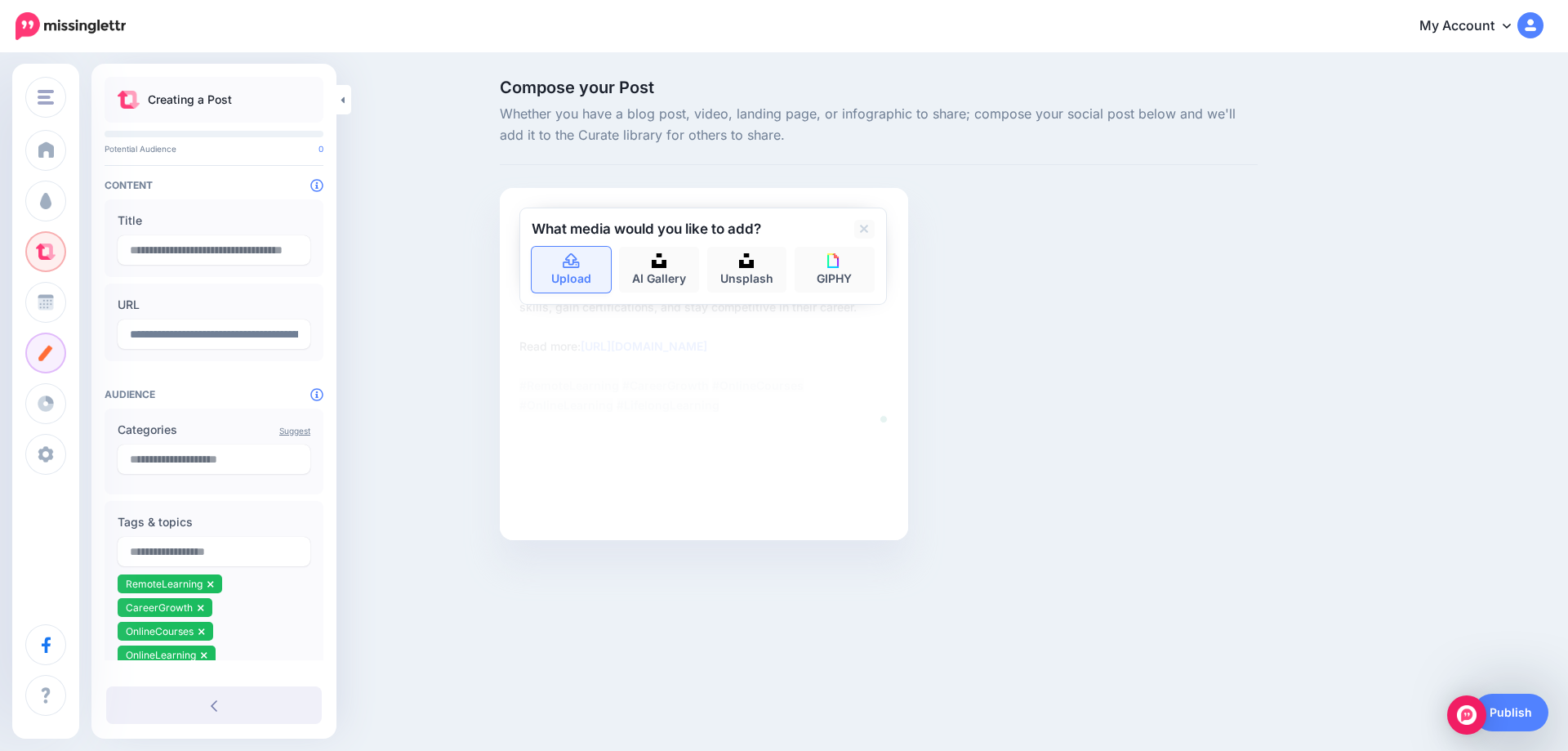
click at [579, 267] on icon at bounding box center [570, 260] width 17 height 15
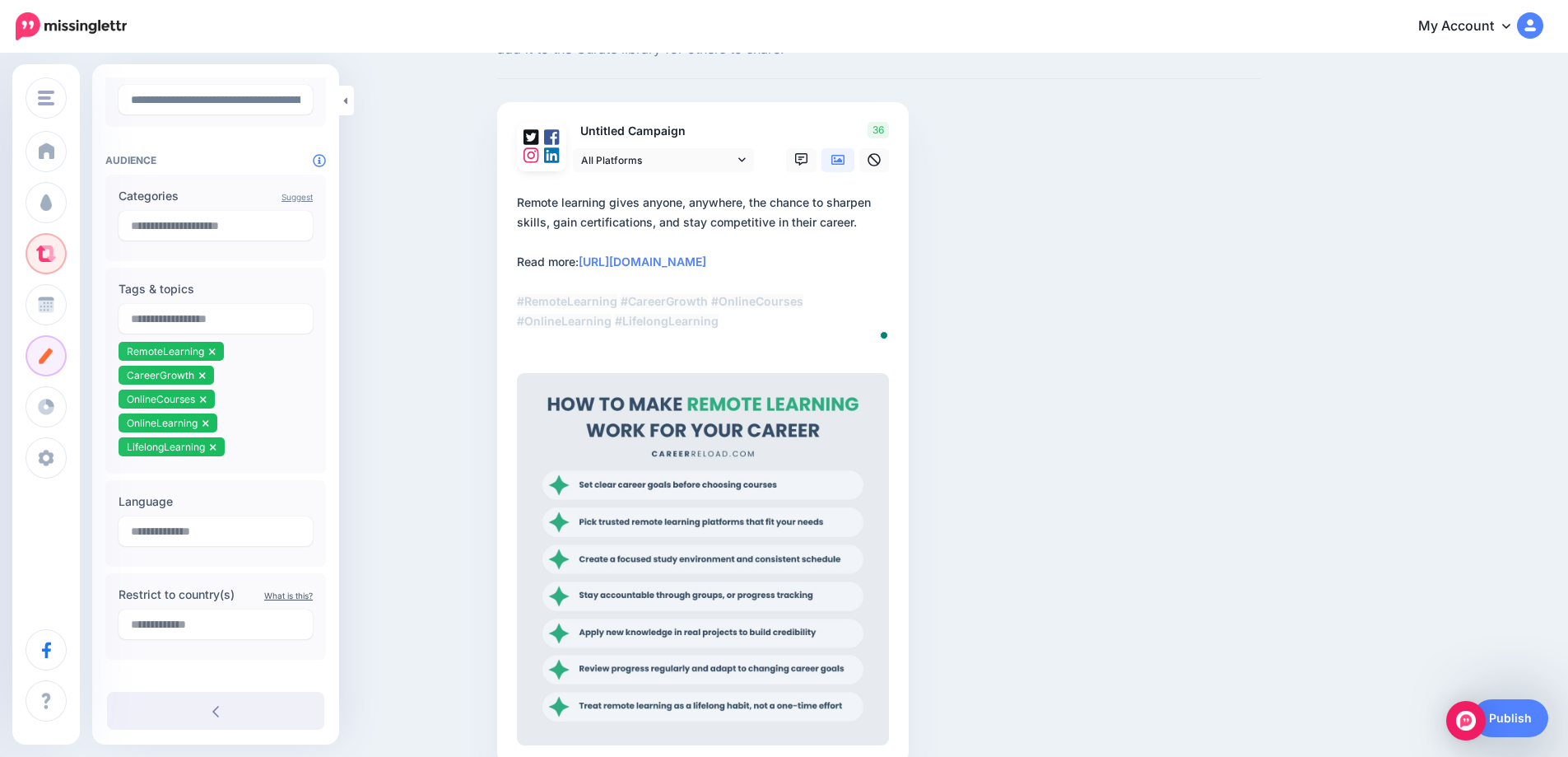
scroll to position [247, 0]
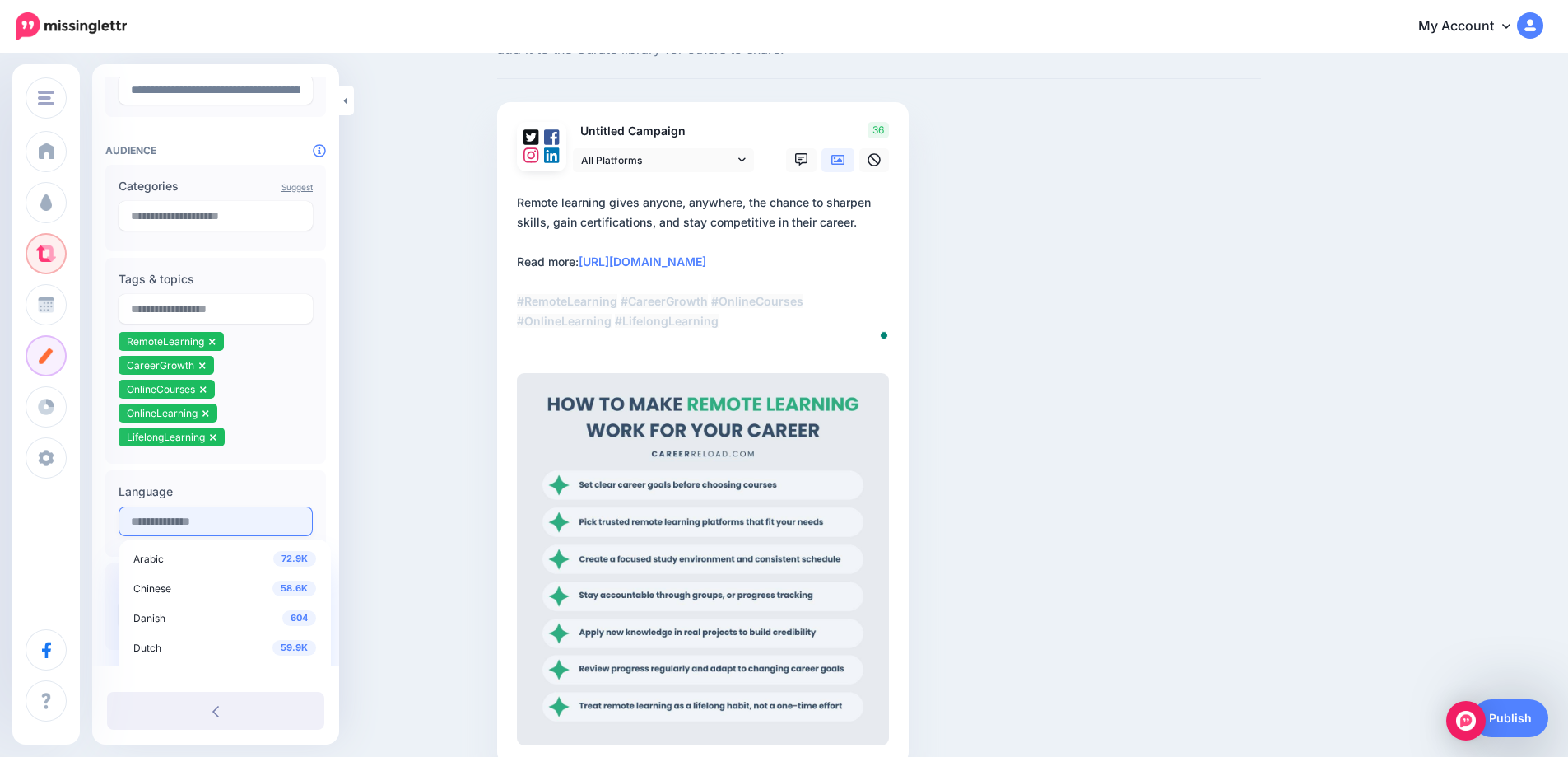
click at [218, 517] on input "text" at bounding box center [215, 522] width 195 height 30
click at [162, 597] on span "English" at bounding box center [149, 595] width 33 height 12
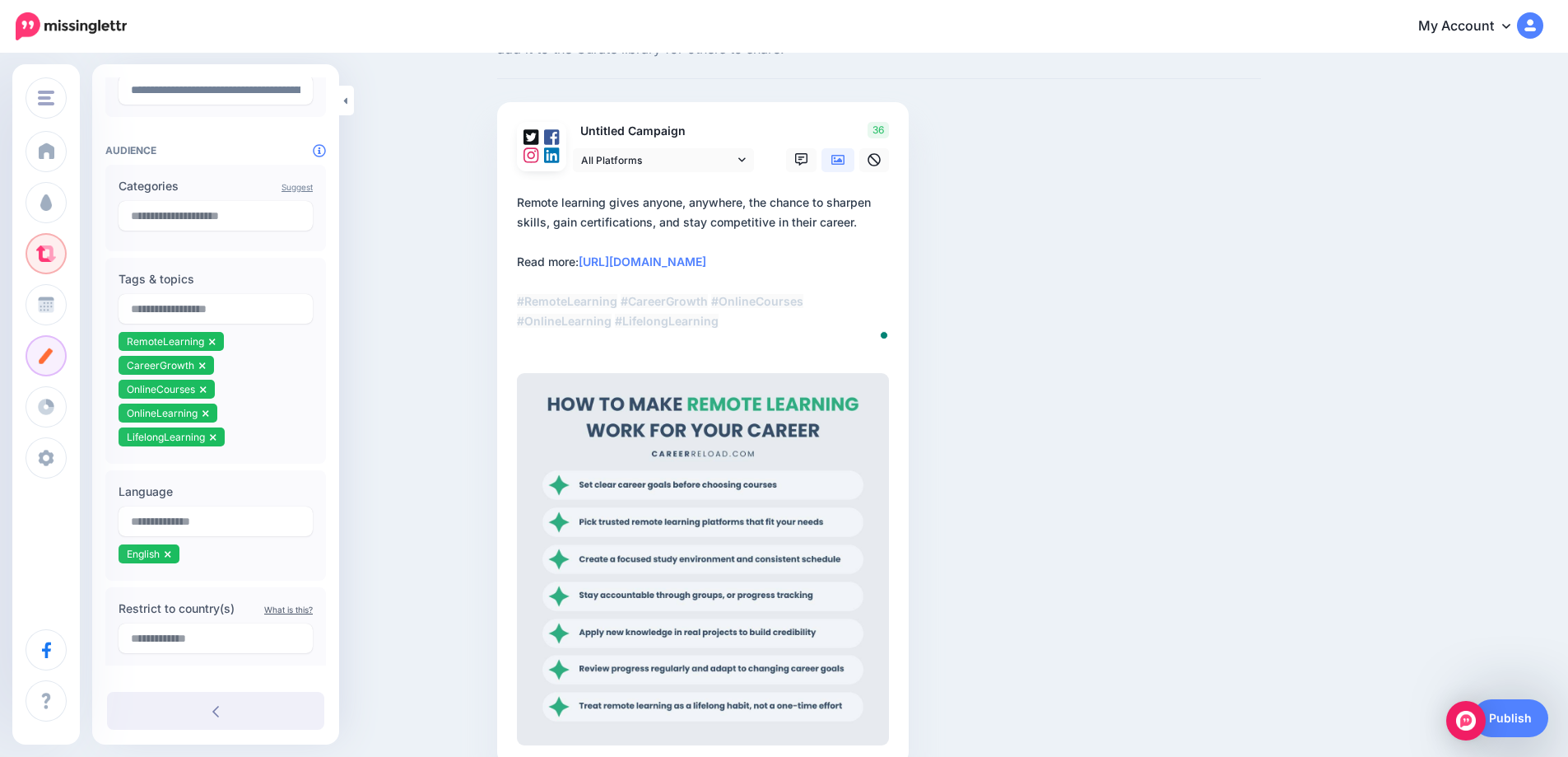
click at [277, 456] on div "Tags & topics RemoteLearning CareerGrowth OnlineCourses OnlineLearning Lifelong…" at bounding box center [215, 361] width 220 height 206
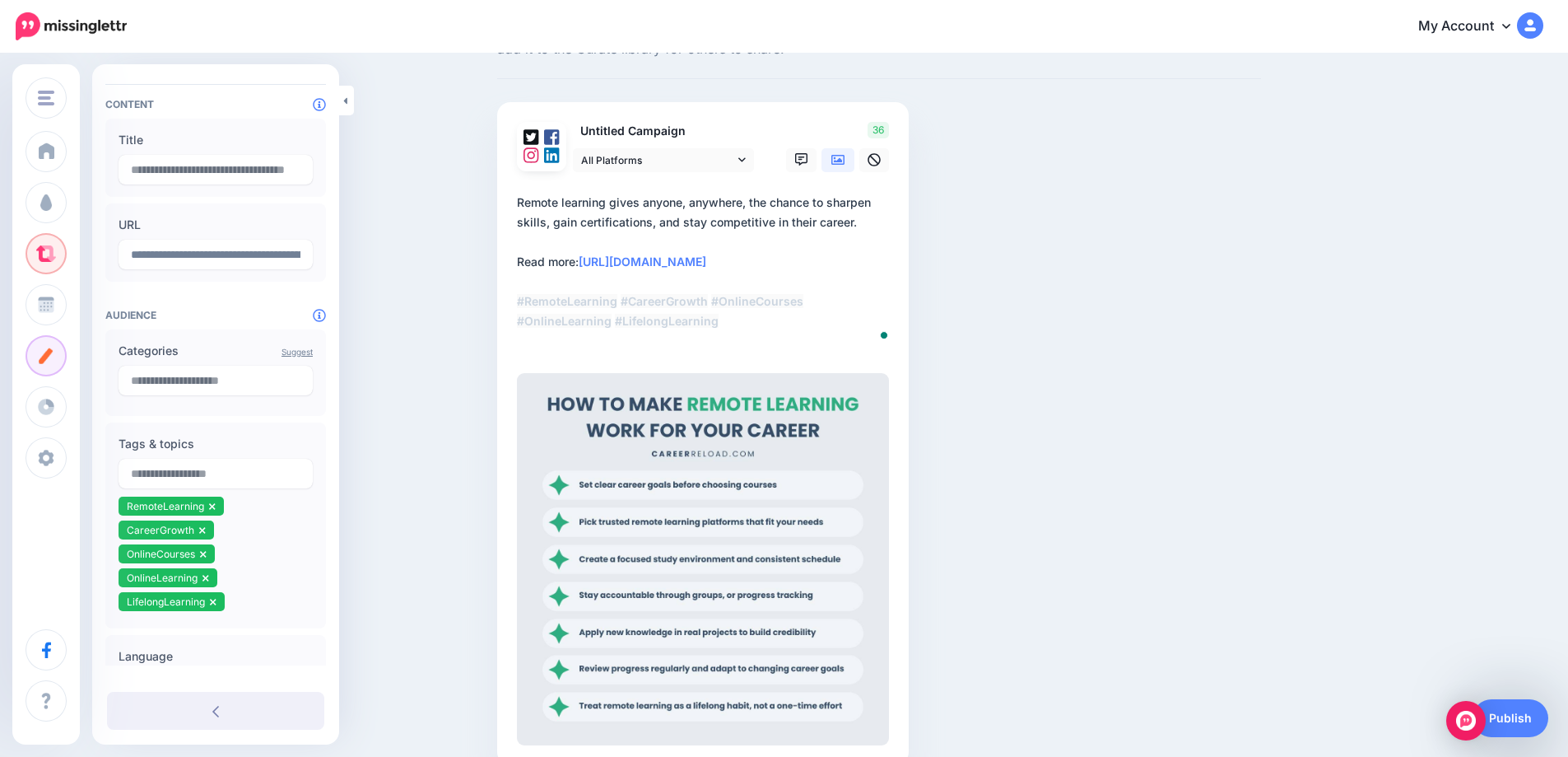
scroll to position [0, 0]
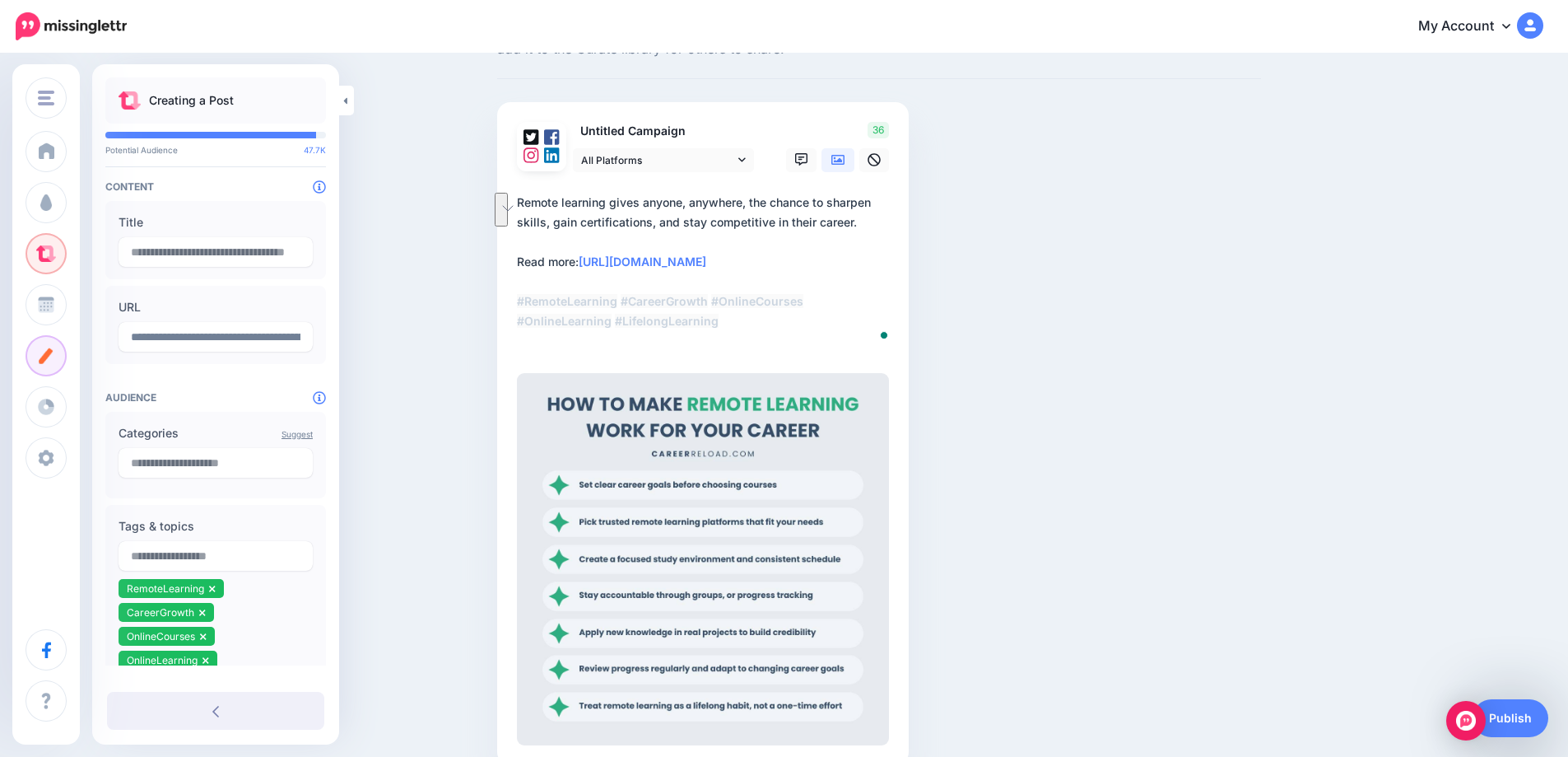
drag, startPoint x: 868, startPoint y: 225, endPoint x: 525, endPoint y: 202, distance: 343.8
click at [525, 202] on textarea "**********" at bounding box center [706, 271] width 378 height 158
click at [231, 249] on input "text" at bounding box center [215, 252] width 195 height 30
paste input "**********"
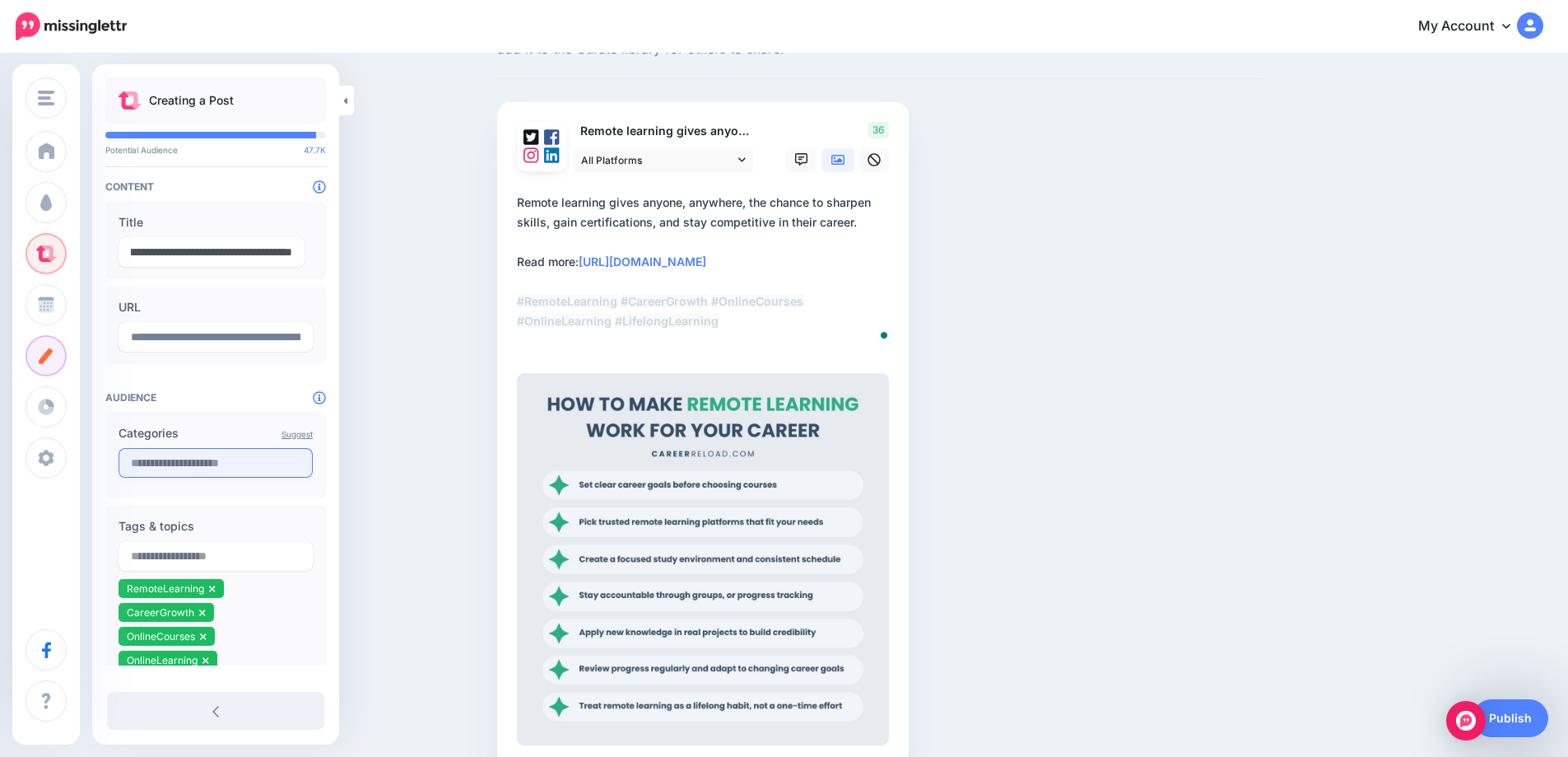
type input "**********"
click at [191, 465] on input "text" at bounding box center [215, 463] width 195 height 30
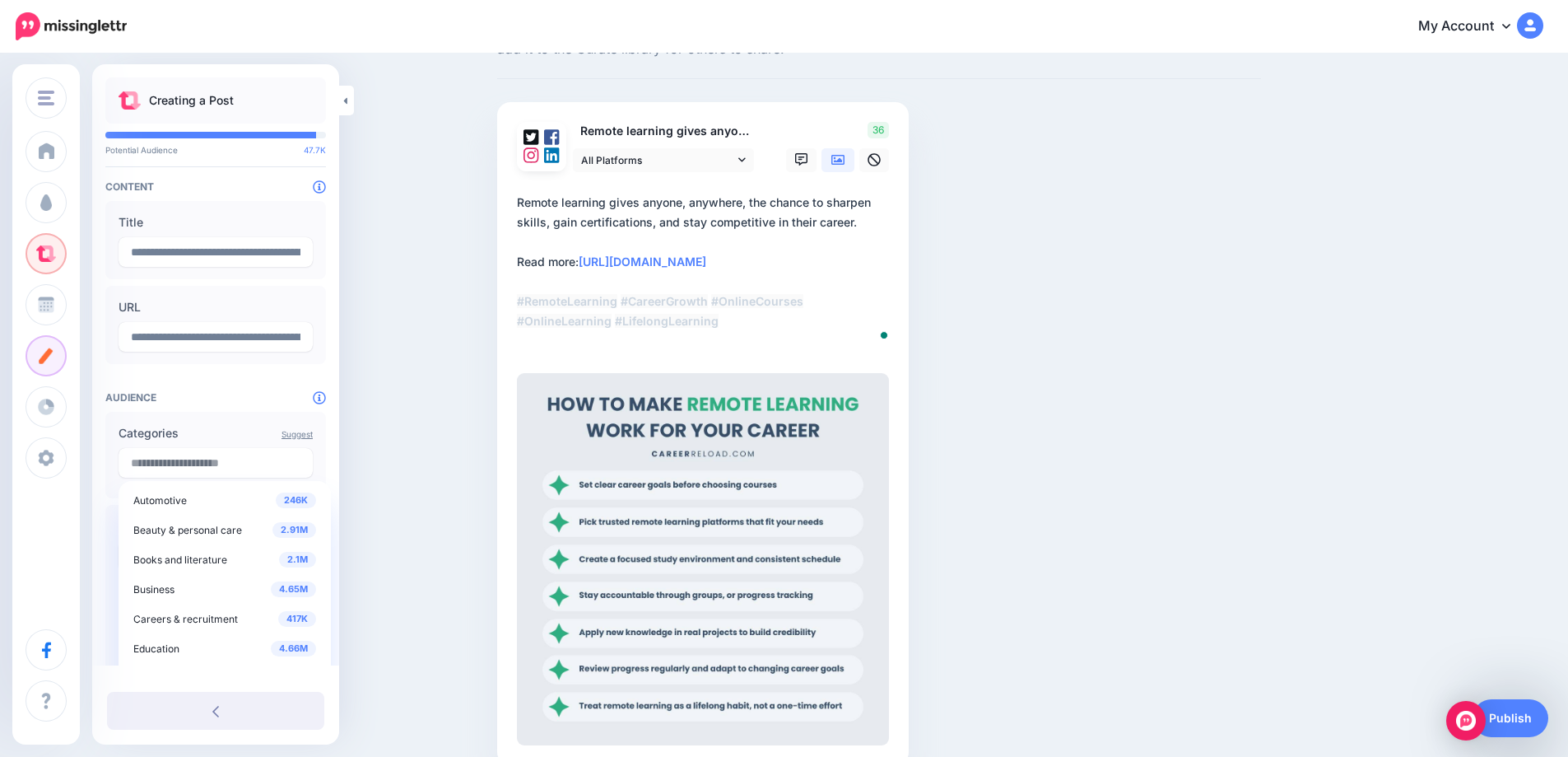
scroll to position [170, 0]
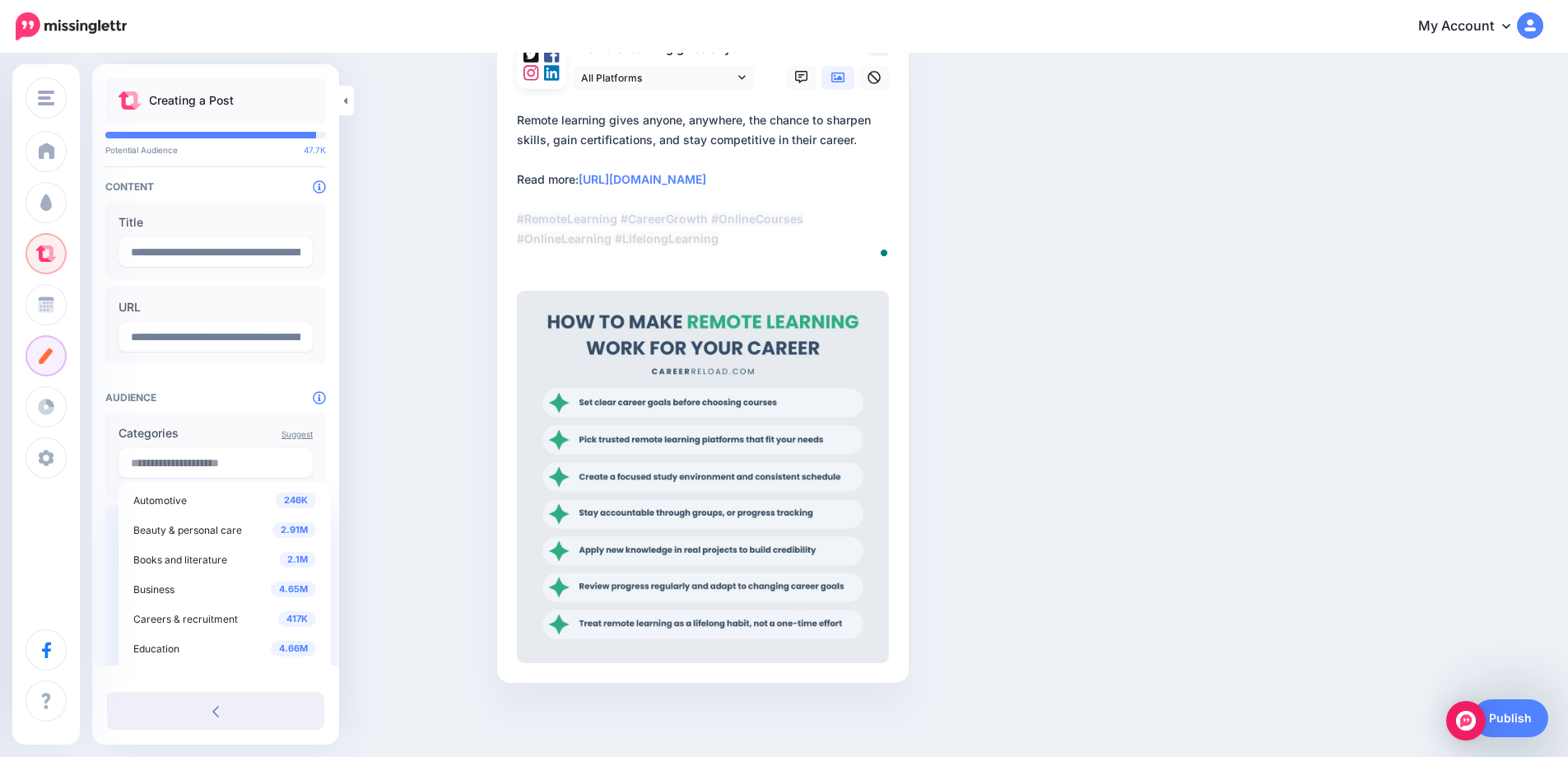
click at [369, 444] on div "Compose your Post Whether you have a blog post, video, landing page, or infogra…" at bounding box center [784, 321] width 1568 height 871
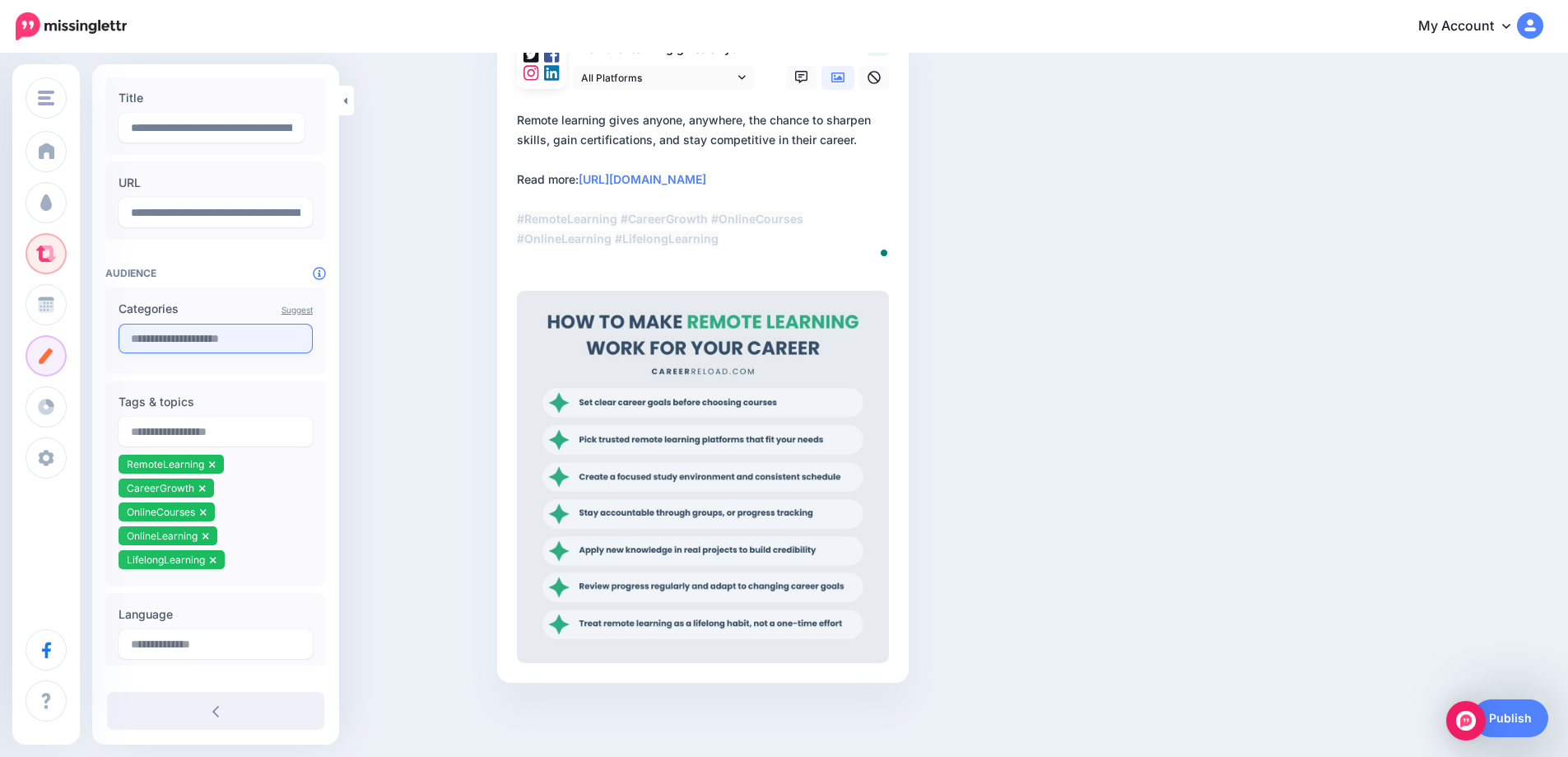
scroll to position [165, 0]
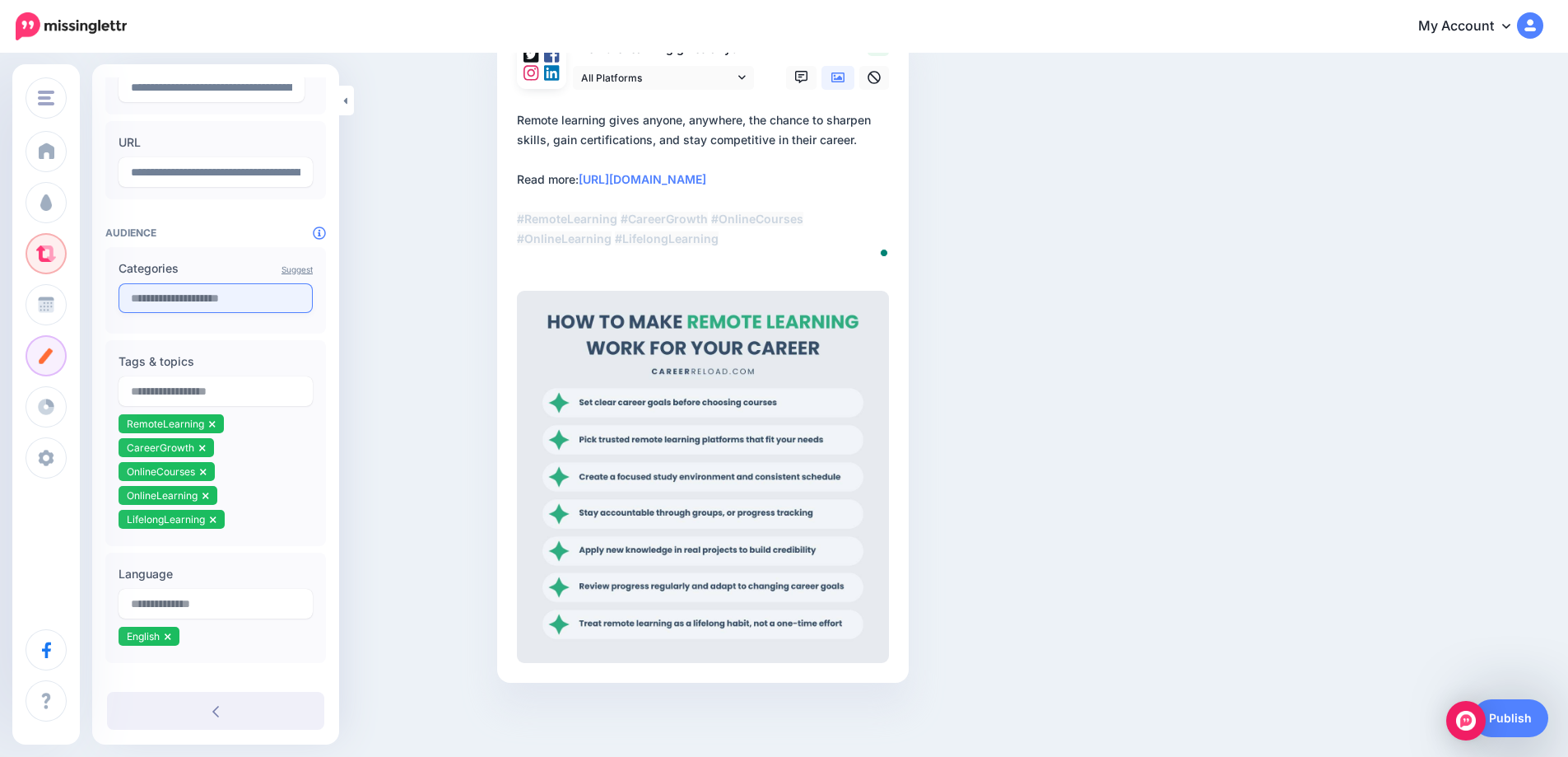
click at [241, 295] on input "text" at bounding box center [215, 298] width 195 height 30
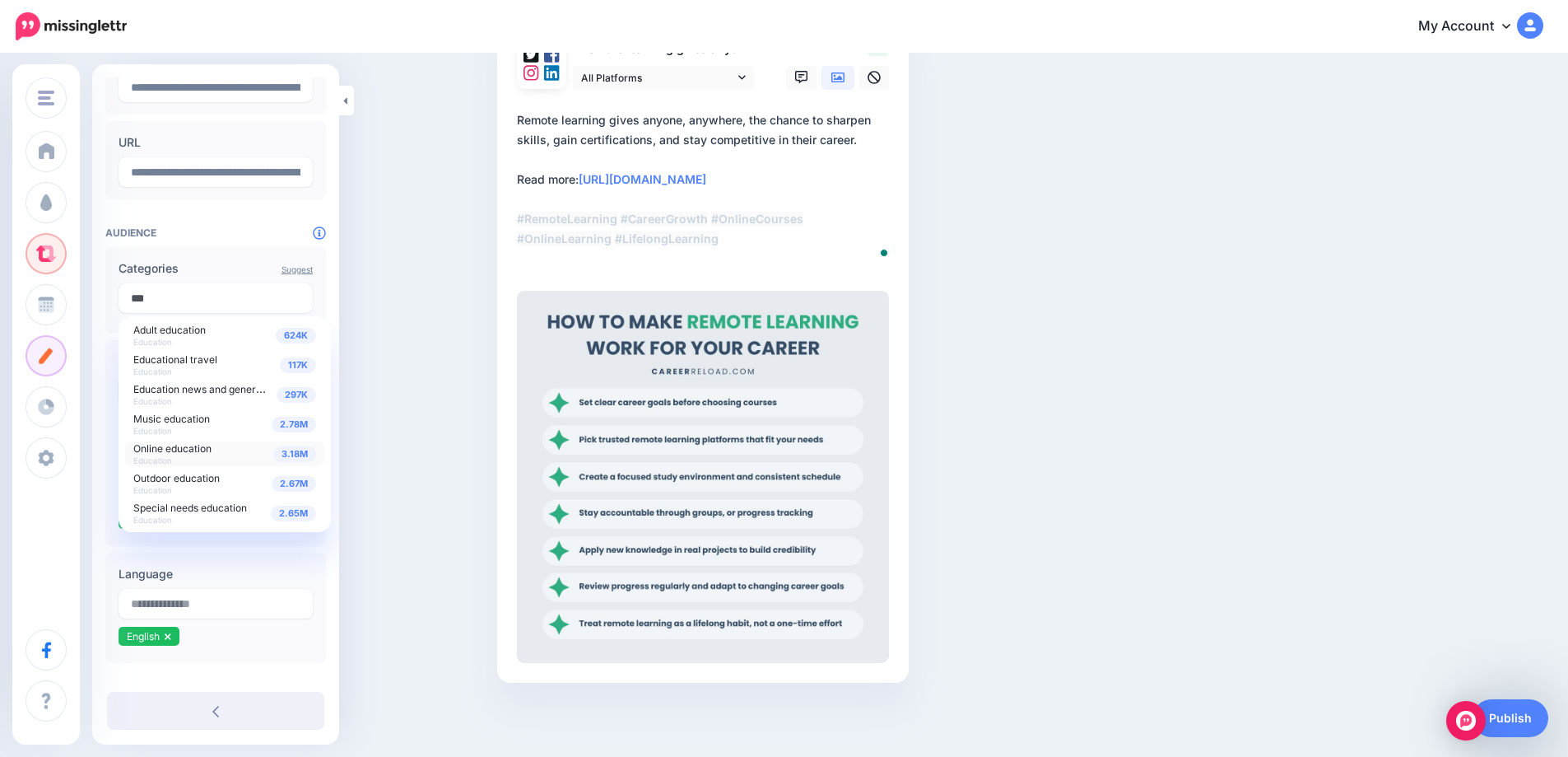
type input "***"
click at [191, 448] on span "Online education" at bounding box center [172, 448] width 78 height 12
click at [185, 328] on span "Adult education" at bounding box center [169, 330] width 72 height 12
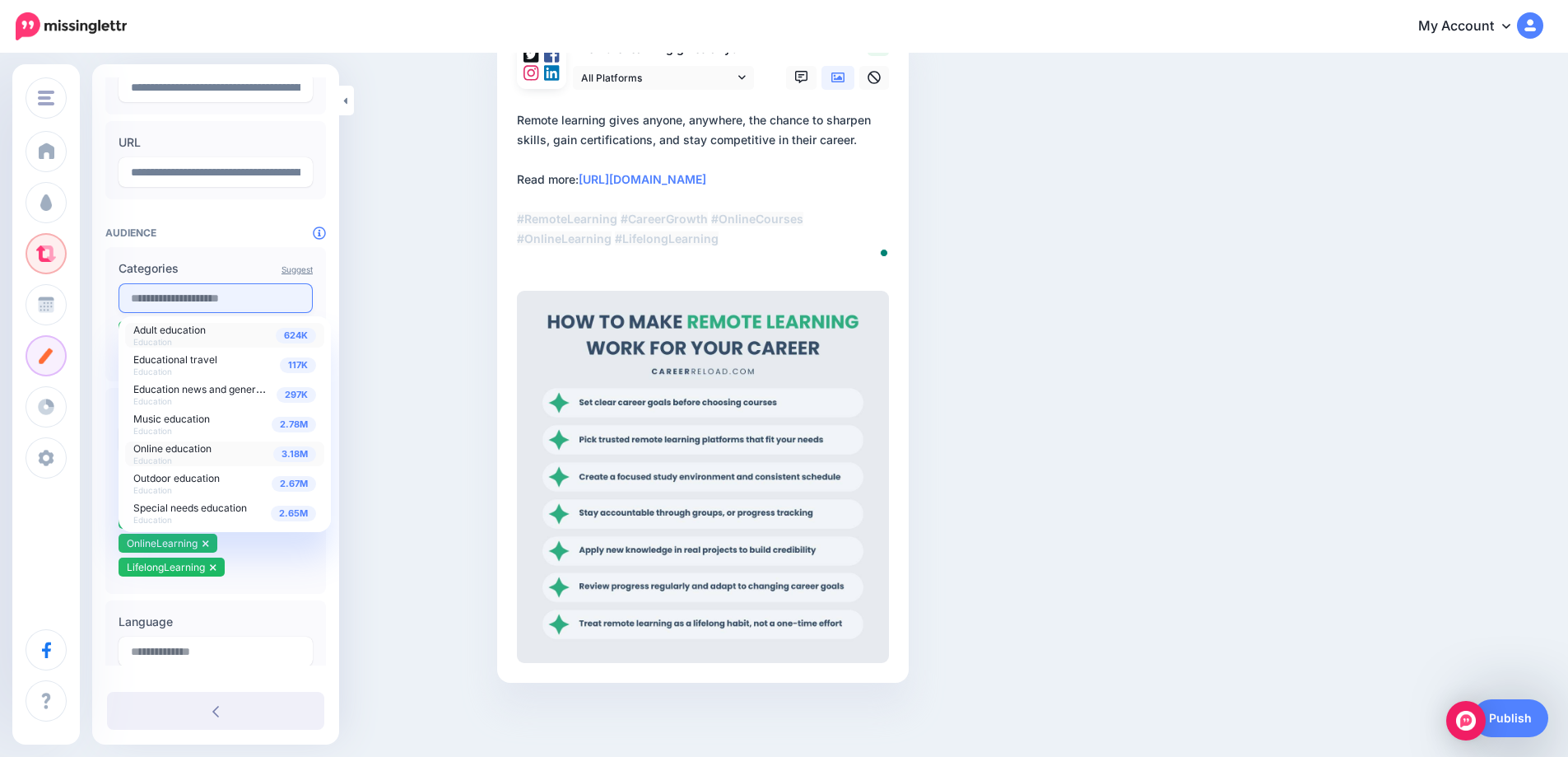
click at [194, 300] on input "text" at bounding box center [215, 298] width 195 height 30
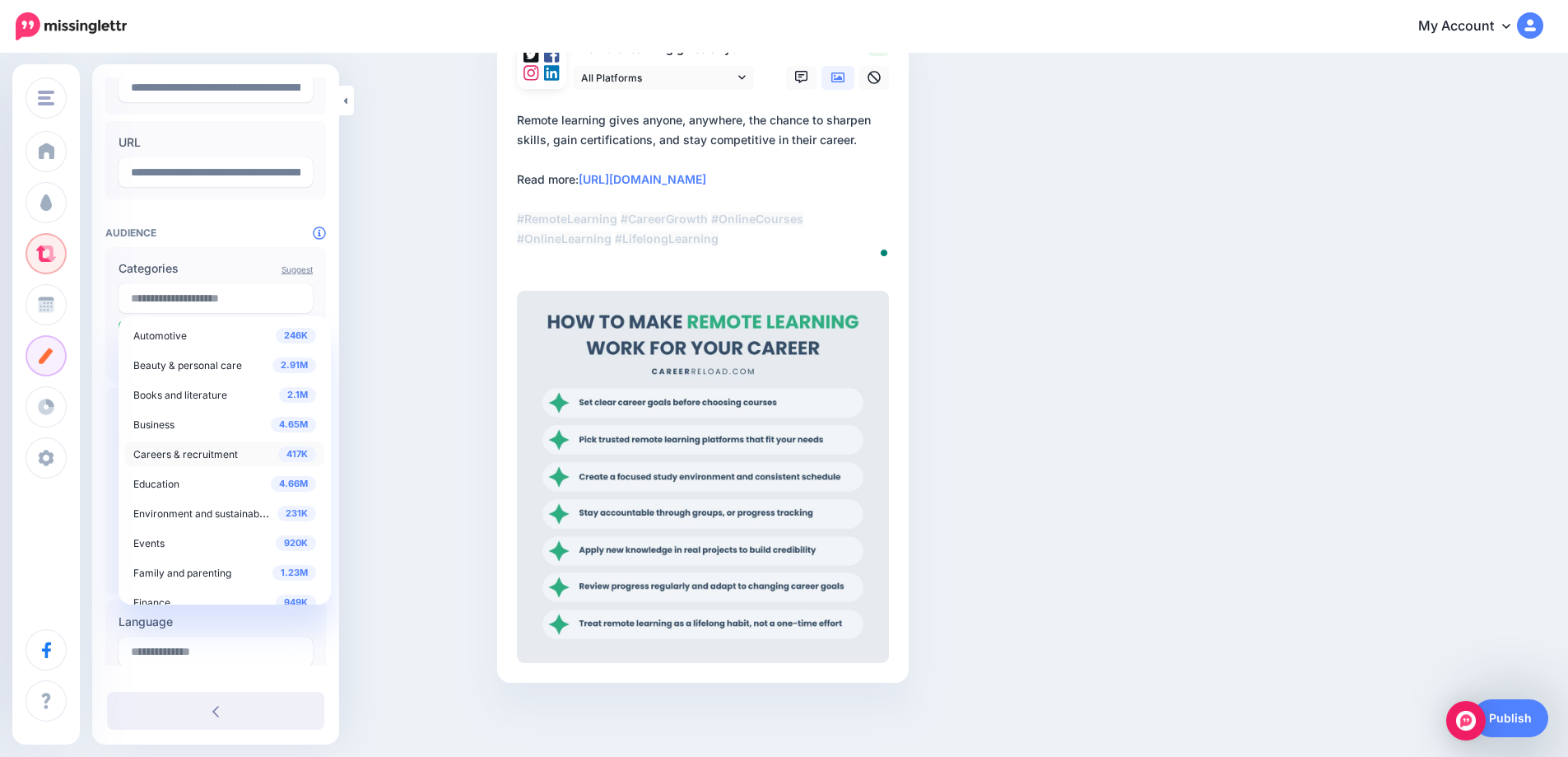
click at [175, 455] on span "Careers & recruitment" at bounding box center [185, 454] width 104 height 12
click at [174, 471] on span "Career news and general info" at bounding box center [211, 473] width 137 height 14
click at [388, 340] on div "Compose your Post Whether you have a blog post, video, landing page, or infogra…" at bounding box center [784, 321] width 1568 height 871
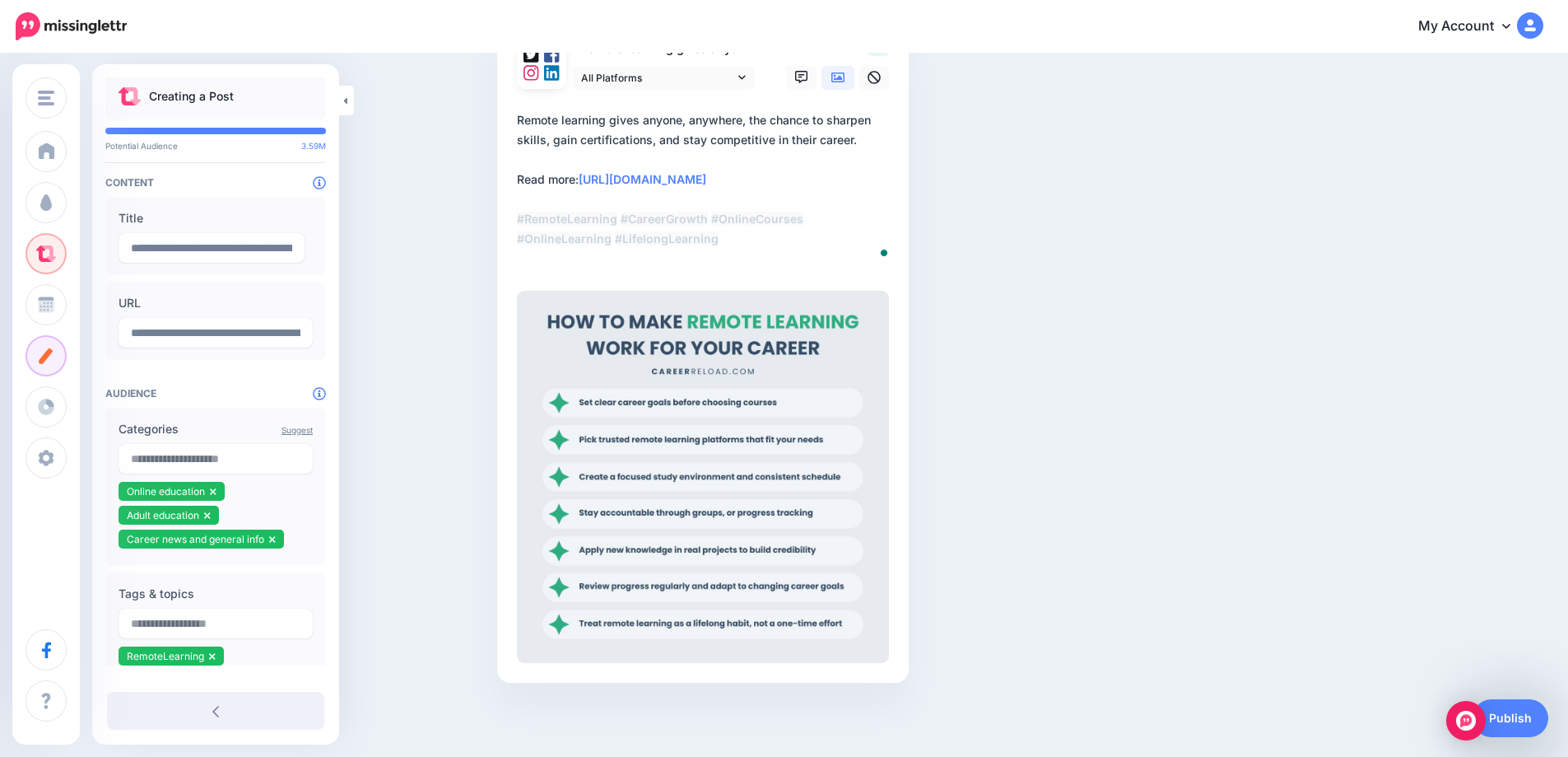
scroll to position [0, 0]
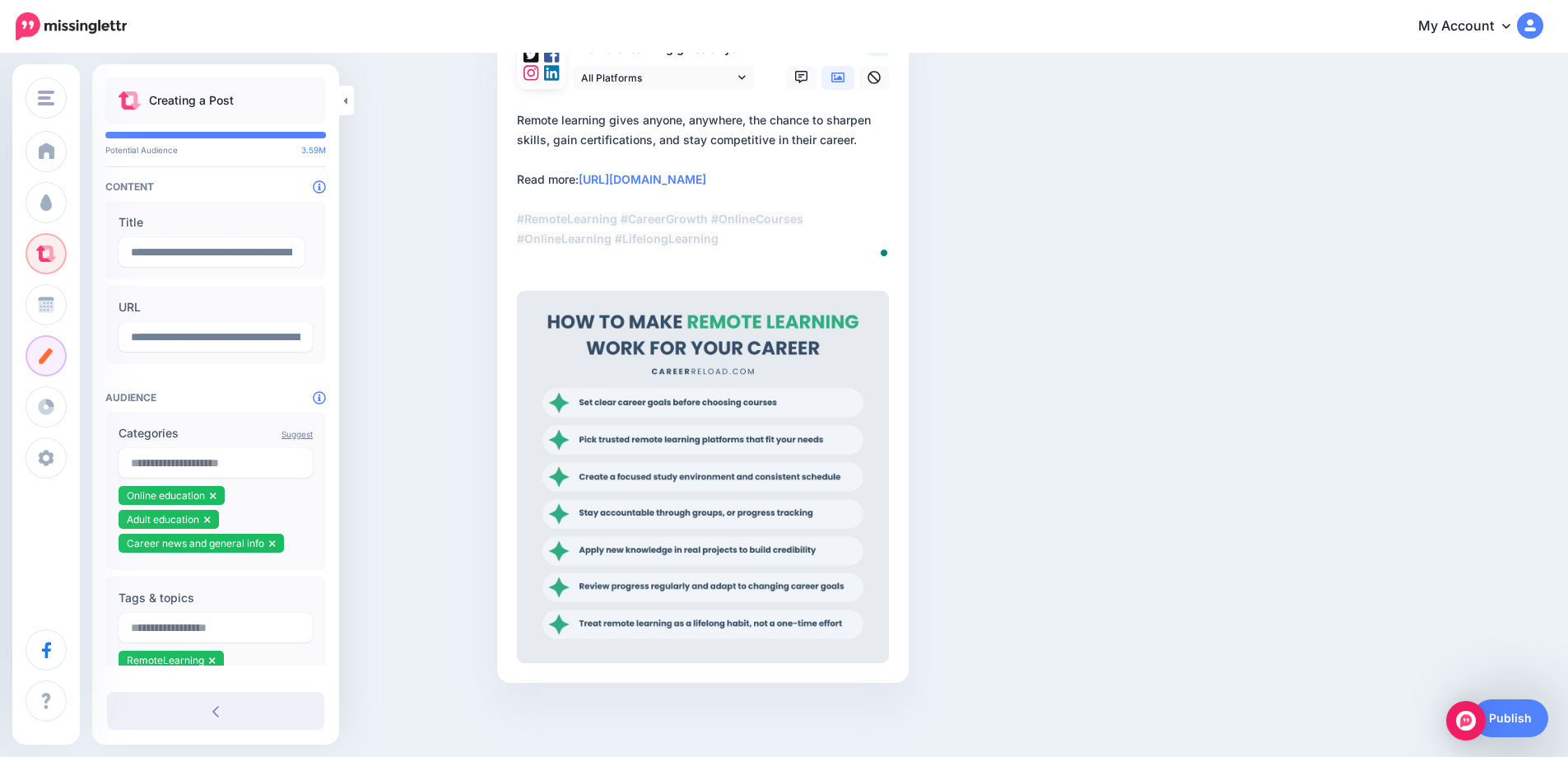
click at [673, 258] on textarea "**********" at bounding box center [706, 189] width 378 height 158
type textarea "**********"
click at [1006, 277] on div "Compose your Post Whether you have a blog post, video, landing page, or infogra…" at bounding box center [879, 321] width 788 height 822
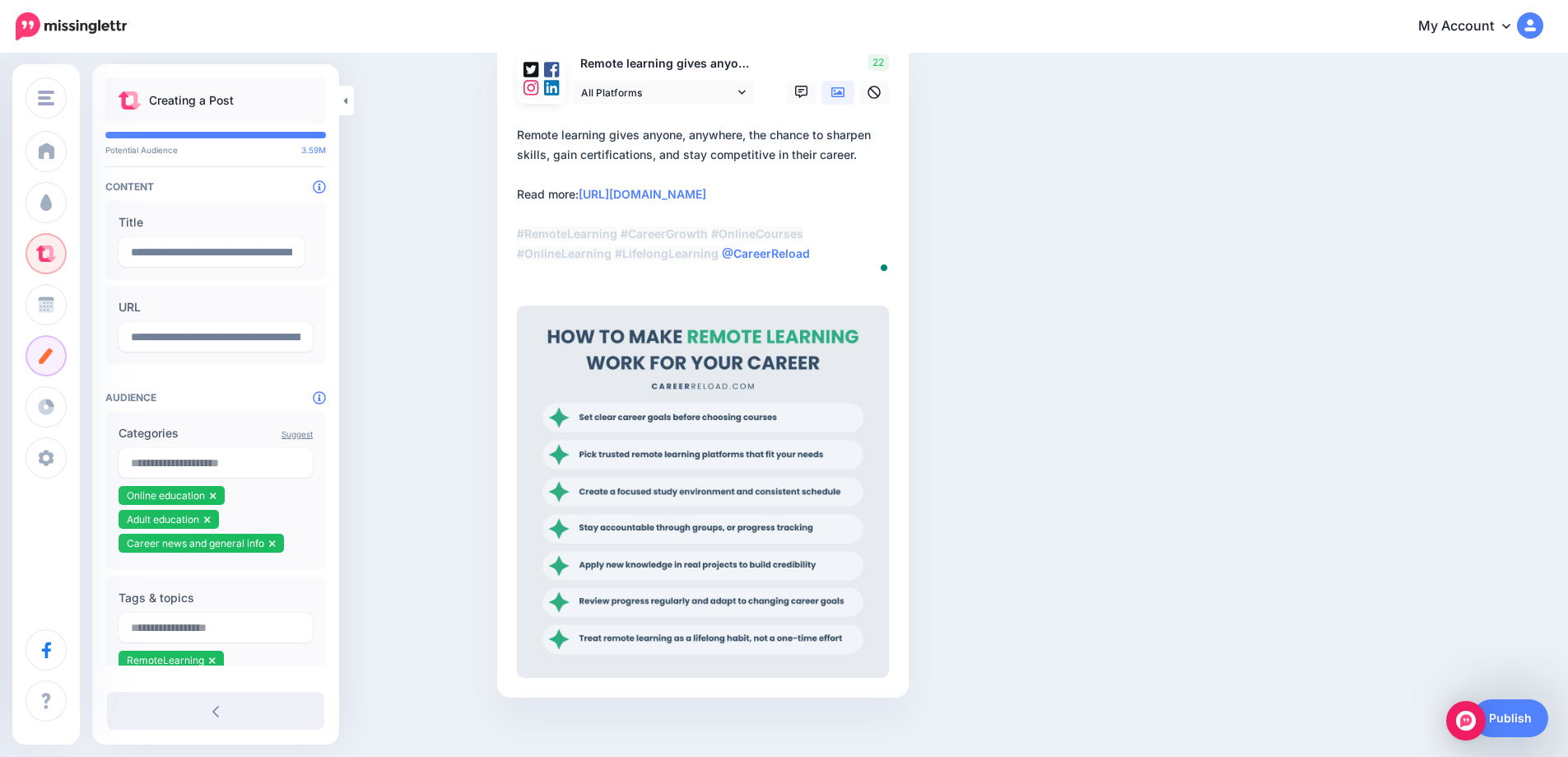
scroll to position [170, 0]
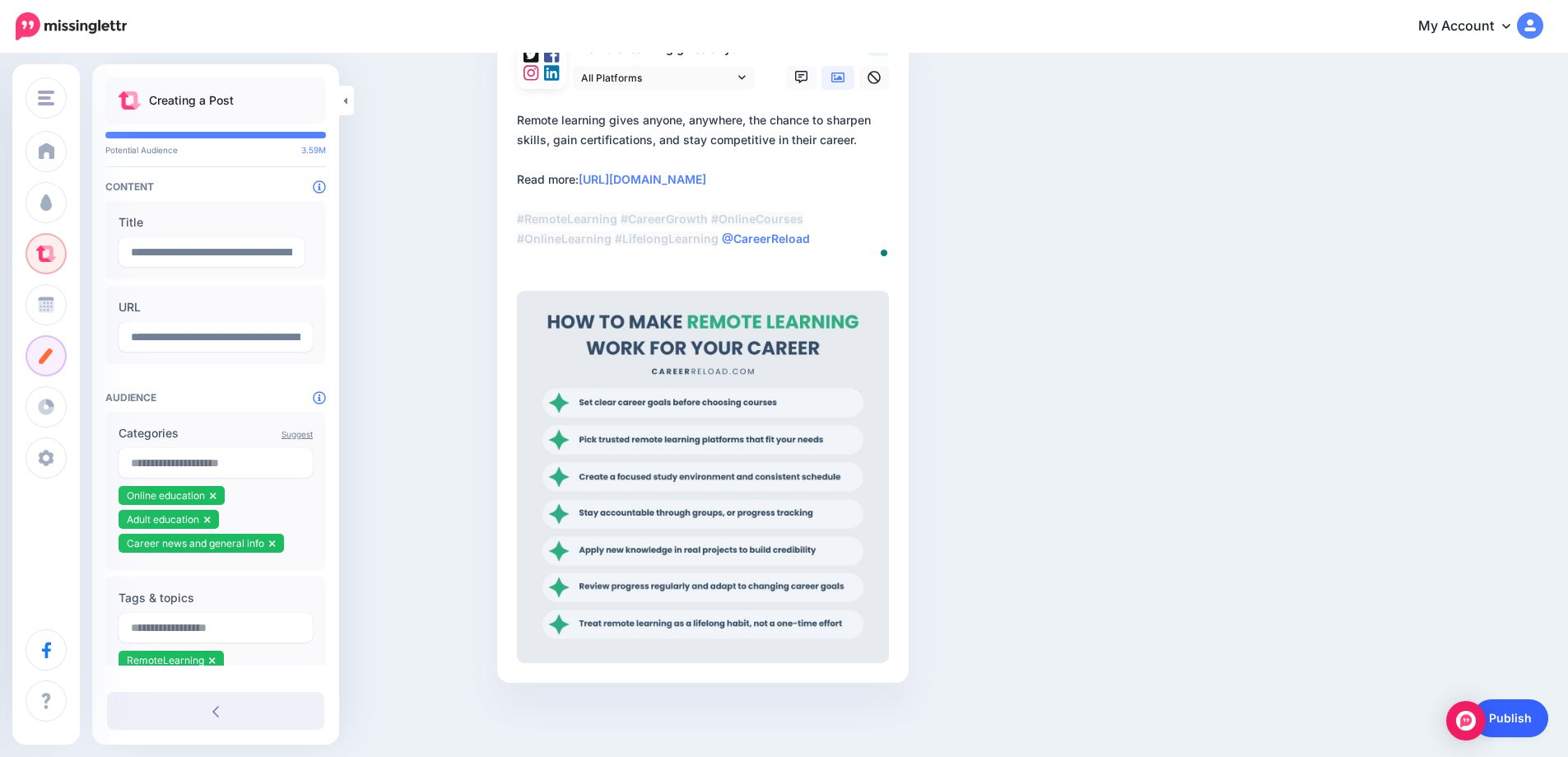
click at [1522, 716] on link "Publish" at bounding box center [1510, 718] width 75 height 38
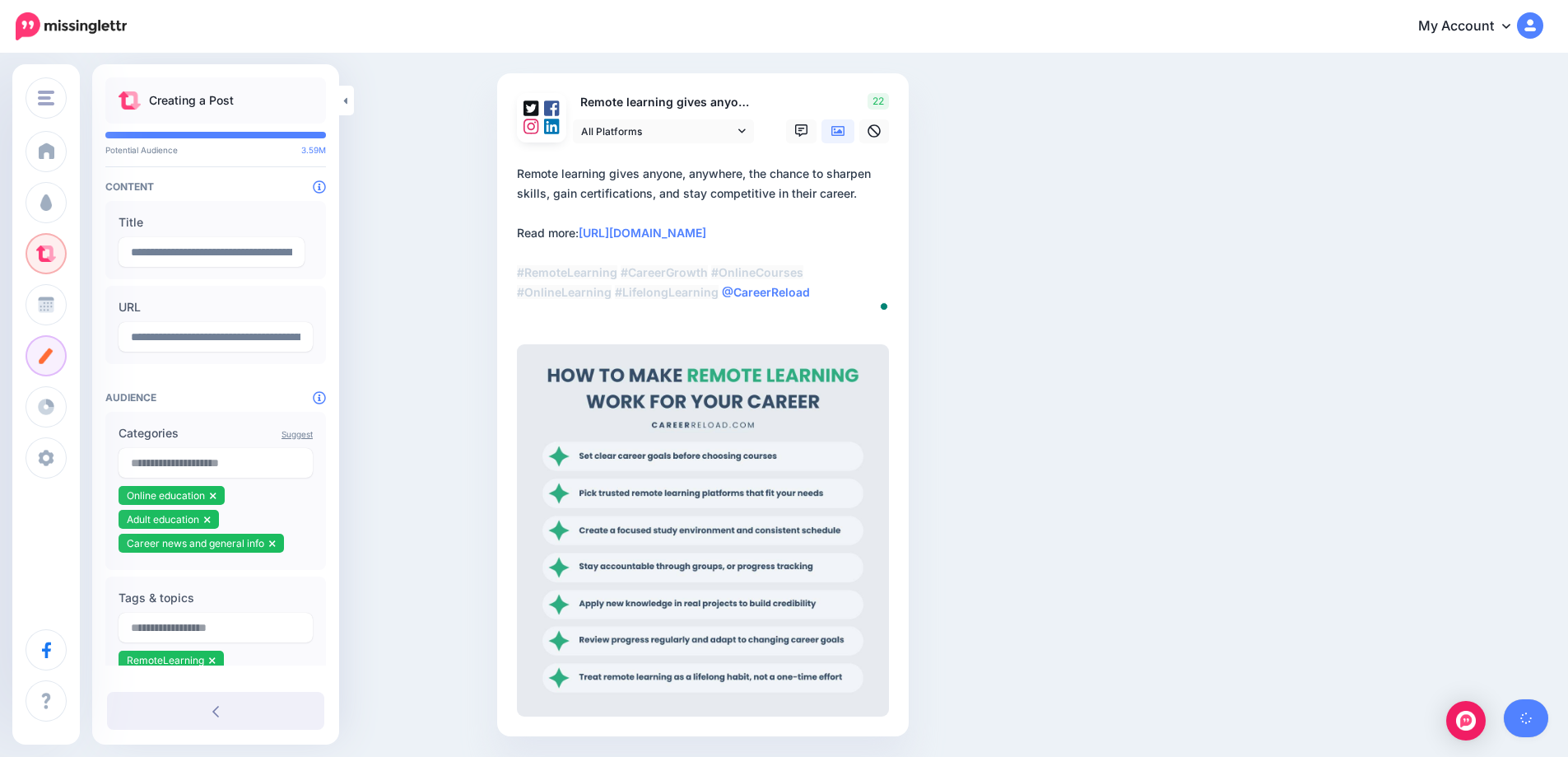
scroll to position [87, 0]
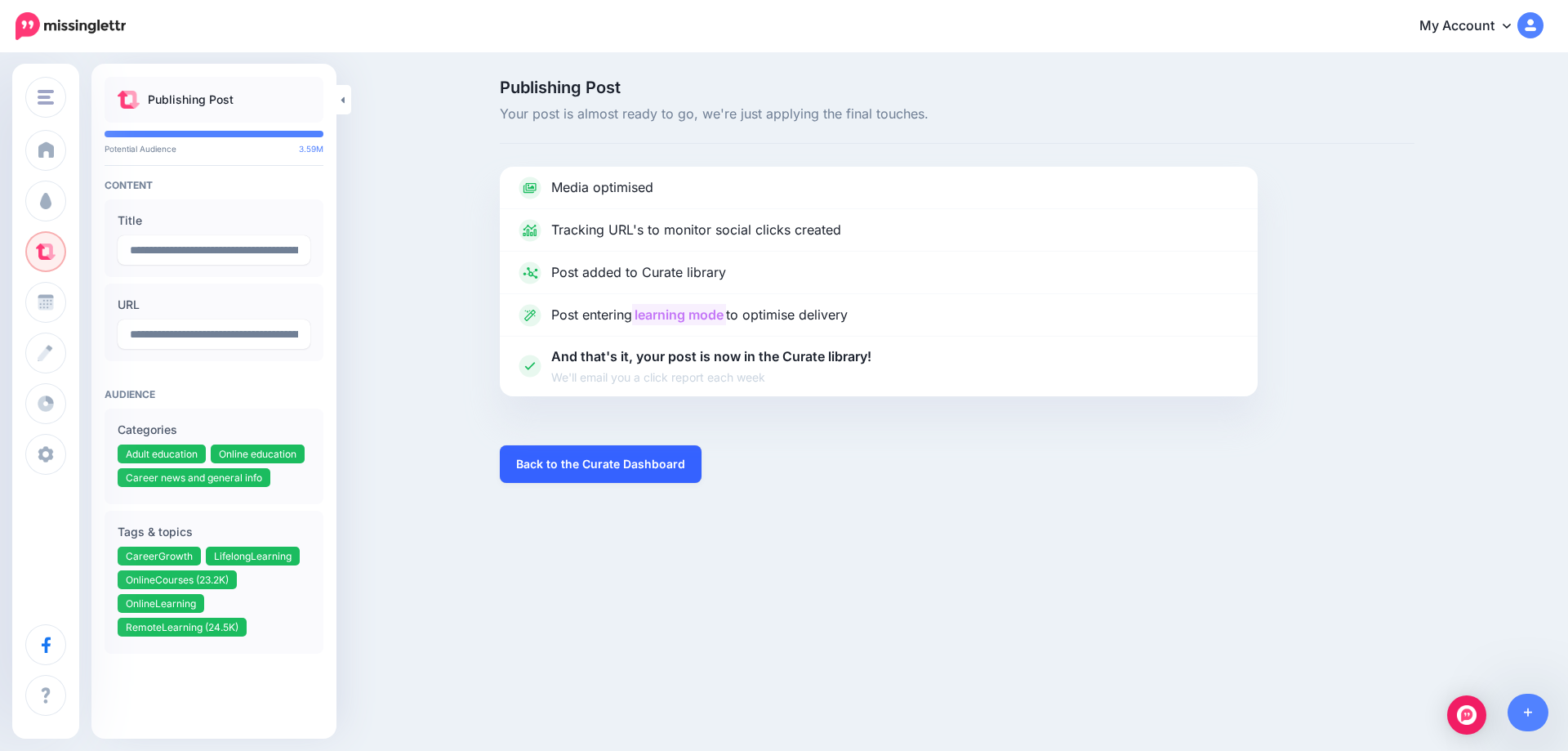
click at [633, 470] on link "Back to the Curate Dashboard" at bounding box center [600, 464] width 202 height 37
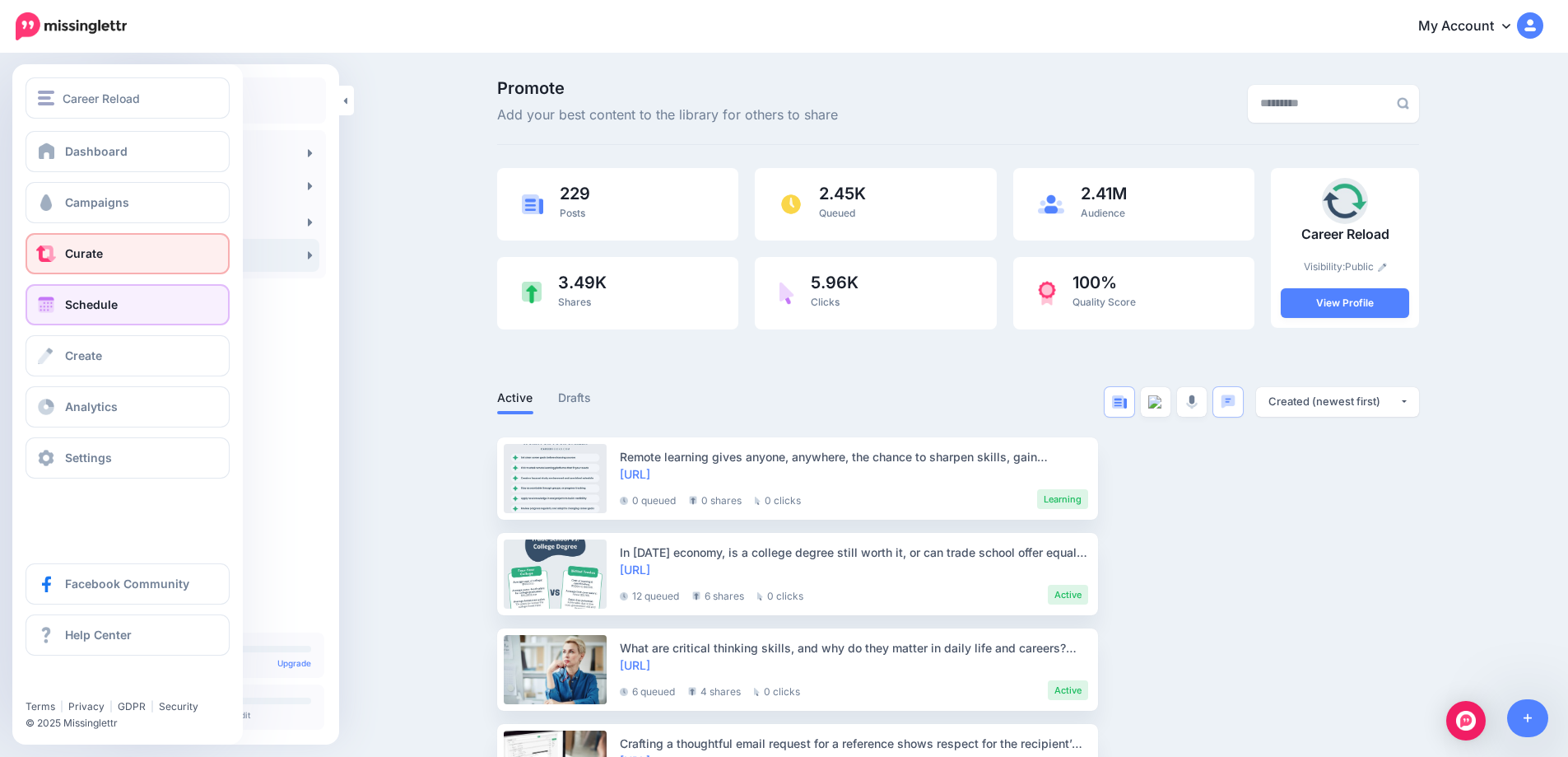
click at [79, 309] on span "Schedule" at bounding box center [90, 304] width 53 height 14
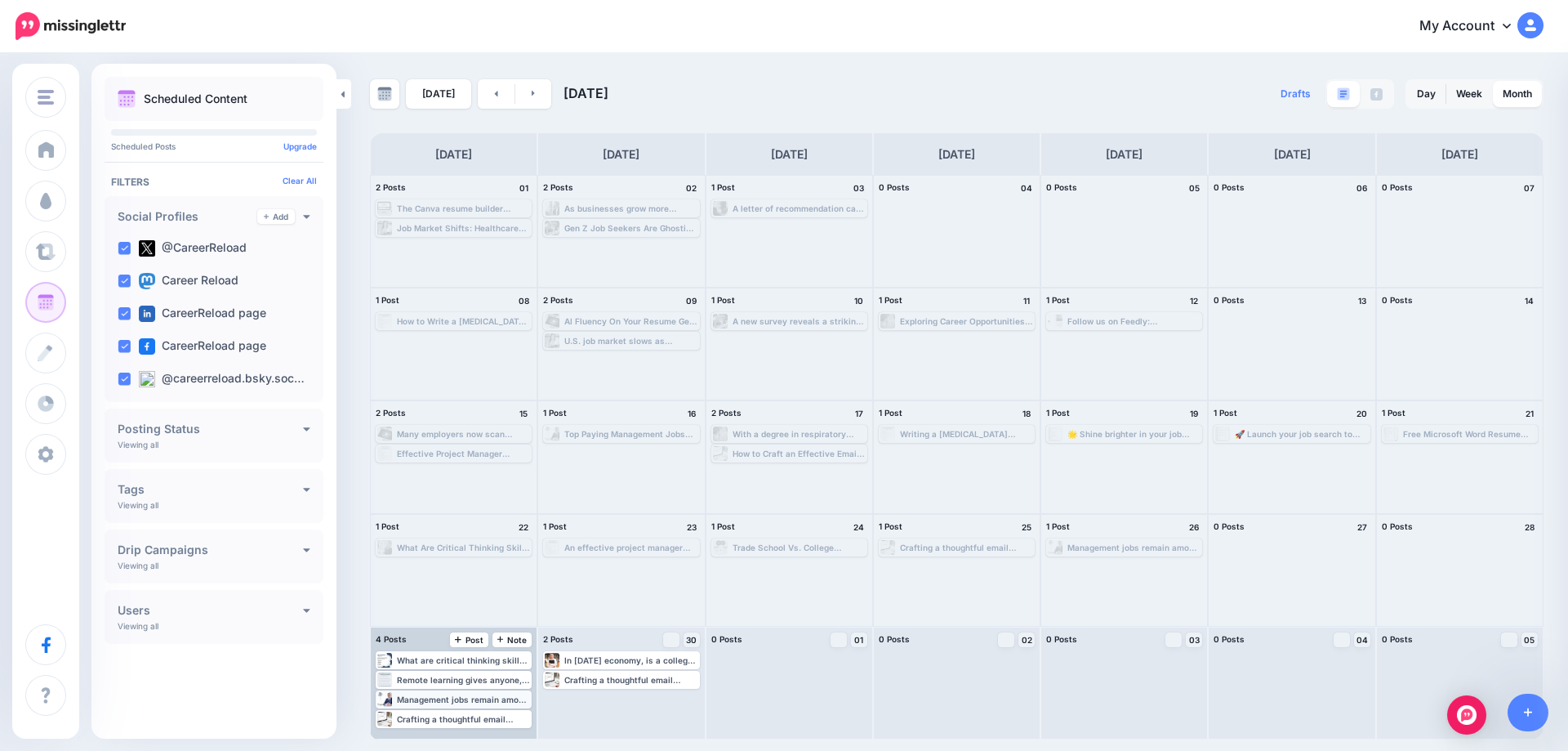
click at [471, 699] on div "Management jobs remain among the most rewarding paths in business. They offer l…" at bounding box center [463, 700] width 133 height 10
click at [442, 715] on link "Edit" at bounding box center [429, 718] width 102 height 15
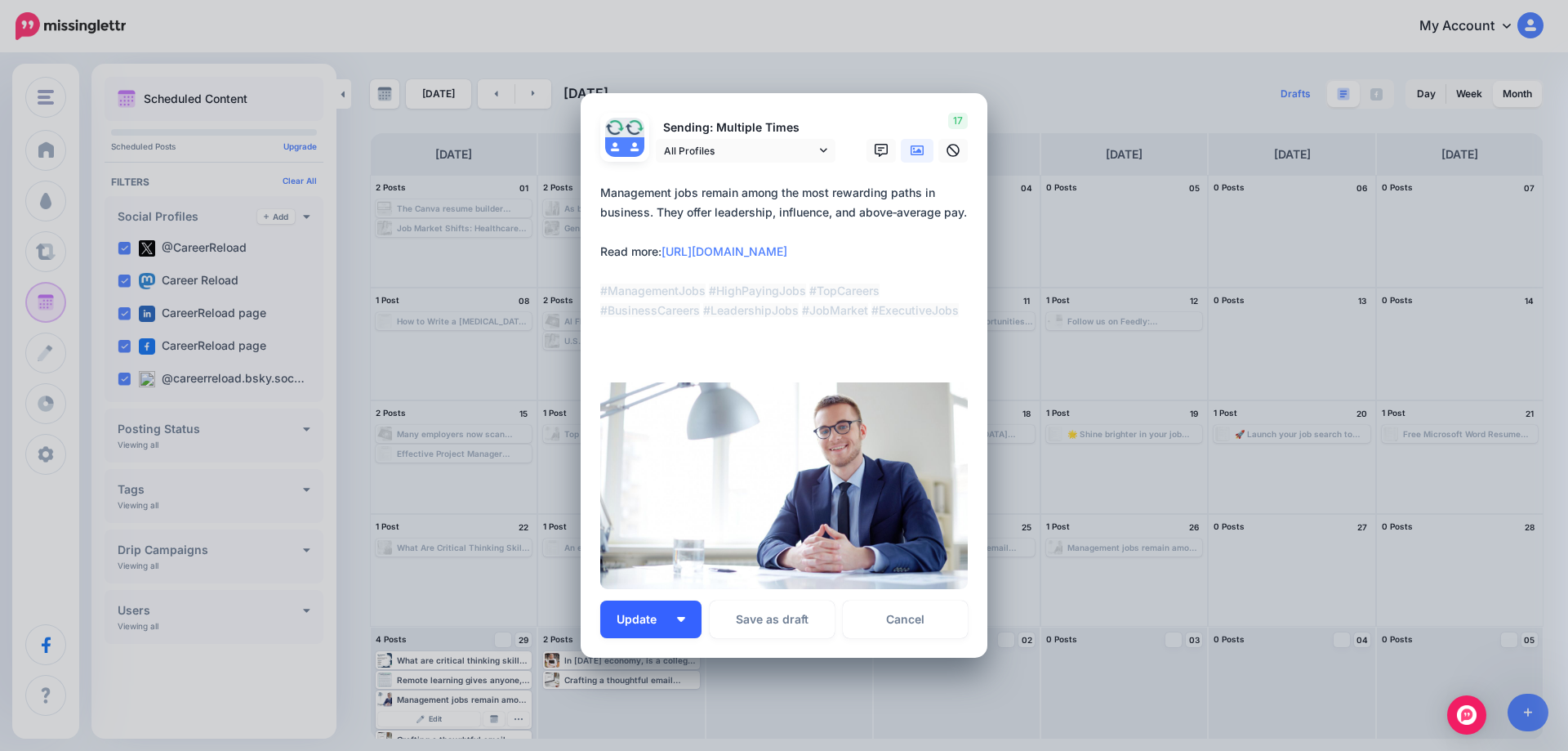
click at [679, 617] on img "button" at bounding box center [681, 619] width 8 height 5
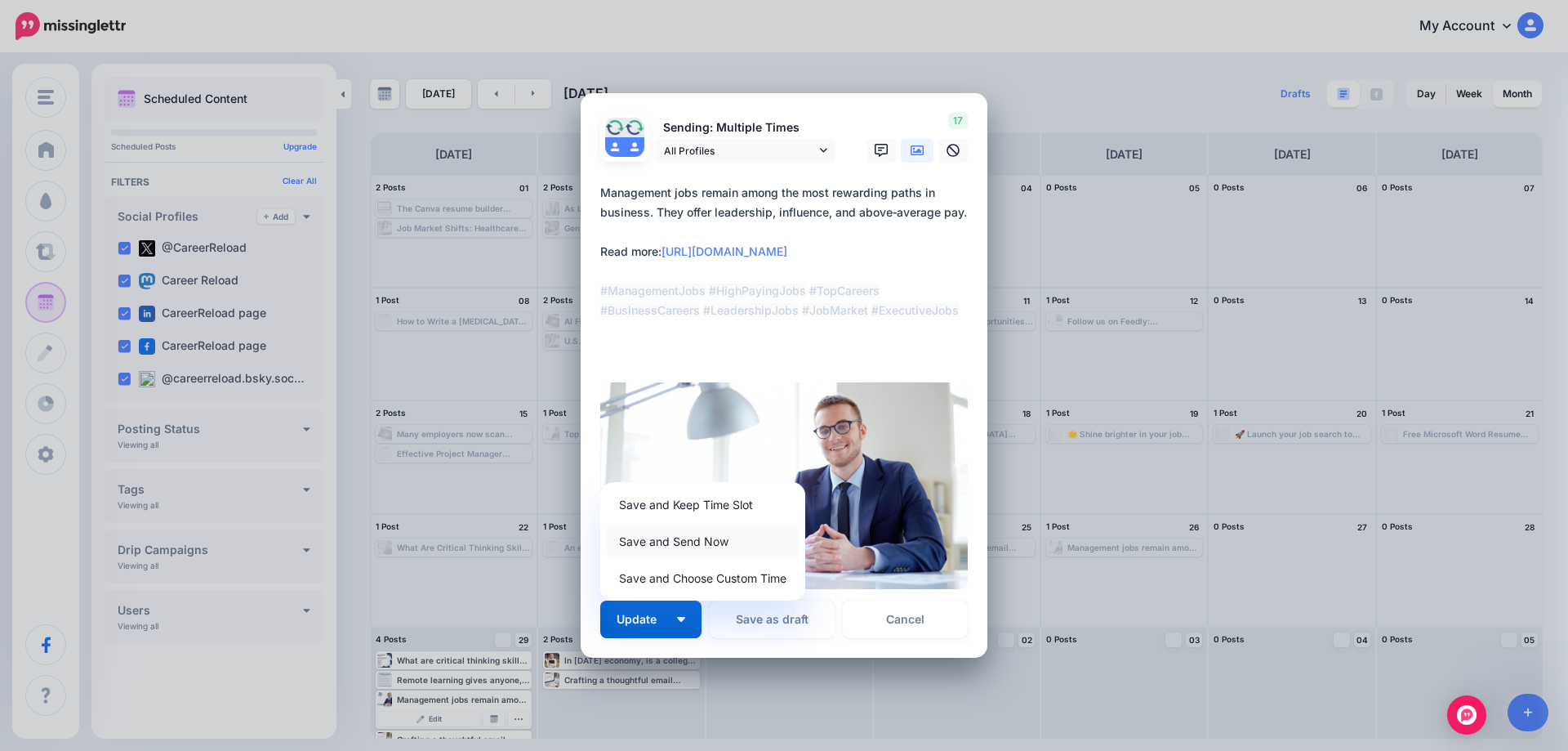
click at [667, 537] on link "Save and Send Now" at bounding box center [702, 541] width 192 height 32
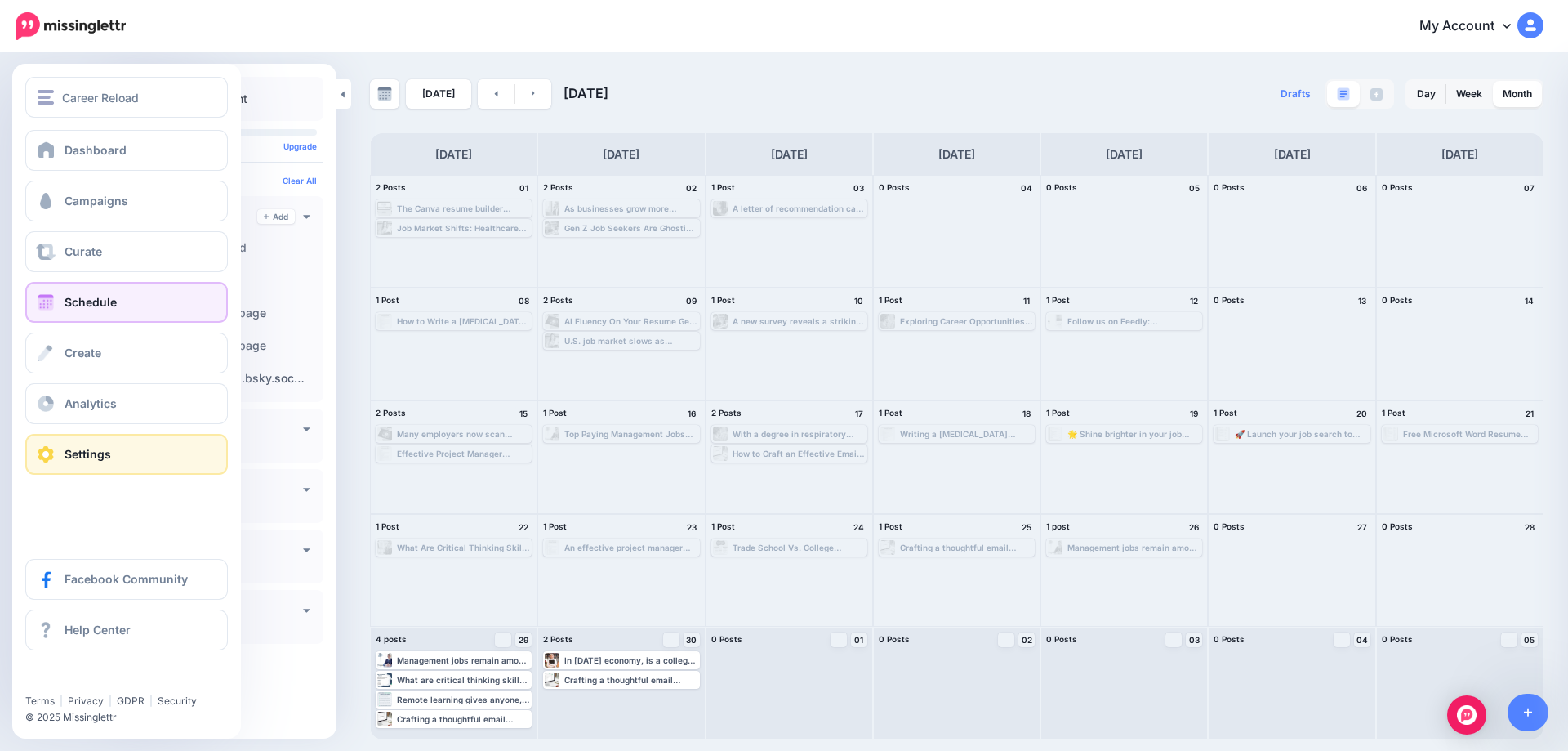
click at [64, 454] on span "Settings" at bounding box center [87, 454] width 46 height 14
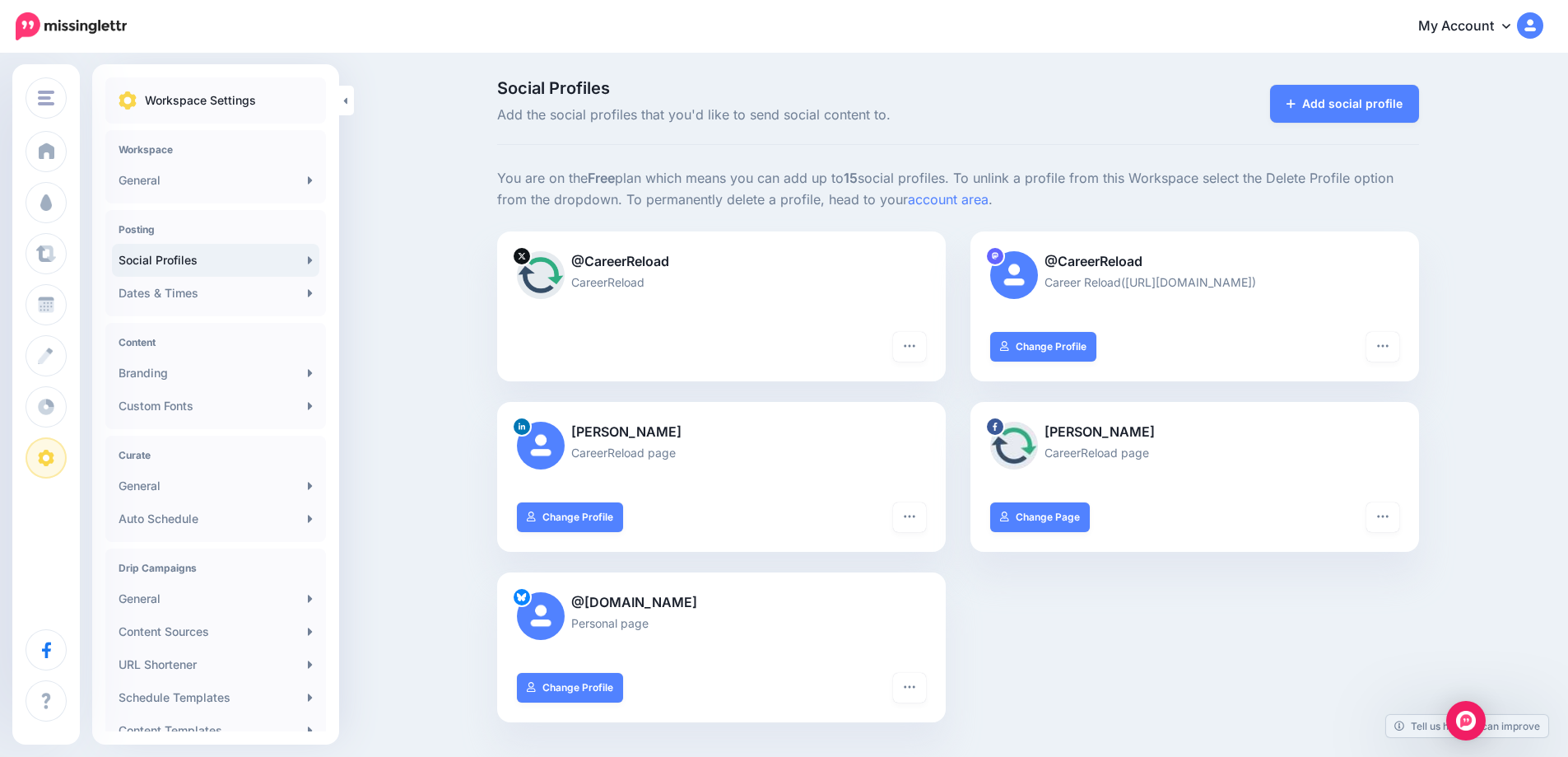
drag, startPoint x: 782, startPoint y: 605, endPoint x: 594, endPoint y: 602, distance: 188.0
click at [594, 602] on p "@[DOMAIN_NAME]" at bounding box center [722, 603] width 409 height 22
copy p "[DOMAIN_NAME]"
click at [913, 690] on icon "button" at bounding box center [910, 686] width 13 height 13
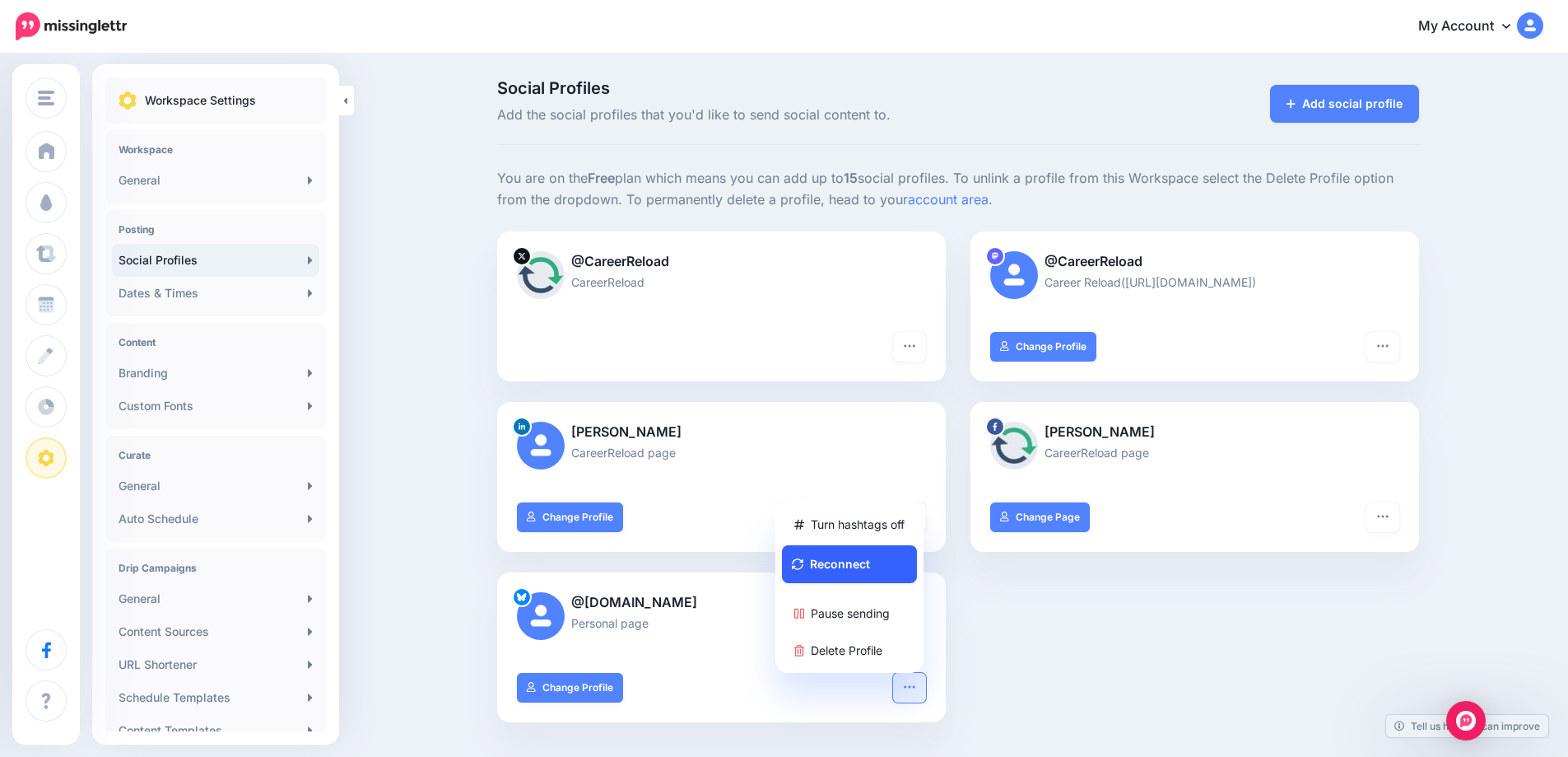
click at [862, 561] on button "Reconnect" at bounding box center [850, 564] width 135 height 38
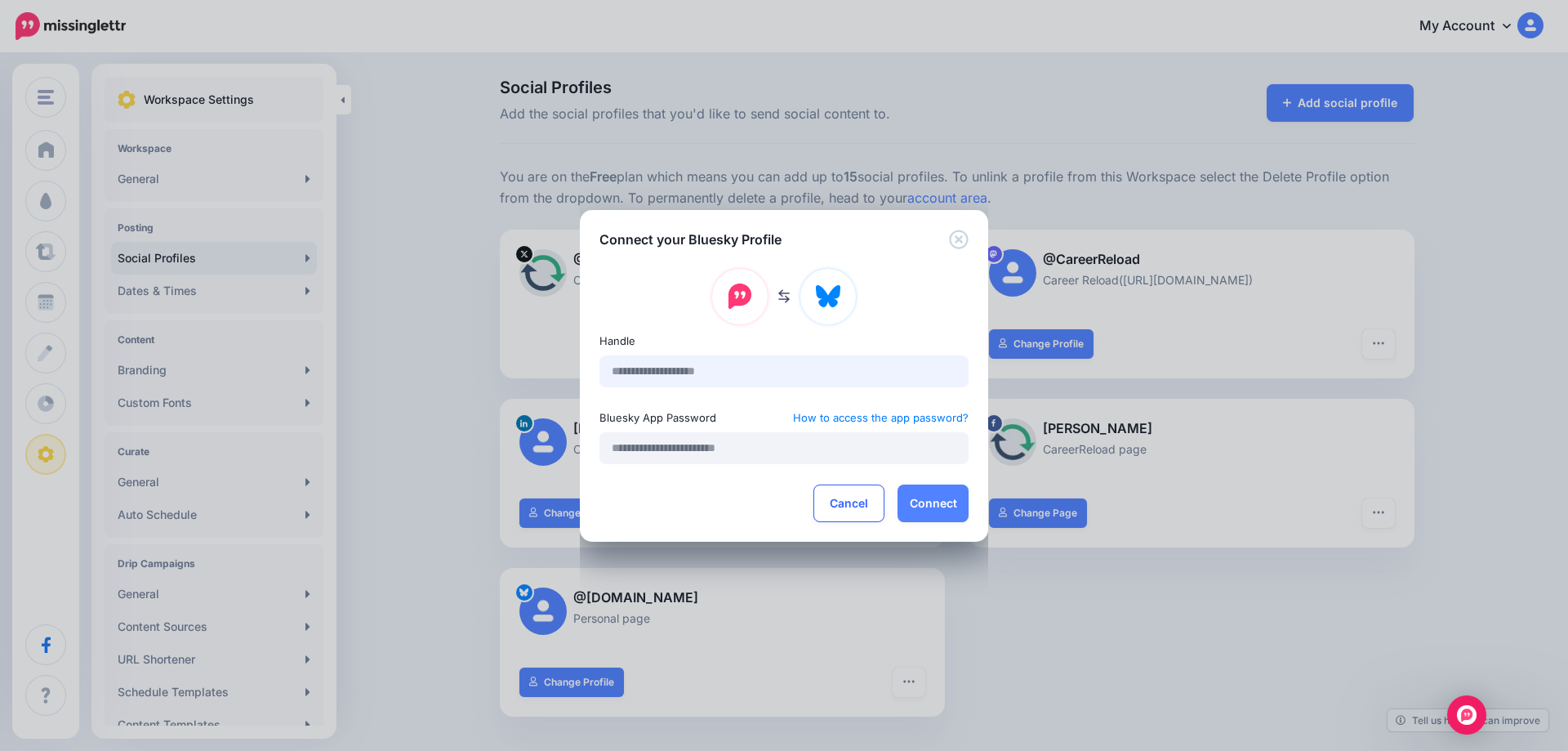
click at [755, 370] on input "text" at bounding box center [784, 372] width 369 height 32
paste input "**********"
type input "**********"
click at [736, 451] on input "text" at bounding box center [784, 448] width 369 height 32
type input "**********"
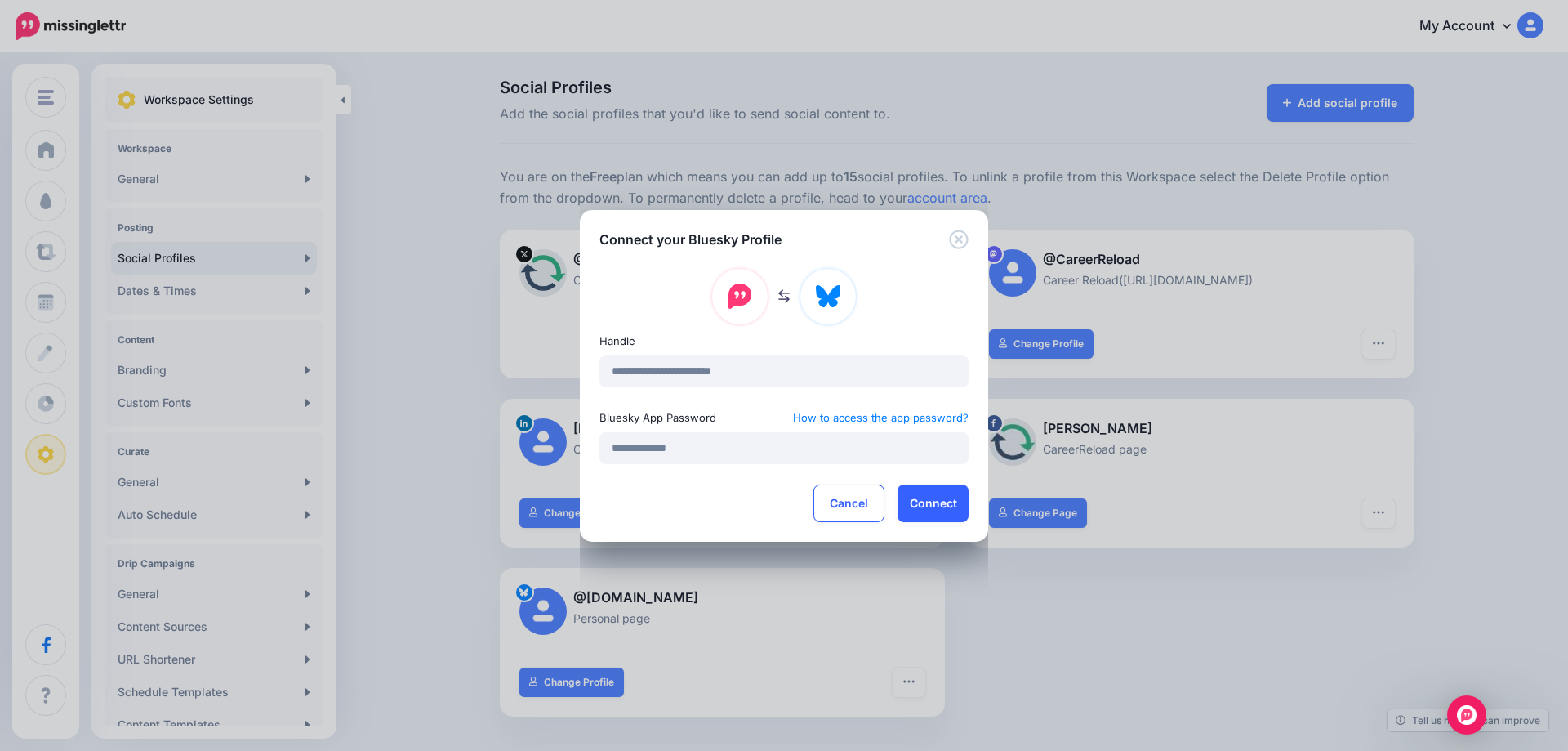
click at [947, 500] on button "Connect" at bounding box center [933, 504] width 71 height 37
